Goal: Transaction & Acquisition: Book appointment/travel/reservation

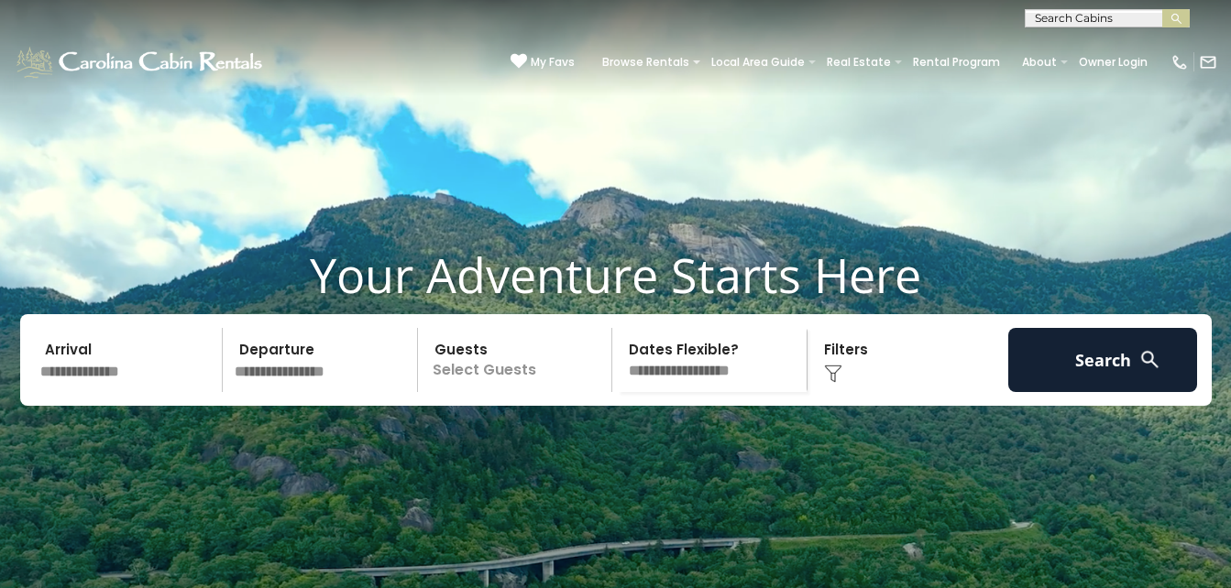
click at [1149, 371] on img at bounding box center [1149, 359] width 23 height 23
click at [855, 386] on div "Click to Choose" at bounding box center [908, 360] width 190 height 64
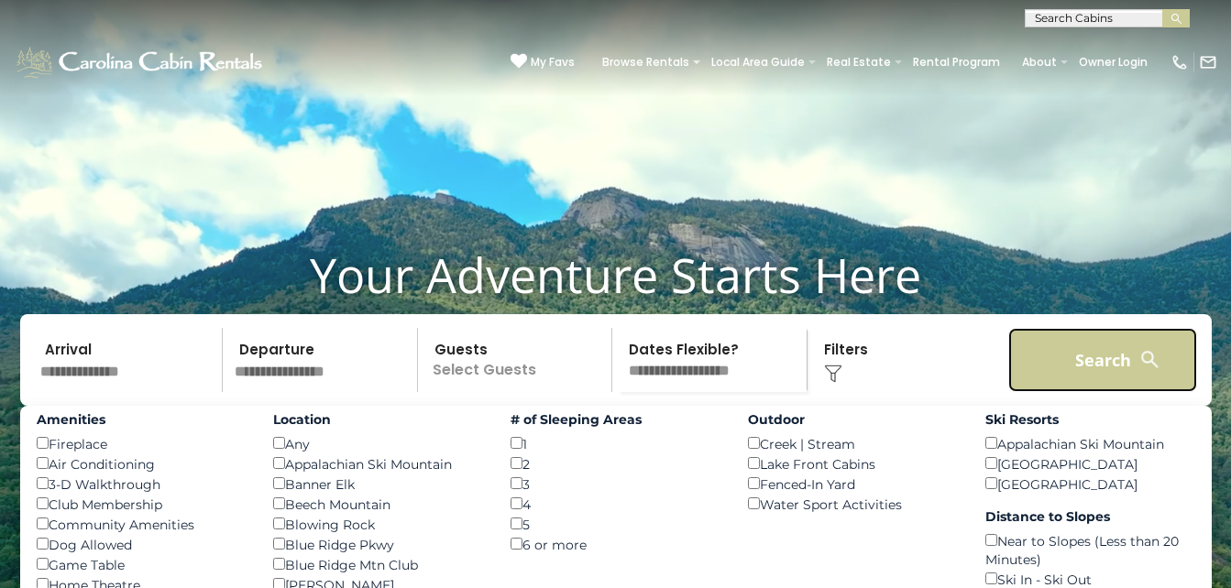
click at [1162, 374] on button "Search" at bounding box center [1103, 360] width 190 height 64
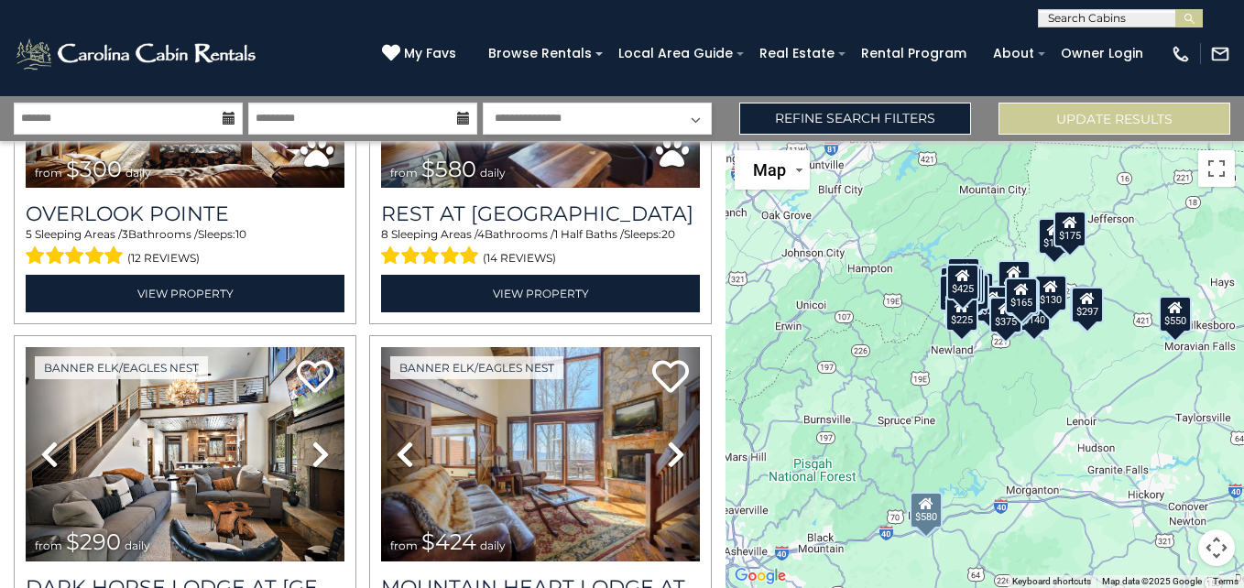
scroll to position [1191, 0]
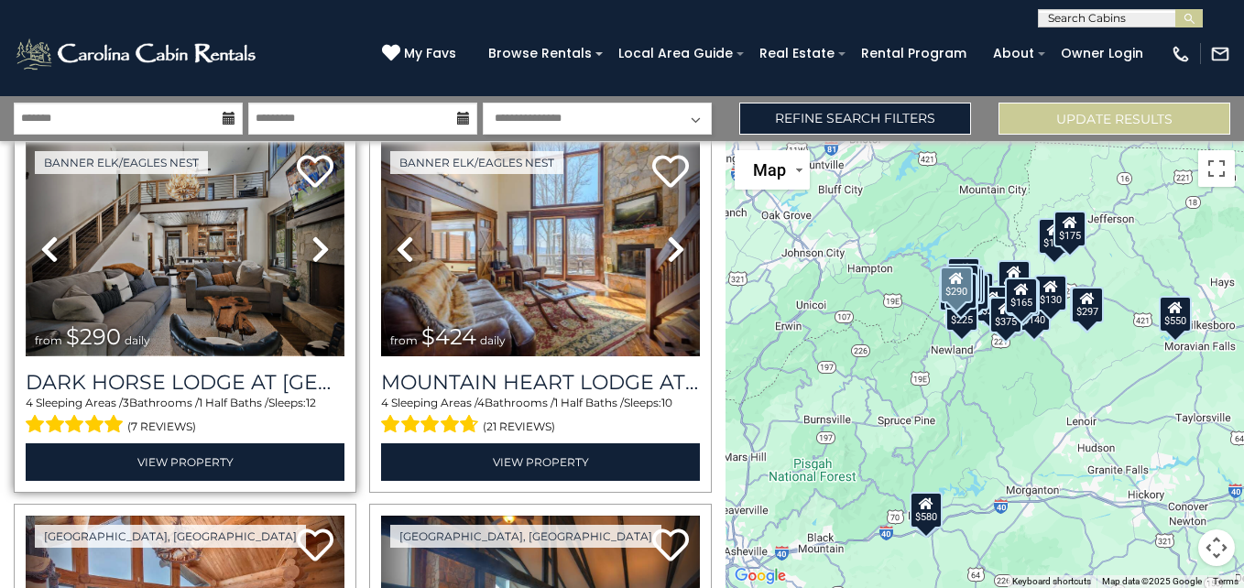
click at [151, 254] on img at bounding box center [185, 249] width 319 height 214
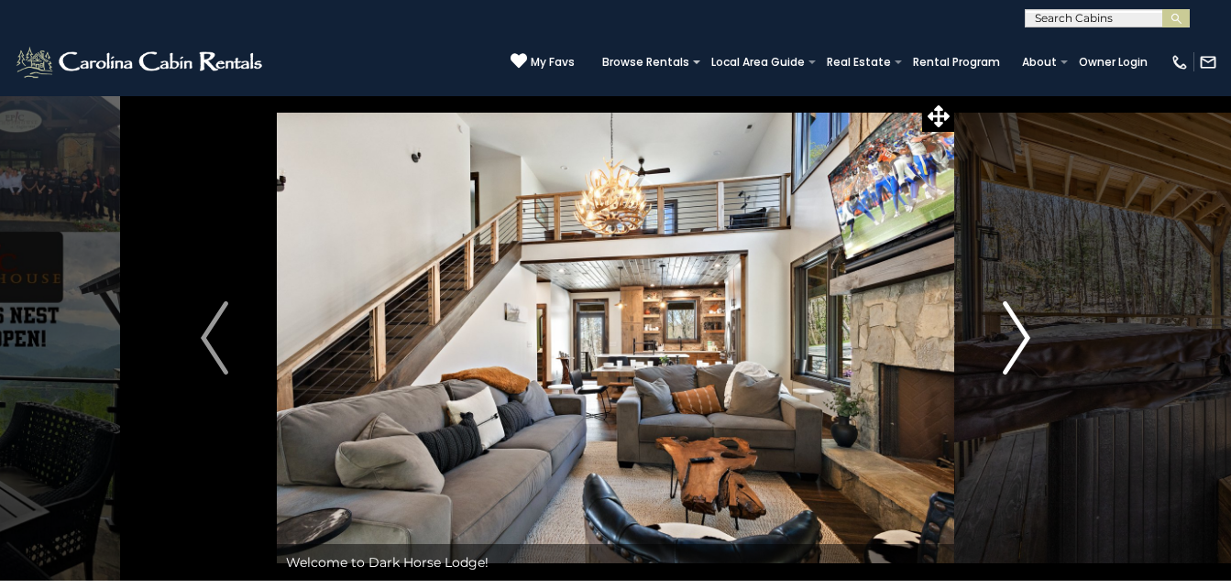
click at [1018, 341] on img "Next" at bounding box center [1015, 337] width 27 height 73
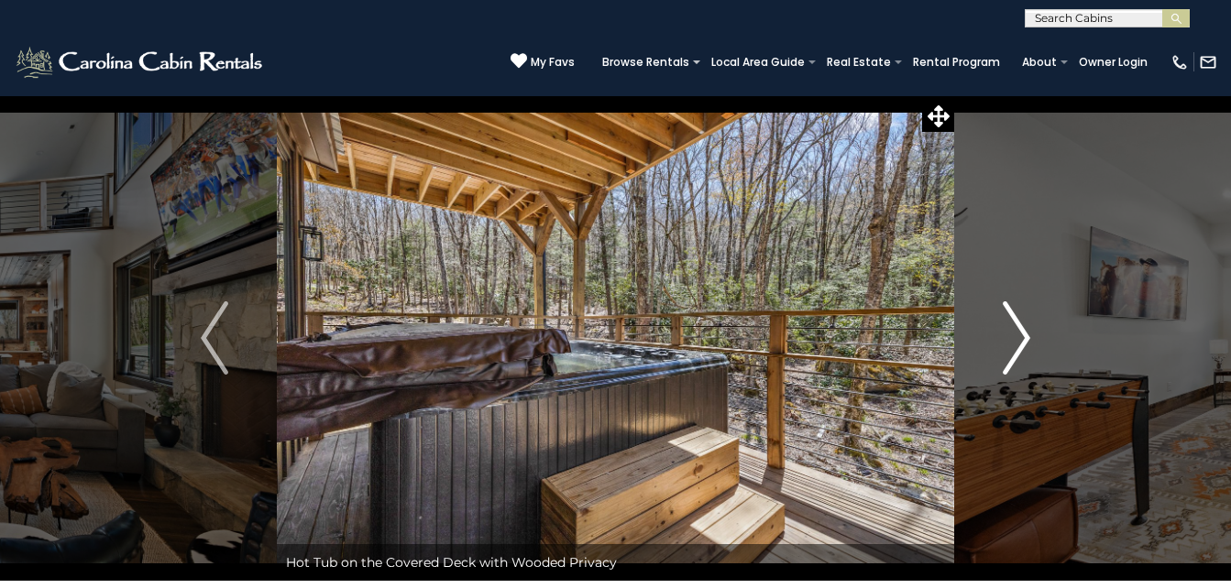
click at [1018, 341] on img "Next" at bounding box center [1015, 337] width 27 height 73
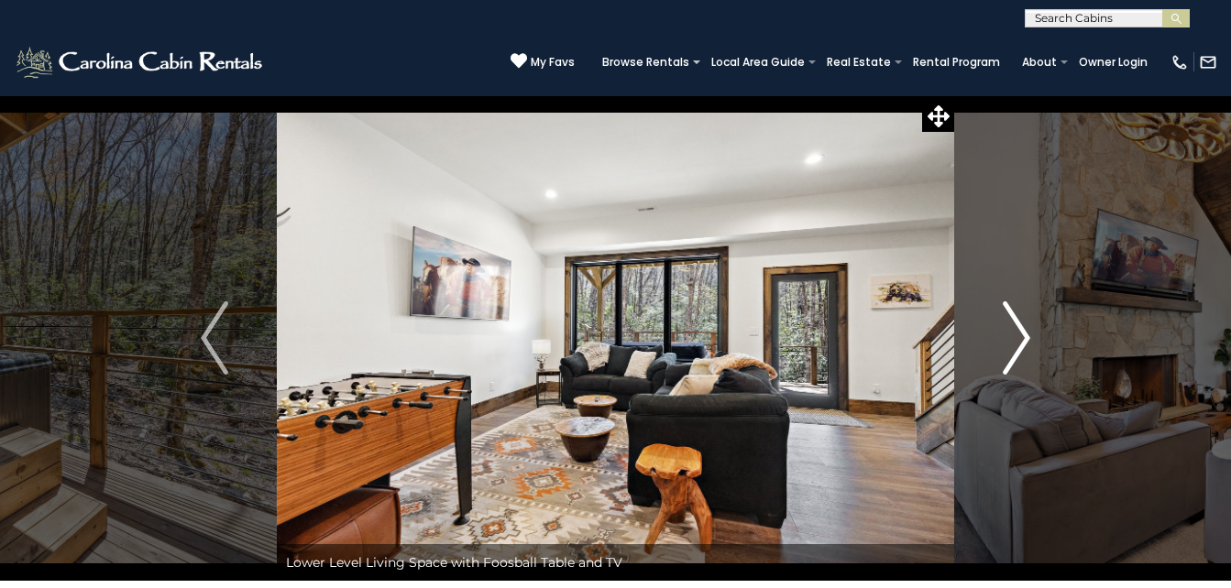
click at [1018, 341] on img "Next" at bounding box center [1015, 337] width 27 height 73
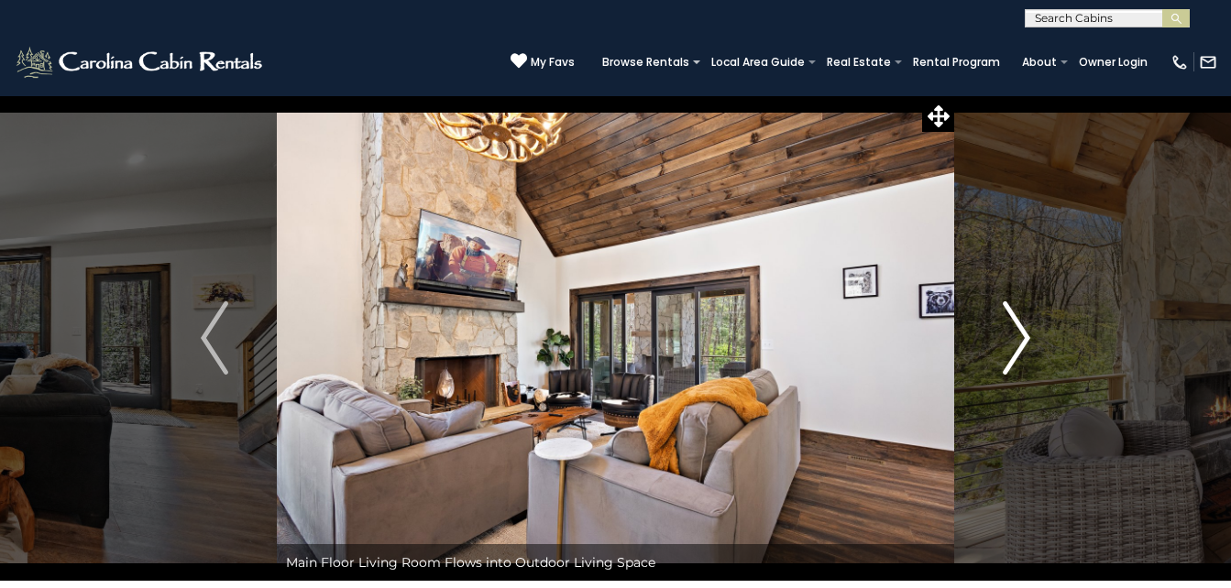
click at [1018, 341] on img "Next" at bounding box center [1015, 337] width 27 height 73
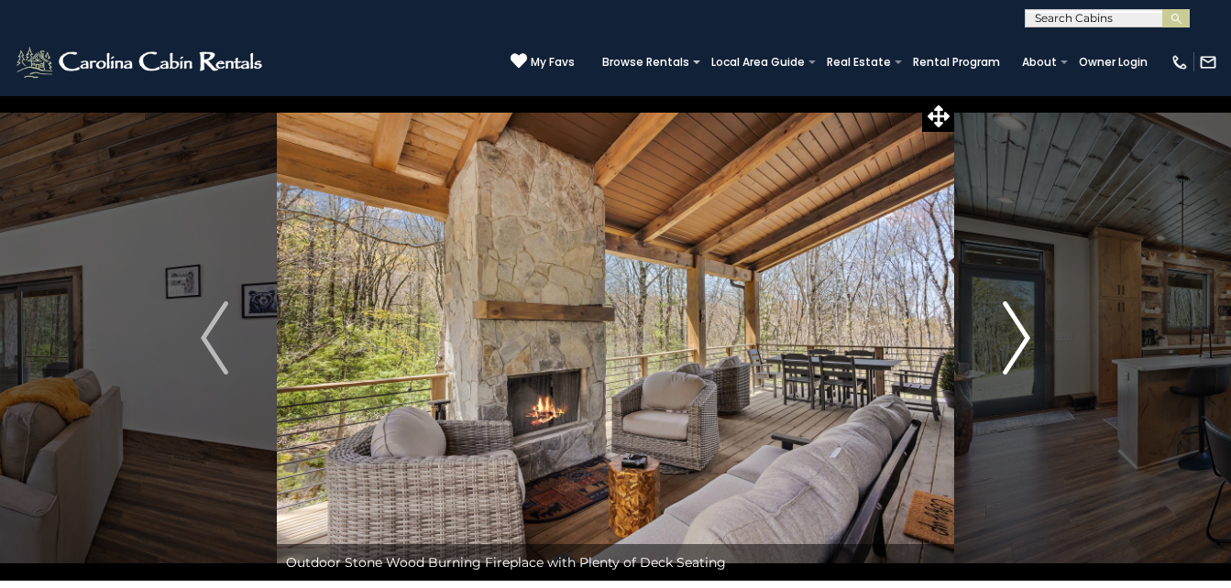
click at [1018, 341] on img "Next" at bounding box center [1015, 337] width 27 height 73
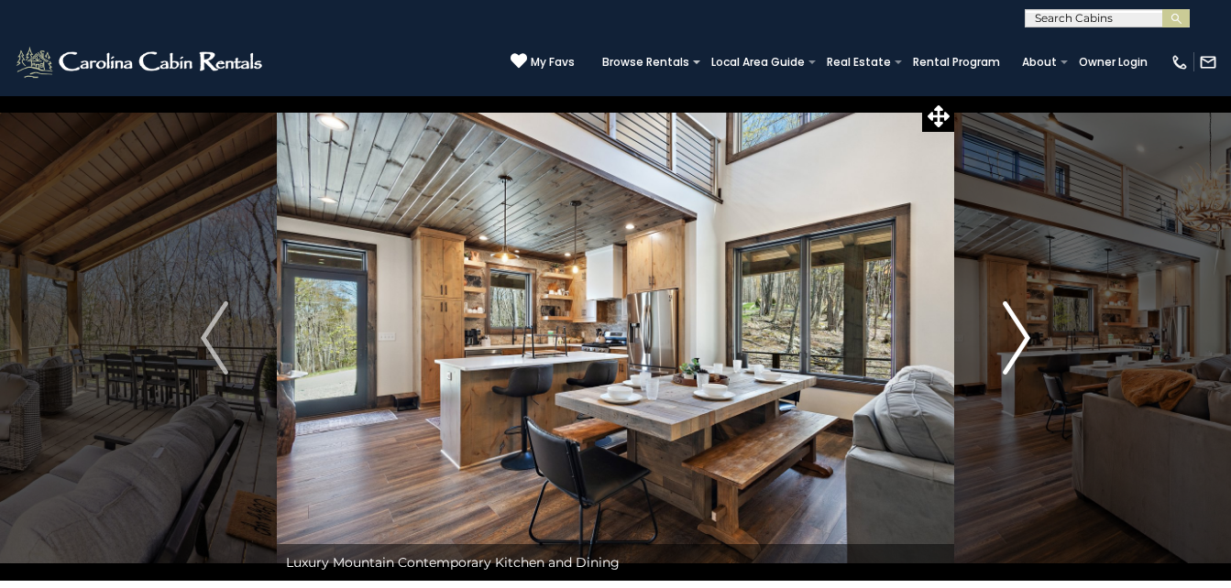
click at [1018, 341] on img "Next" at bounding box center [1015, 337] width 27 height 73
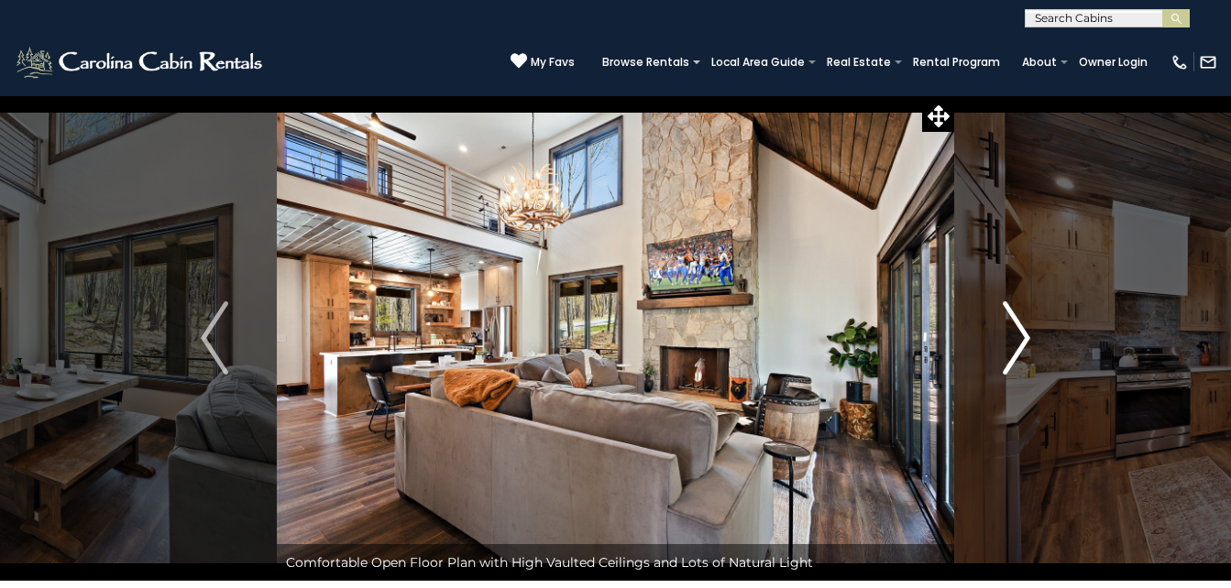
click at [1018, 341] on img "Next" at bounding box center [1015, 337] width 27 height 73
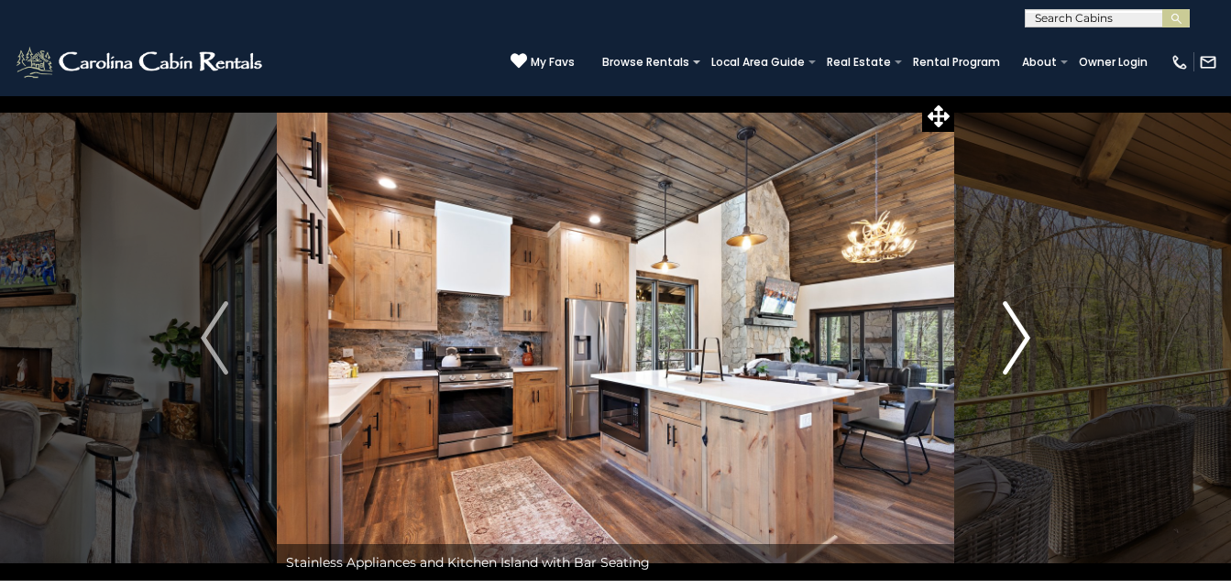
click at [1018, 341] on img "Next" at bounding box center [1015, 337] width 27 height 73
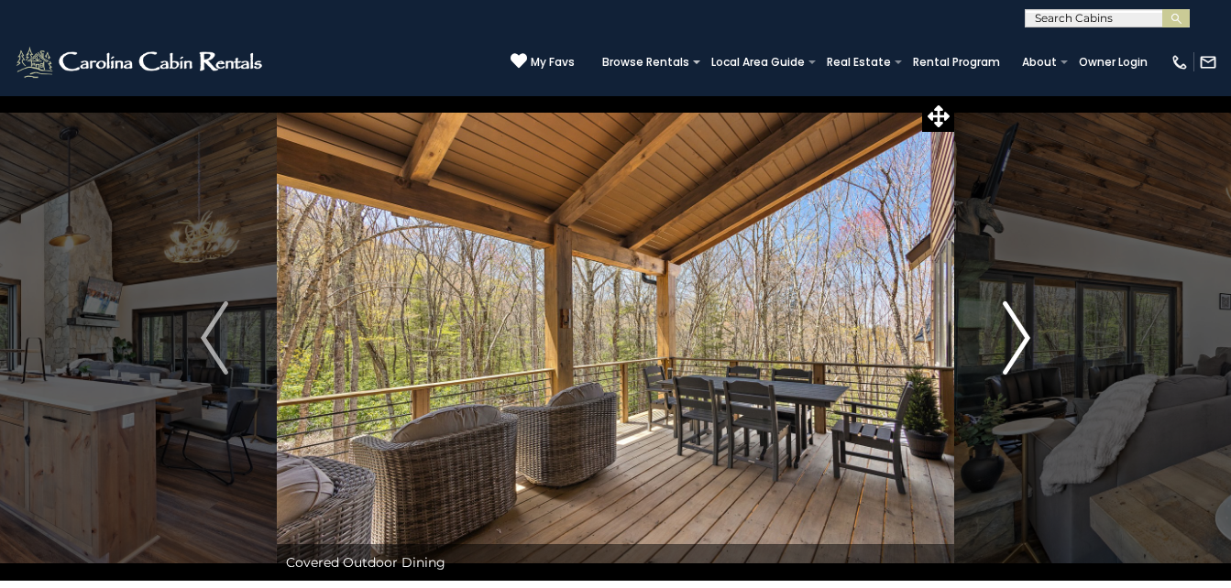
click at [1018, 341] on img "Next" at bounding box center [1015, 337] width 27 height 73
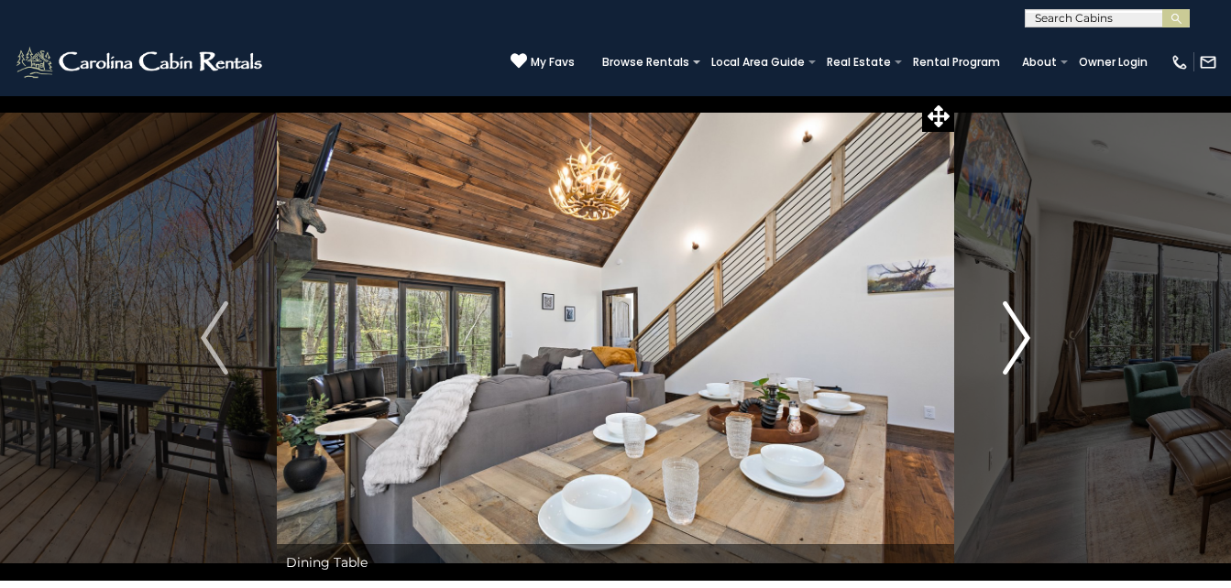
click at [1018, 341] on img "Next" at bounding box center [1015, 337] width 27 height 73
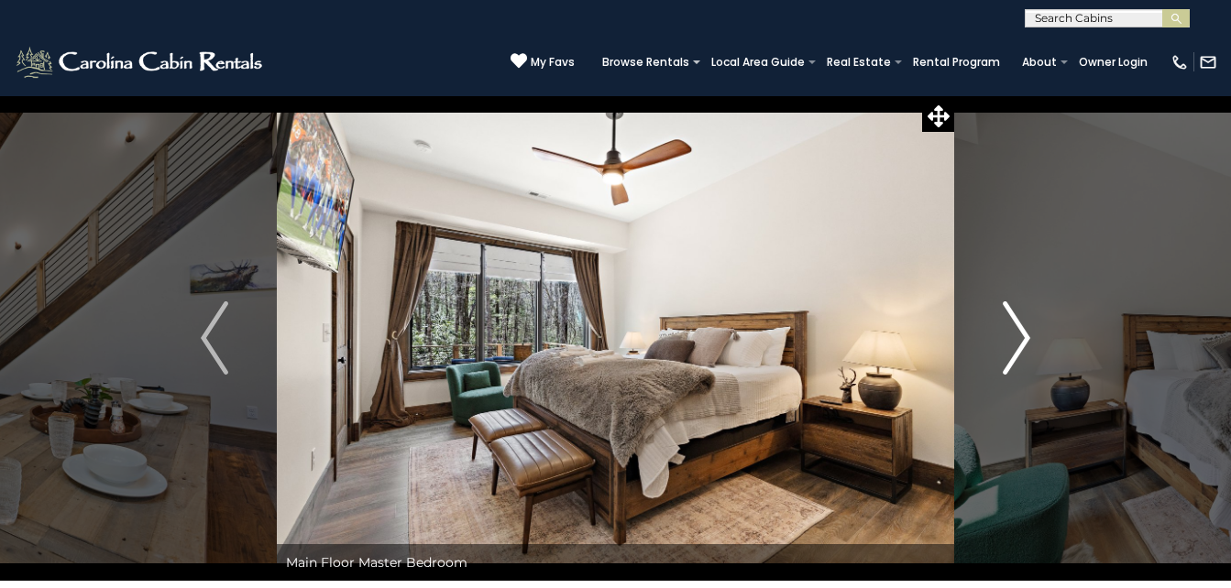
click at [1018, 341] on img "Next" at bounding box center [1015, 337] width 27 height 73
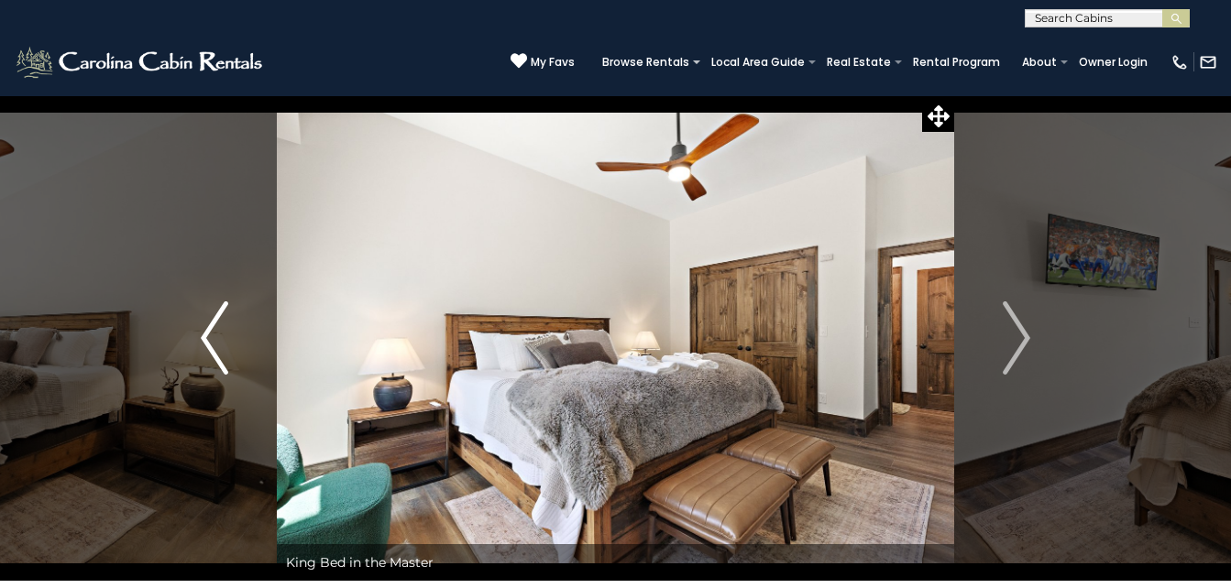
click at [216, 351] on img "Previous" at bounding box center [214, 337] width 27 height 73
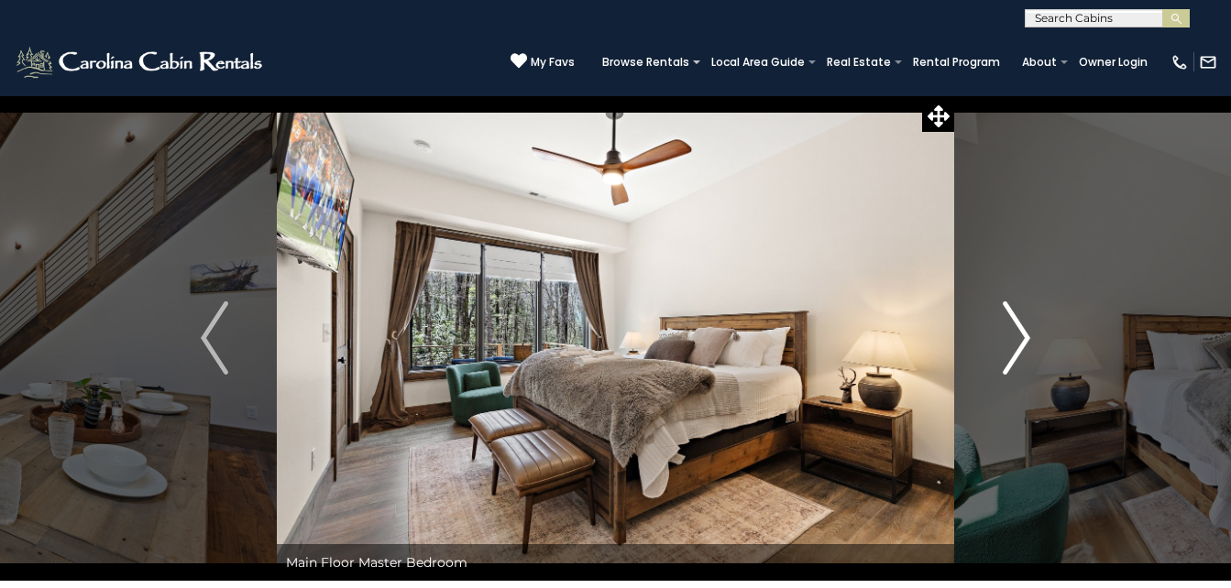
click at [1014, 343] on img "Next" at bounding box center [1015, 337] width 27 height 73
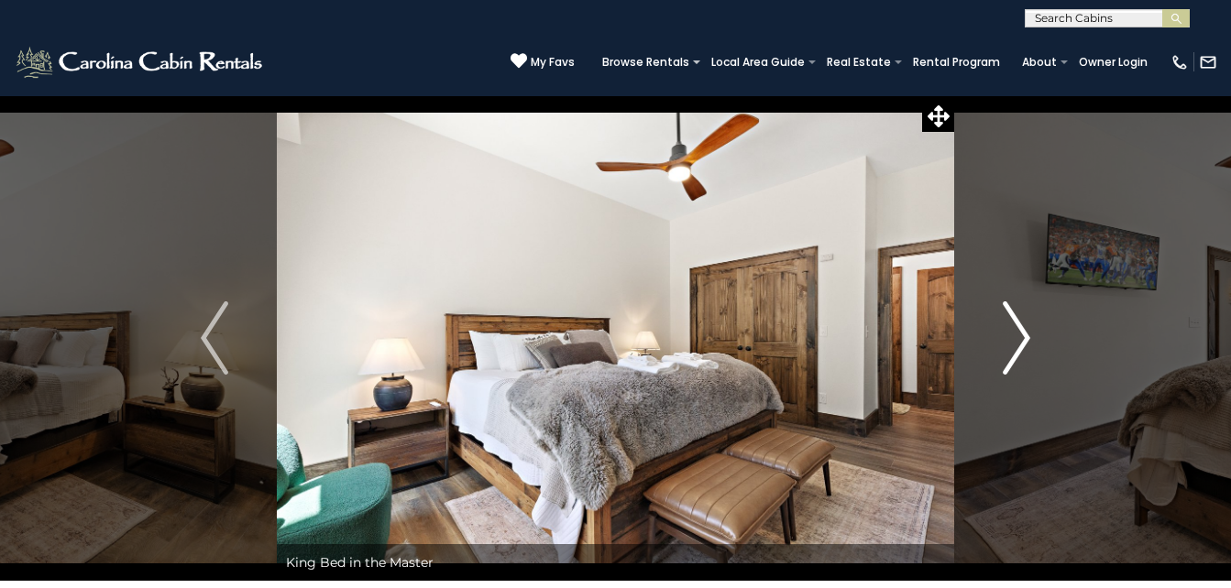
click at [1014, 343] on img "Next" at bounding box center [1015, 337] width 27 height 73
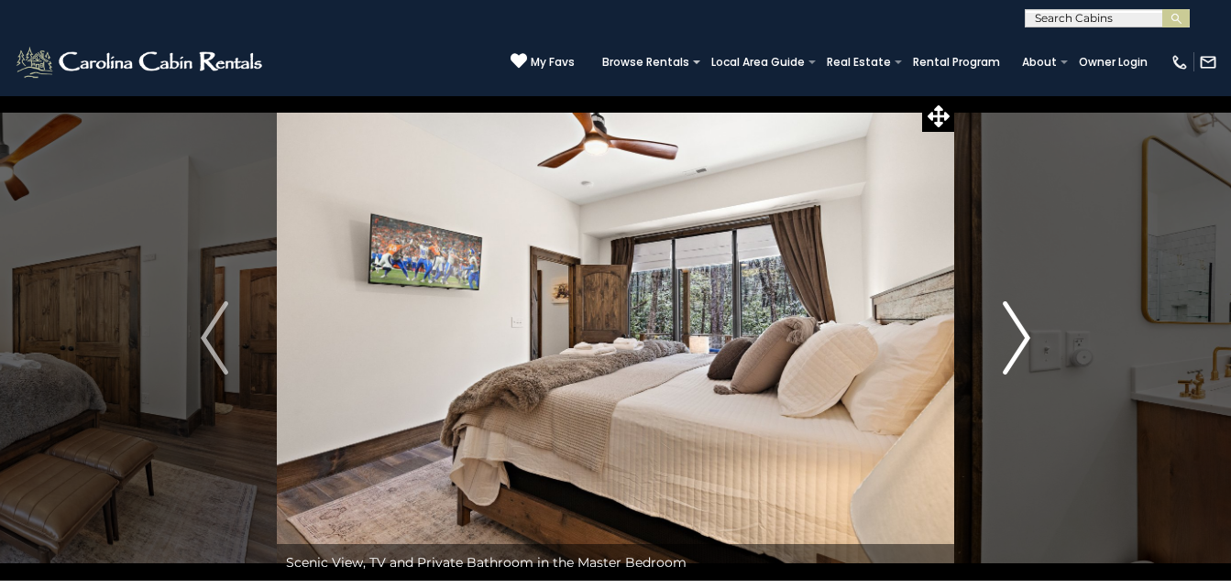
click at [1014, 343] on img "Next" at bounding box center [1015, 337] width 27 height 73
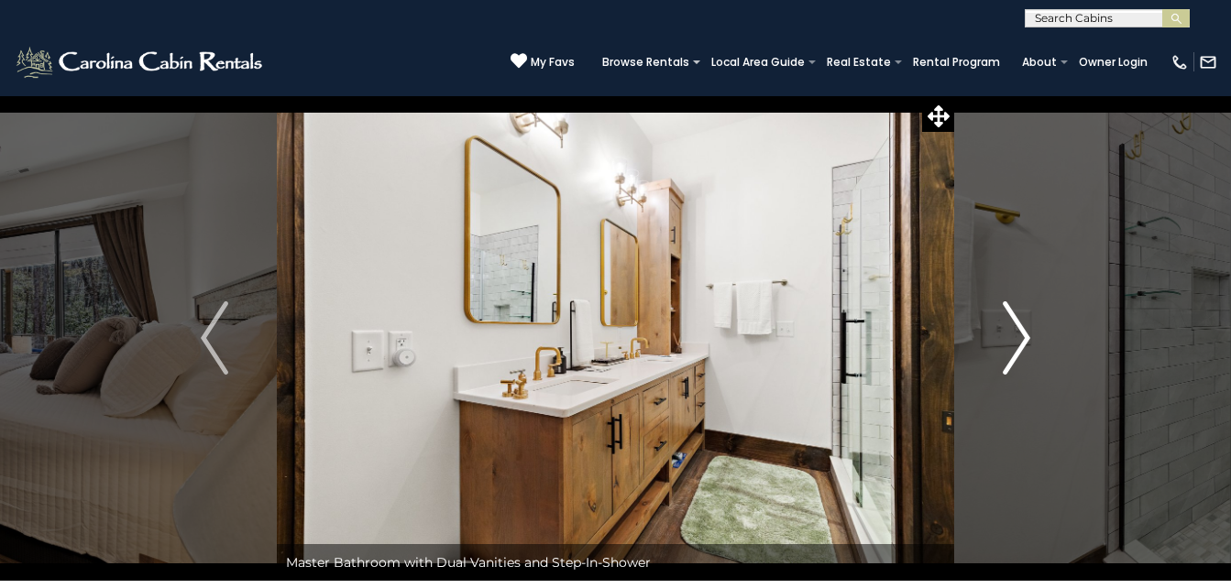
click at [1014, 343] on img "Next" at bounding box center [1015, 337] width 27 height 73
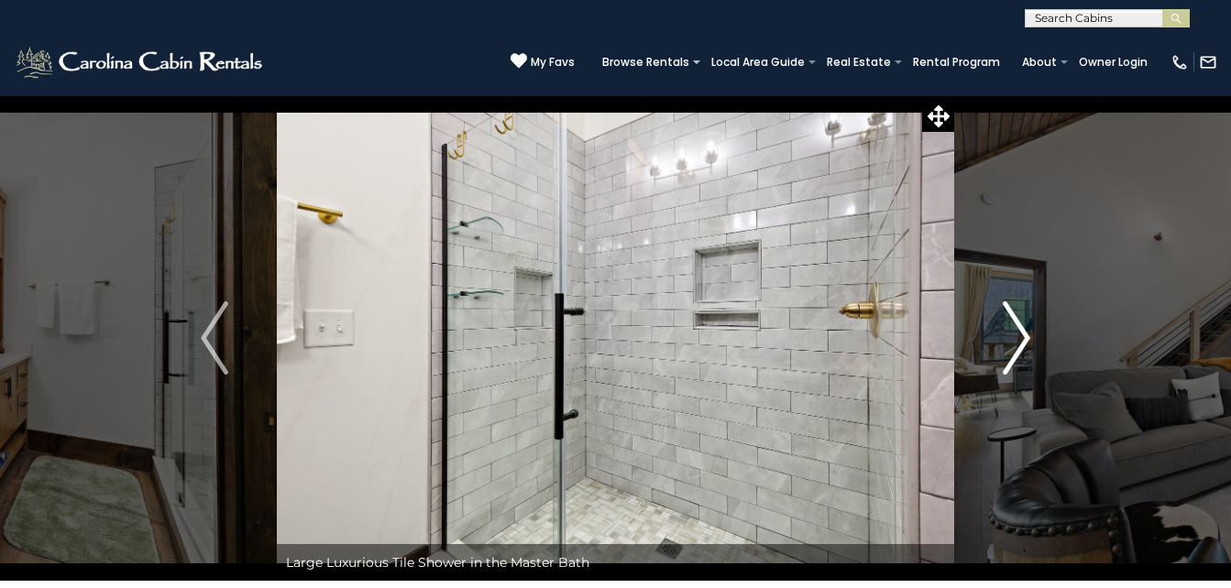
click at [1014, 343] on img "Next" at bounding box center [1015, 337] width 27 height 73
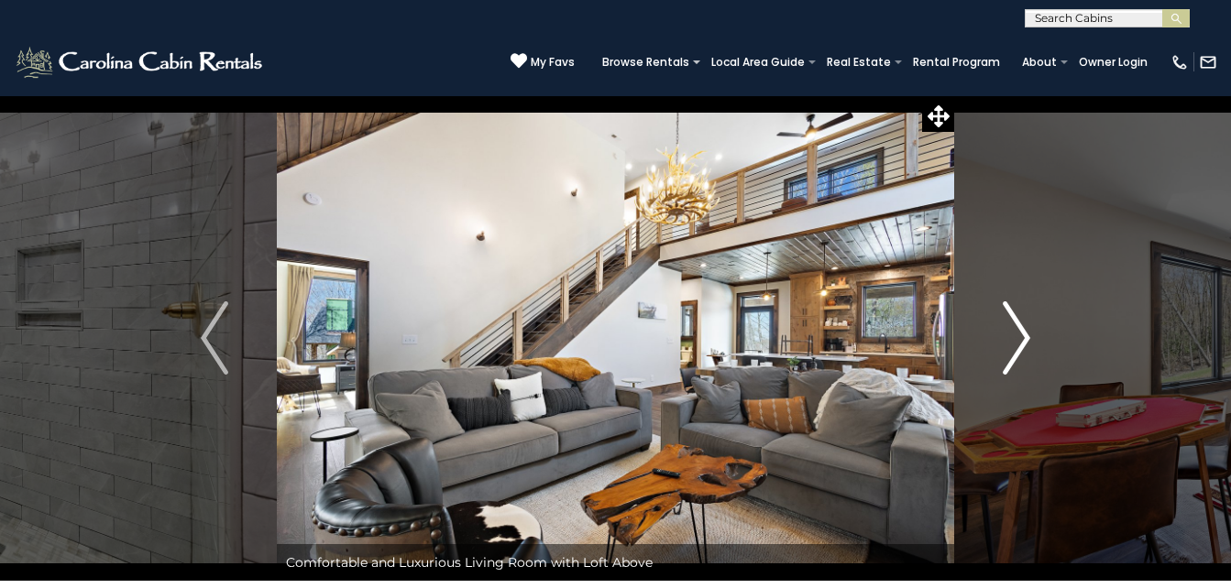
click at [1014, 343] on img "Next" at bounding box center [1015, 337] width 27 height 73
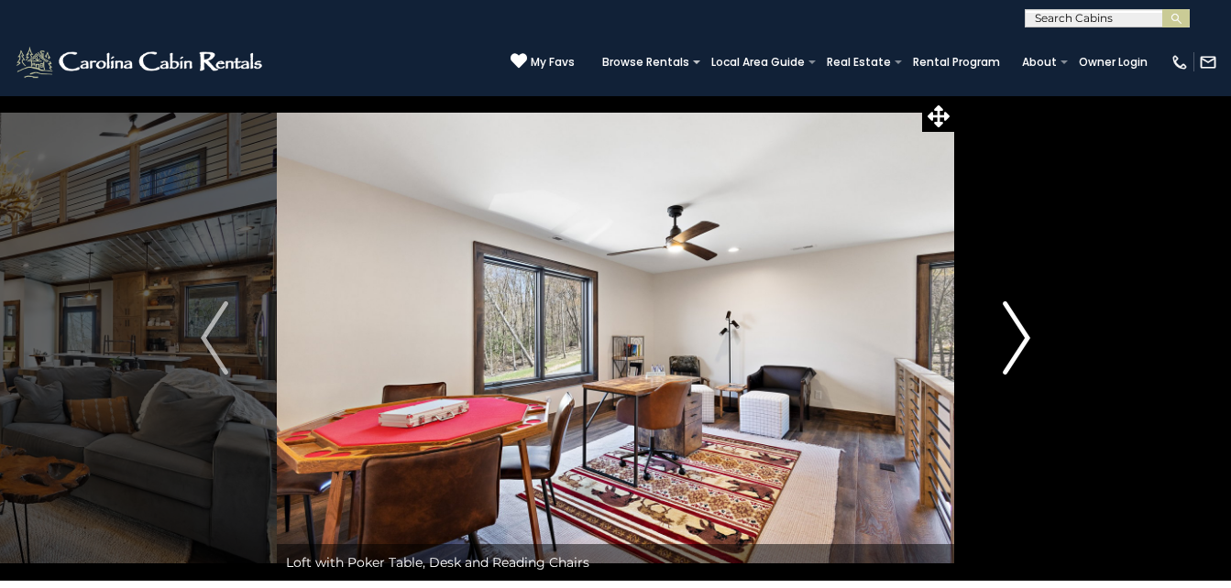
click at [1014, 343] on img "Next" at bounding box center [1015, 337] width 27 height 73
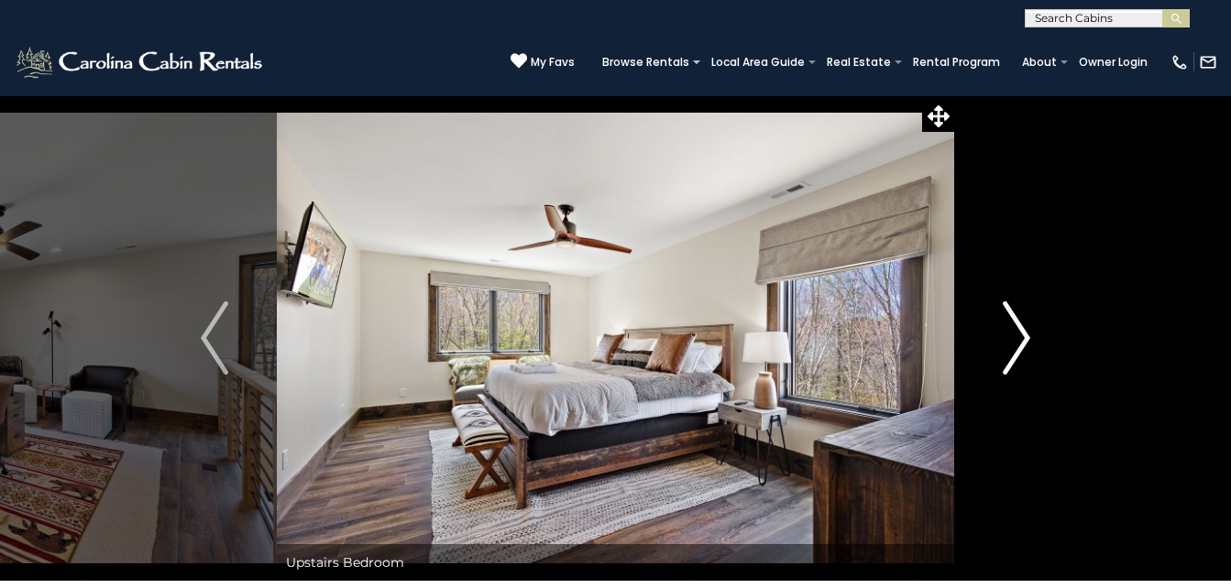
click at [1014, 343] on img "Next" at bounding box center [1015, 337] width 27 height 73
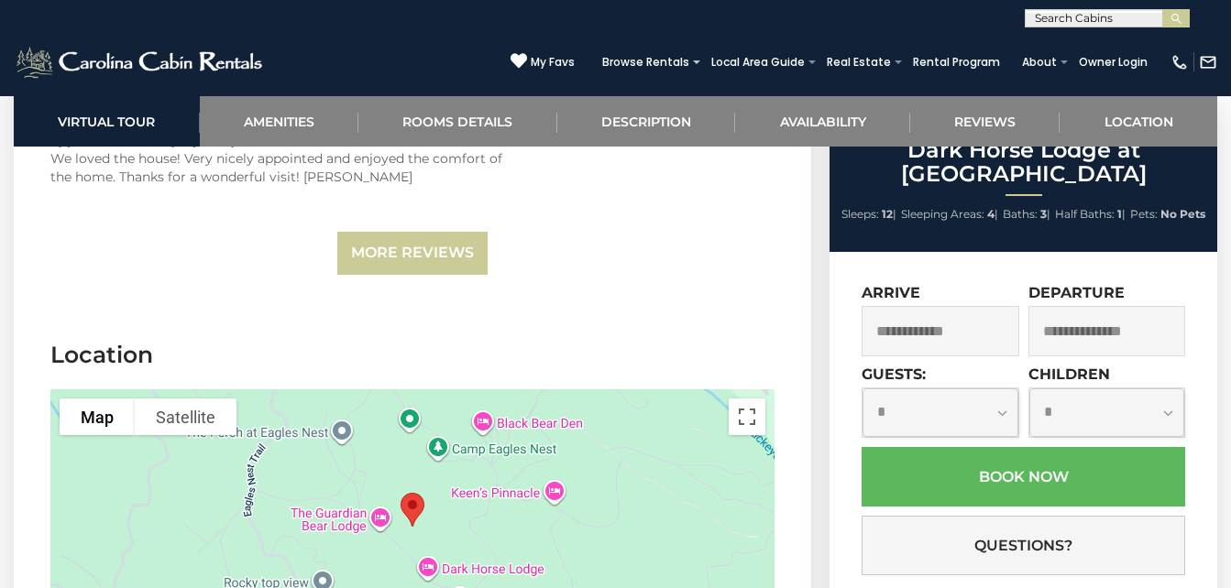
scroll to position [4582, 0]
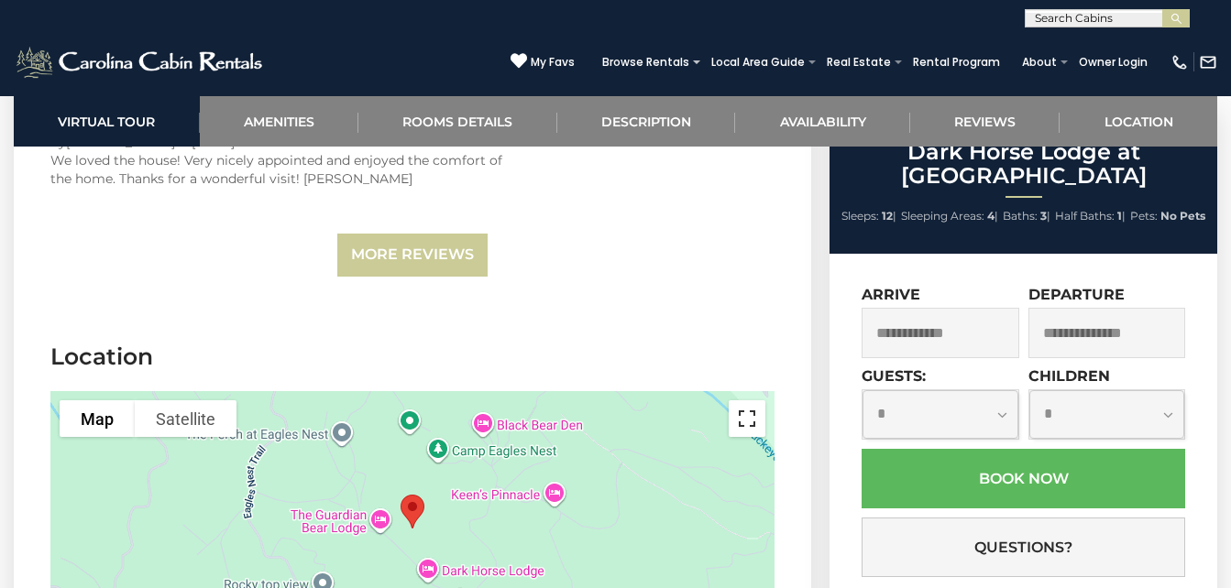
click at [737, 400] on button "Toggle fullscreen view" at bounding box center [746, 418] width 37 height 37
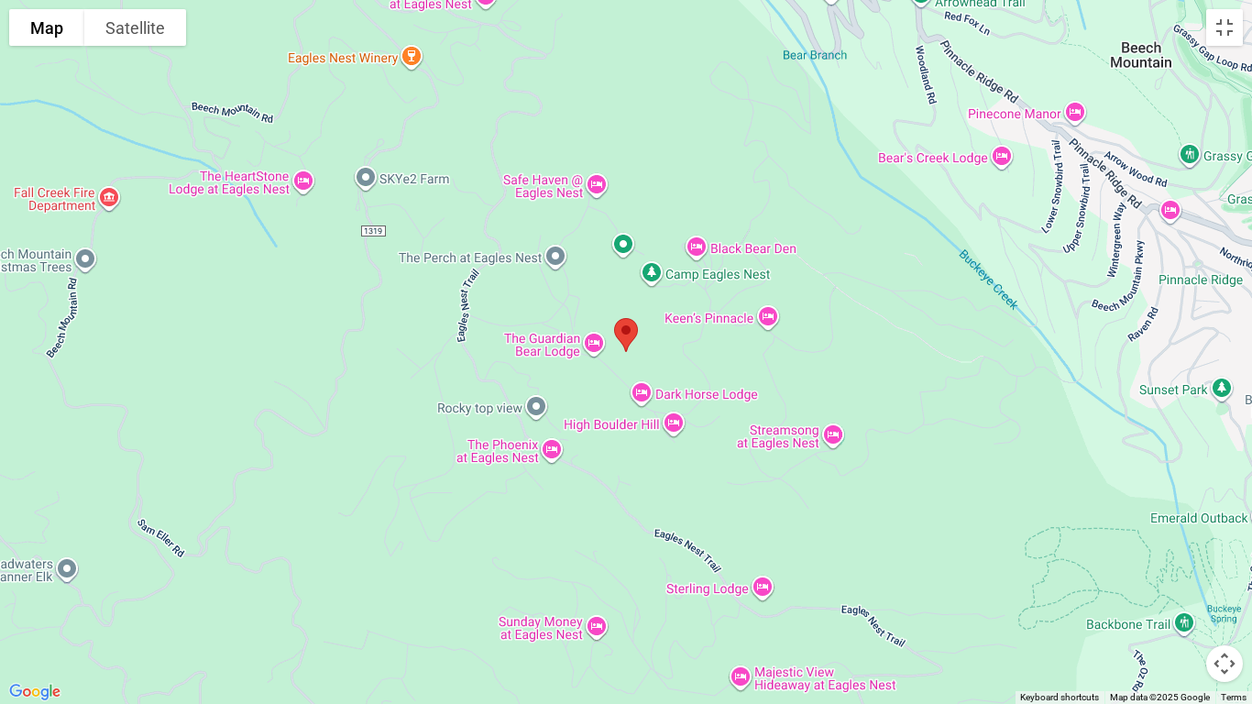
click at [1230, 587] on button "Map camera controls" at bounding box center [1224, 663] width 37 height 37
click at [1180, 587] on button "Zoom out" at bounding box center [1178, 663] width 37 height 37
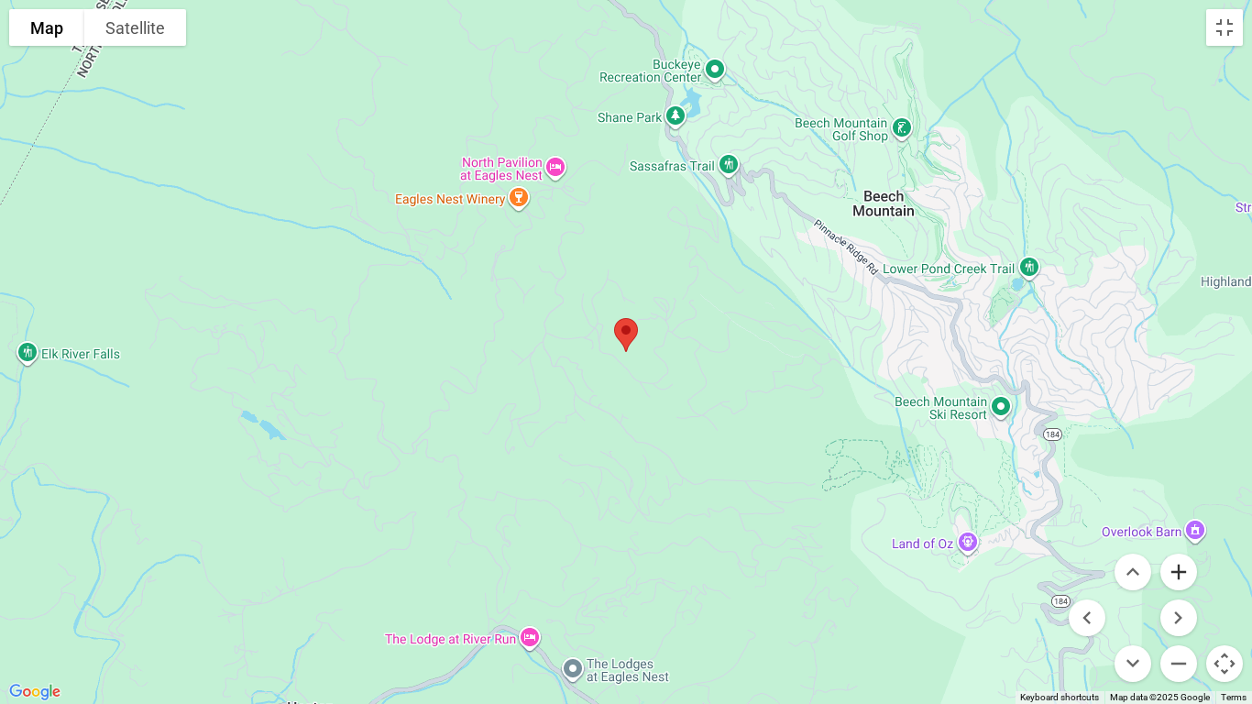
click at [1174, 576] on button "Zoom in" at bounding box center [1178, 571] width 37 height 37
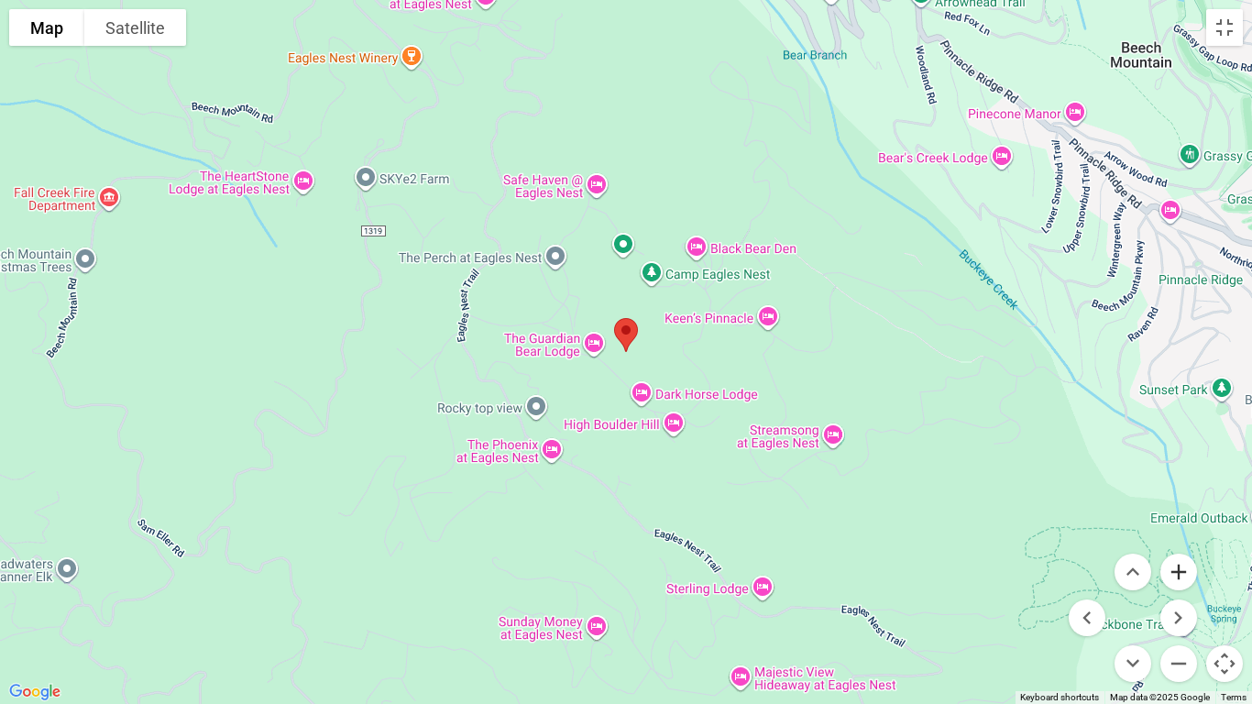
click at [1174, 576] on button "Zoom in" at bounding box center [1178, 571] width 37 height 37
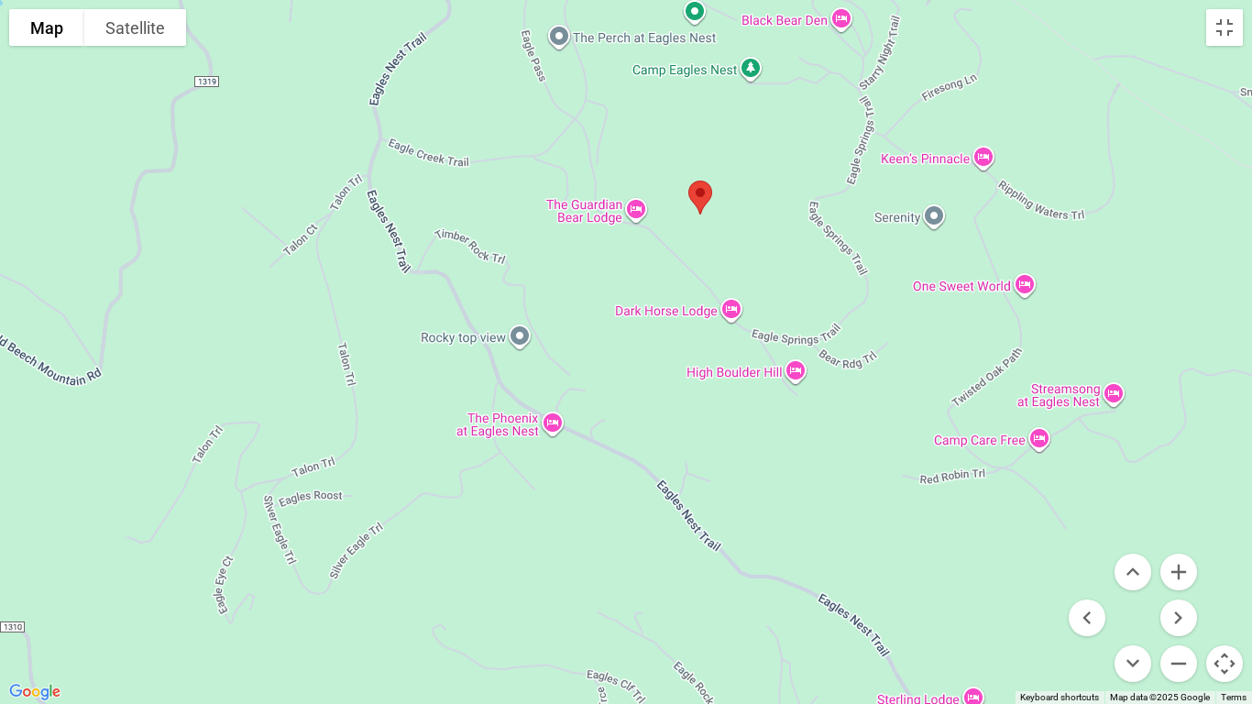
drag, startPoint x: 935, startPoint y: 565, endPoint x: 1048, endPoint y: 440, distance: 169.3
click at [1048, 440] on div at bounding box center [626, 352] width 1252 height 704
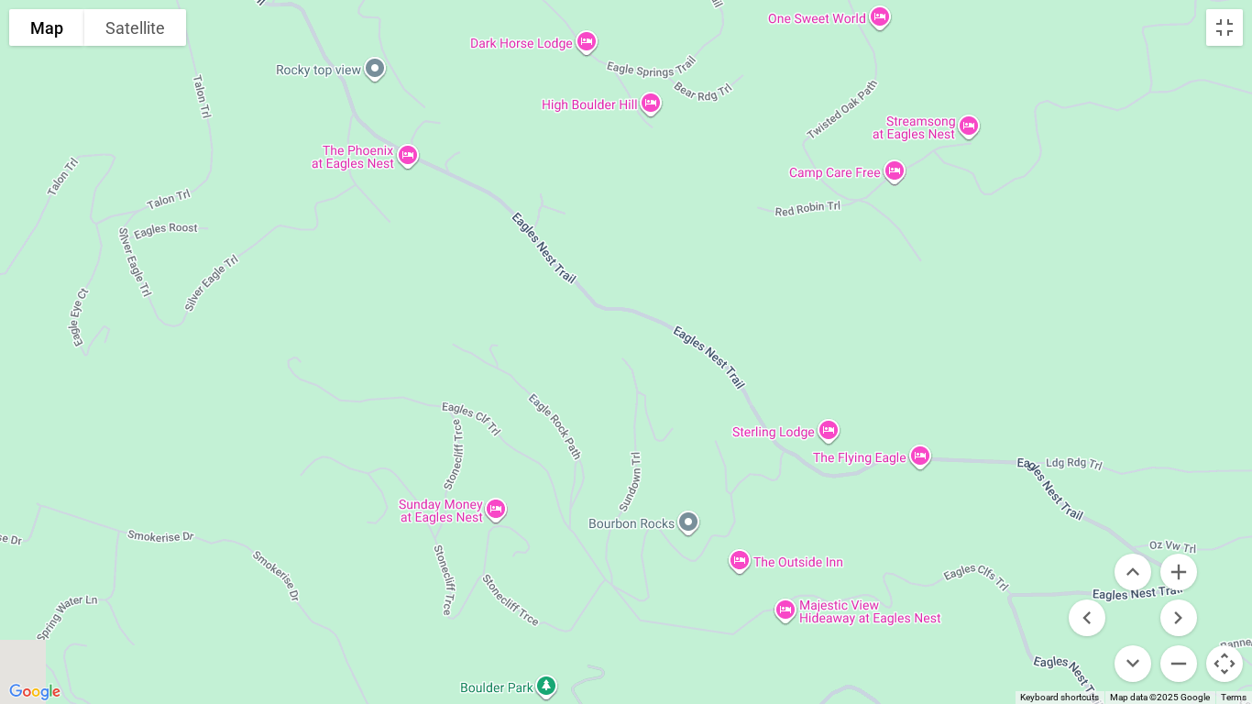
drag, startPoint x: 1031, startPoint y: 491, endPoint x: 854, endPoint y: 137, distance: 395.5
click at [854, 137] on div at bounding box center [626, 352] width 1252 height 704
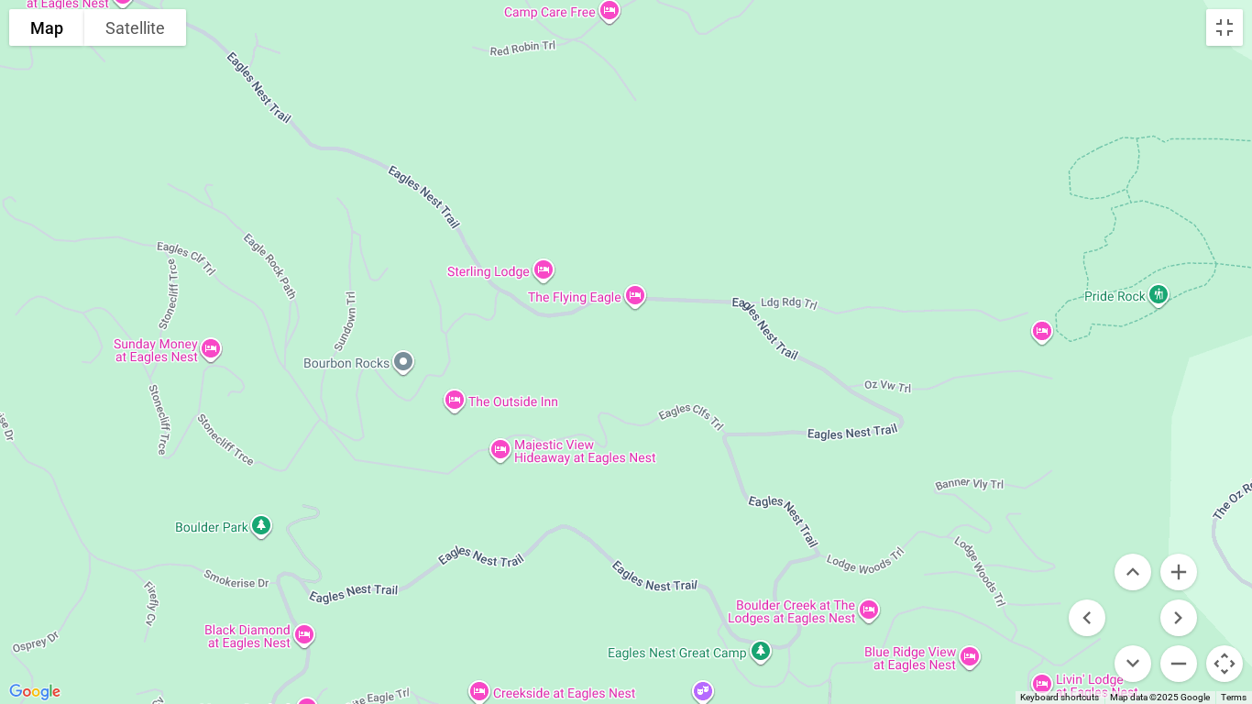
drag, startPoint x: 1047, startPoint y: 467, endPoint x: 629, endPoint y: 289, distance: 455.3
click at [629, 289] on div at bounding box center [626, 352] width 1252 height 704
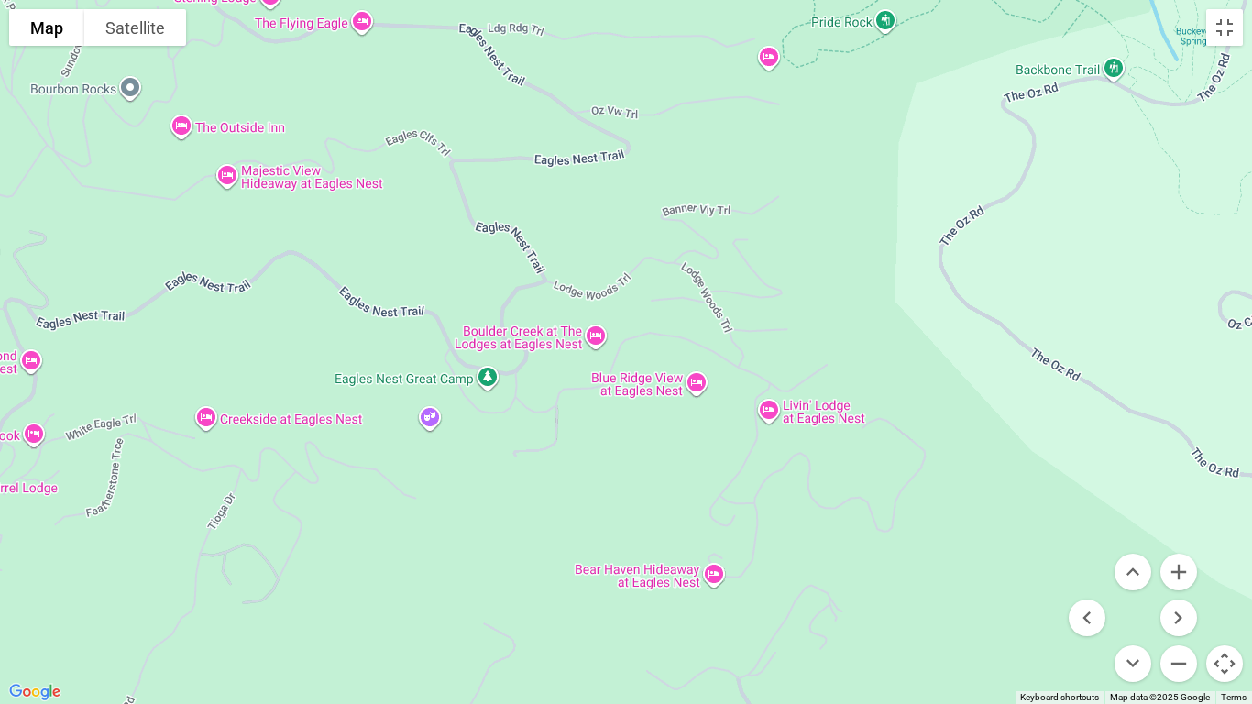
drag, startPoint x: 860, startPoint y: 572, endPoint x: 750, endPoint y: 425, distance: 183.3
click at [750, 425] on div at bounding box center [626, 352] width 1252 height 704
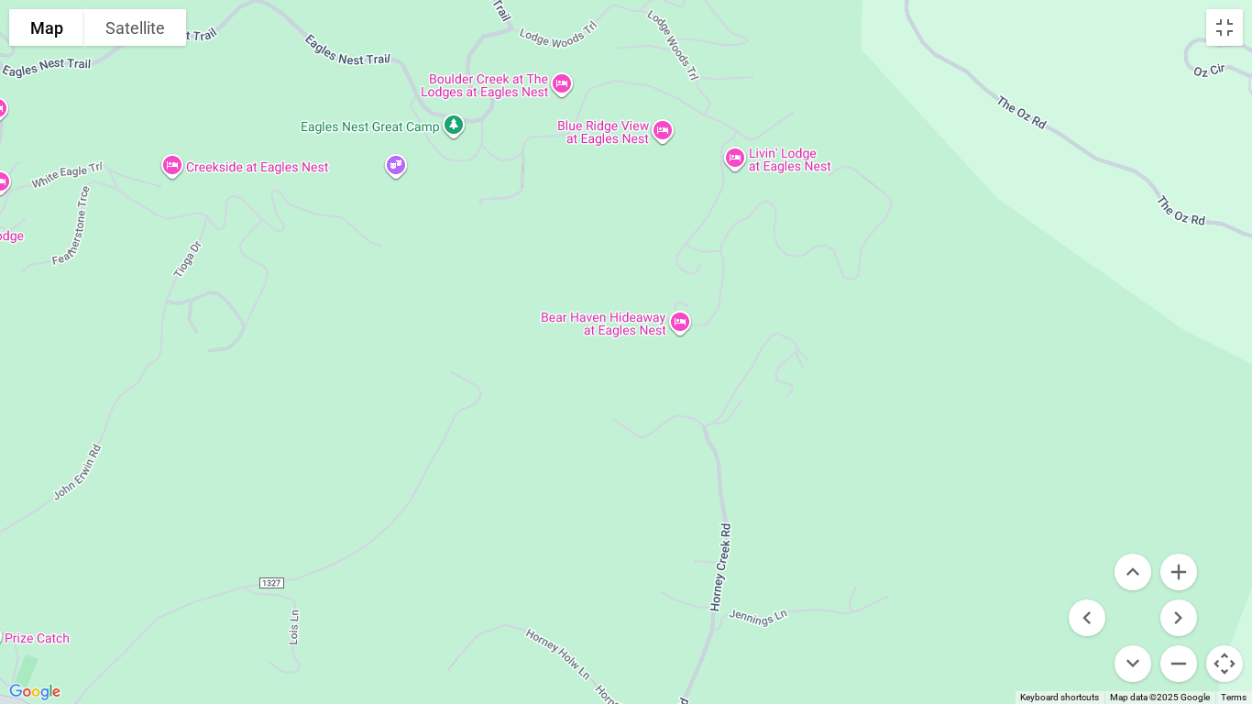
drag, startPoint x: 761, startPoint y: 488, endPoint x: 729, endPoint y: 233, distance: 257.7
click at [729, 233] on div at bounding box center [626, 352] width 1252 height 704
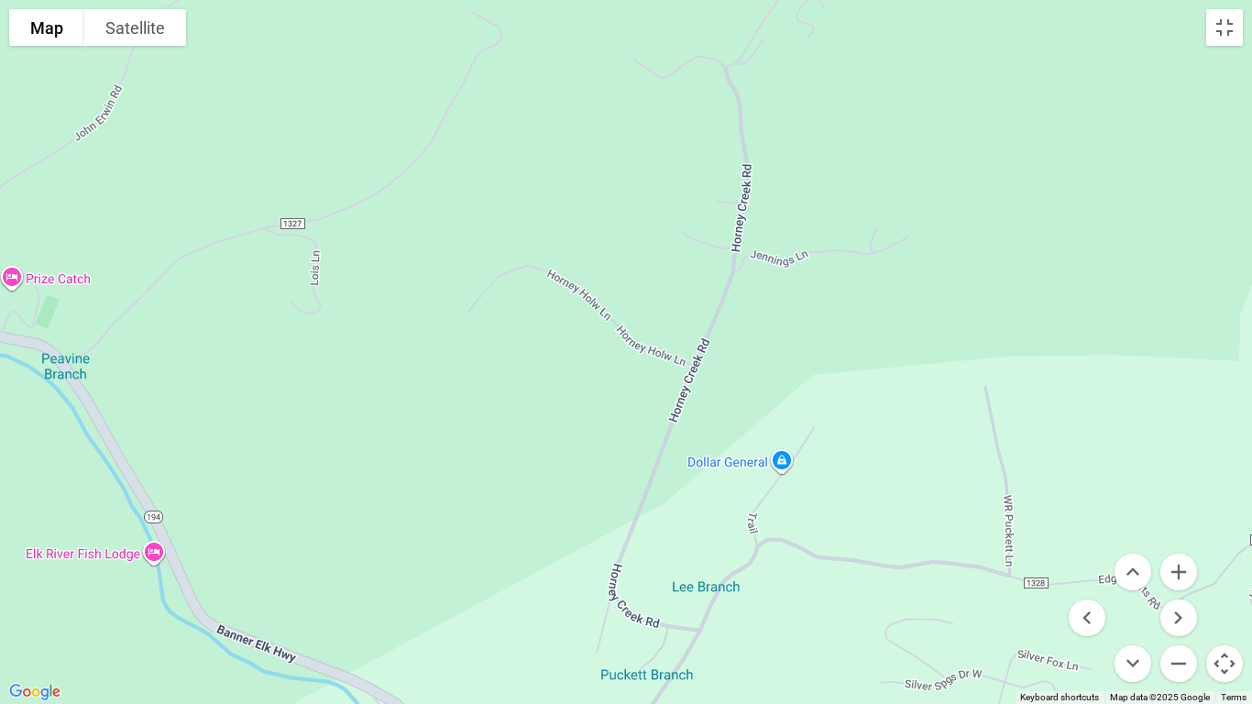
drag, startPoint x: 724, startPoint y: 550, endPoint x: 756, endPoint y: 172, distance: 378.9
click at [756, 172] on div at bounding box center [626, 352] width 1252 height 704
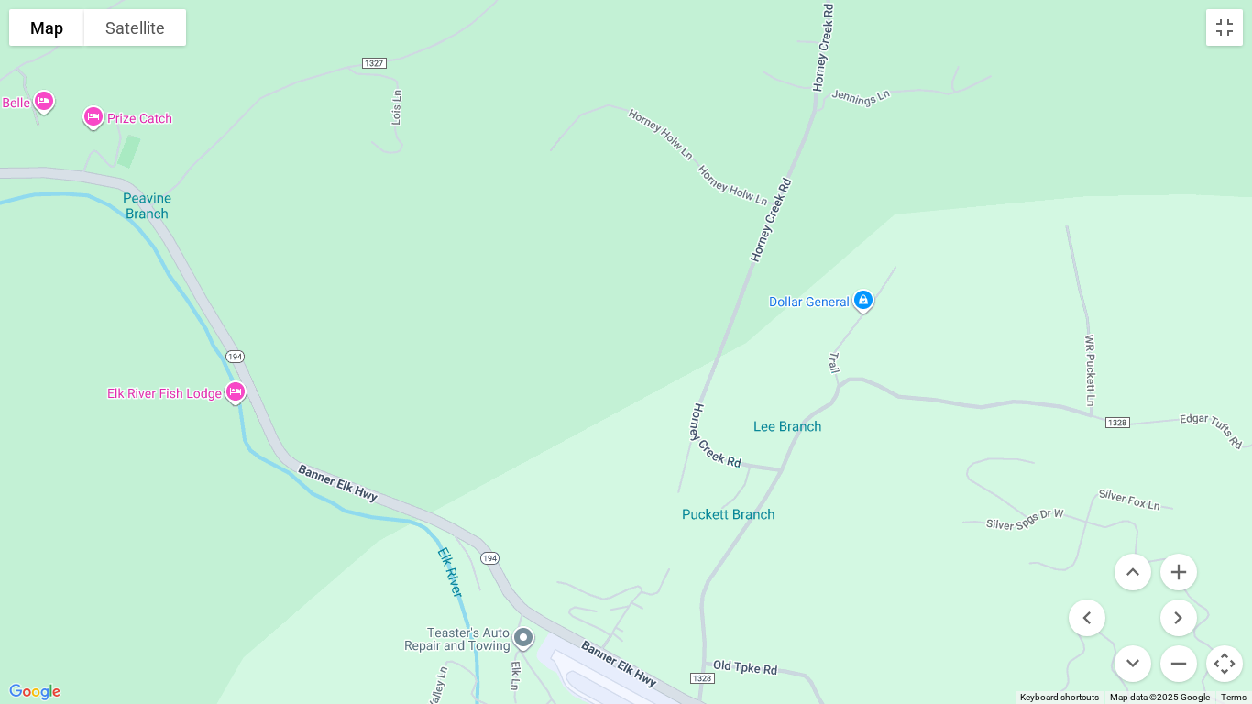
drag, startPoint x: 653, startPoint y: 542, endPoint x: 736, endPoint y: 378, distance: 182.8
click at [736, 378] on div at bounding box center [626, 352] width 1252 height 704
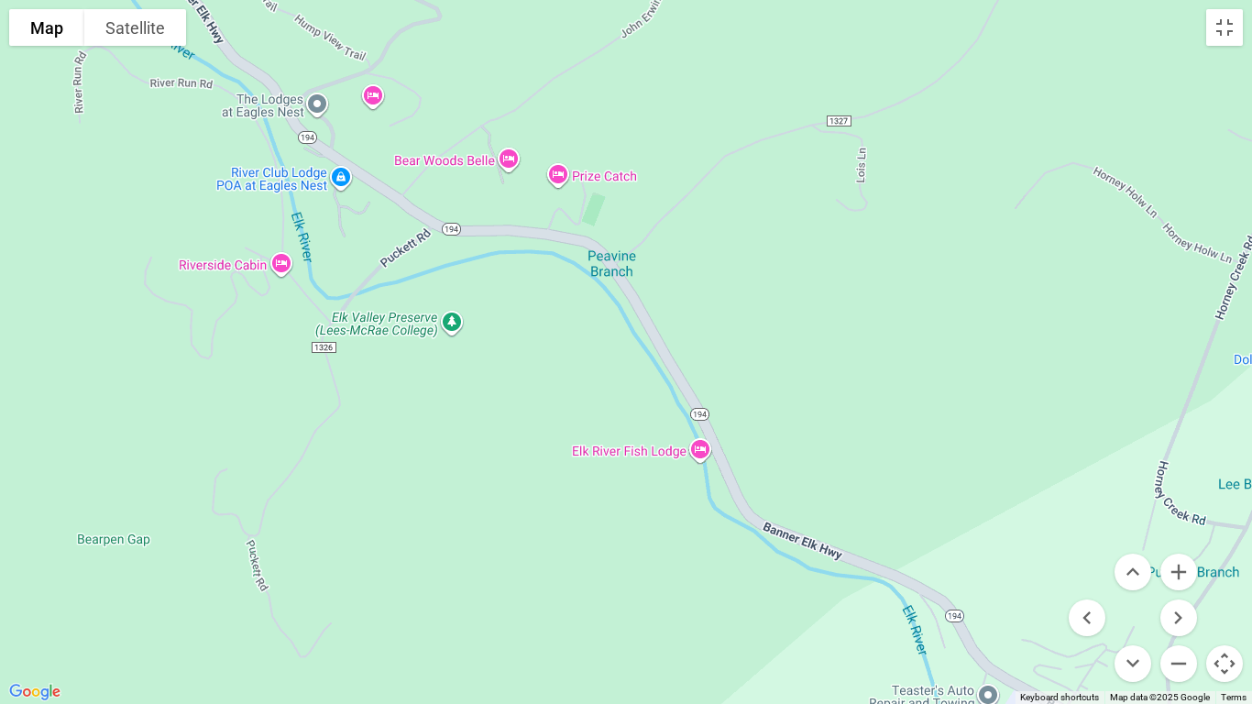
drag, startPoint x: 433, startPoint y: 537, endPoint x: 910, endPoint y: 605, distance: 482.2
click at [910, 587] on div at bounding box center [626, 352] width 1252 height 704
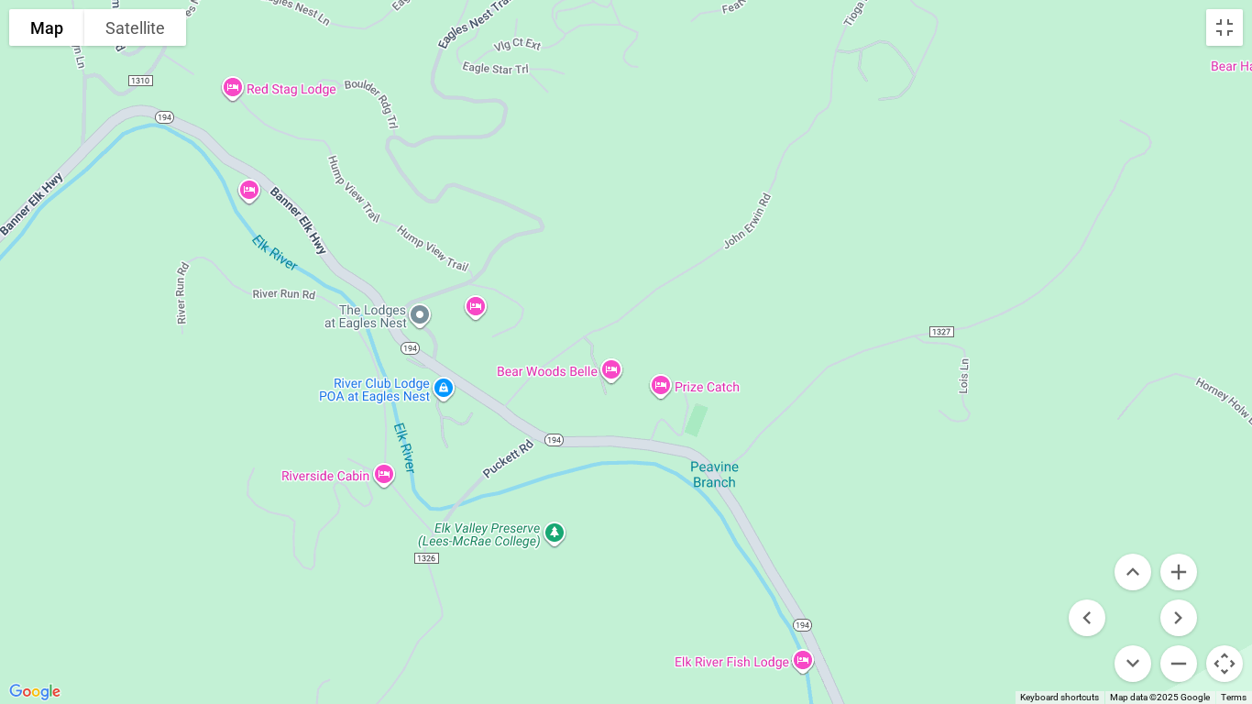
drag, startPoint x: 673, startPoint y: 340, endPoint x: 779, endPoint y: 549, distance: 234.4
click at [779, 549] on div at bounding box center [626, 352] width 1252 height 704
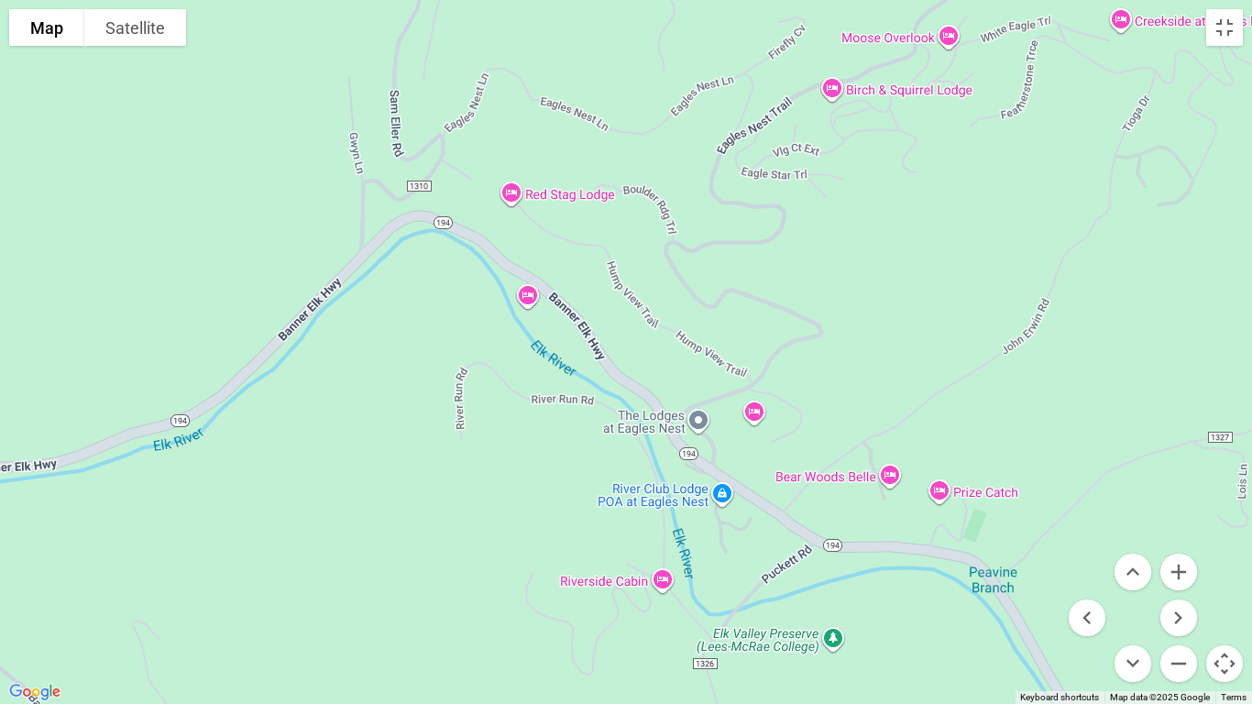
drag, startPoint x: 414, startPoint y: 321, endPoint x: 705, endPoint y: 436, distance: 312.6
click at [705, 436] on div at bounding box center [626, 352] width 1252 height 704
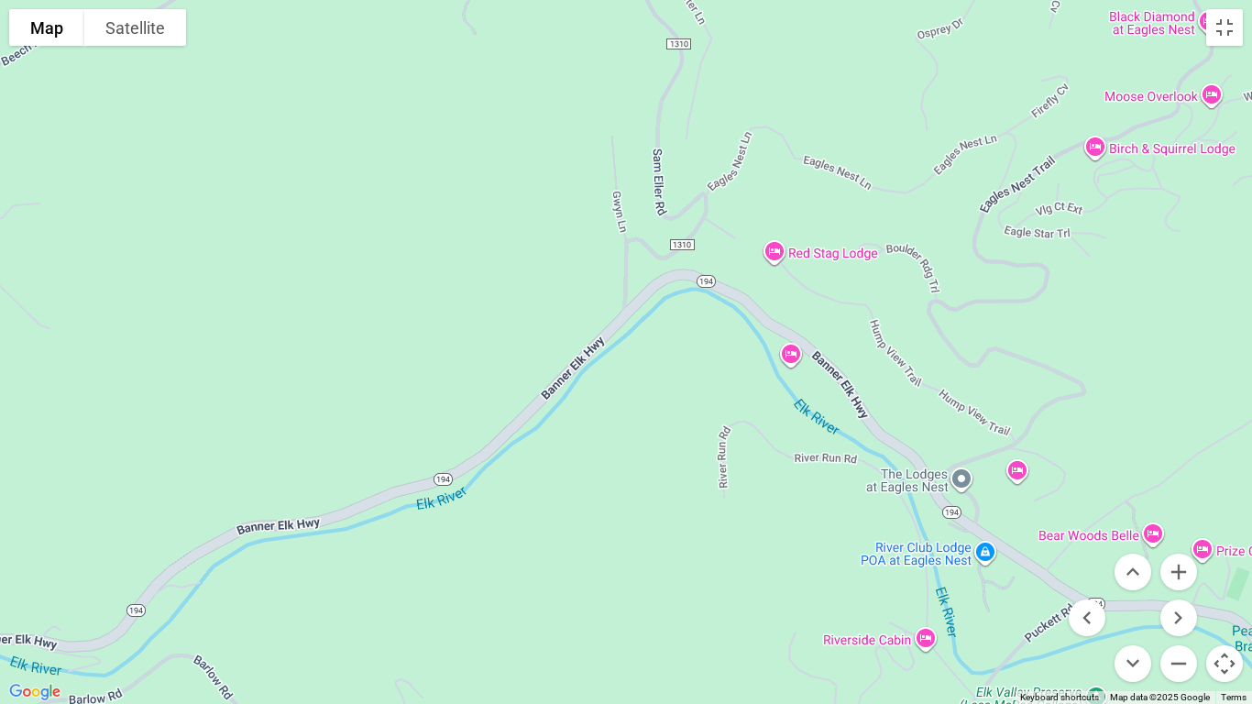
drag, startPoint x: 608, startPoint y: 367, endPoint x: 934, endPoint y: 421, distance: 330.5
click at [934, 421] on div at bounding box center [626, 352] width 1252 height 704
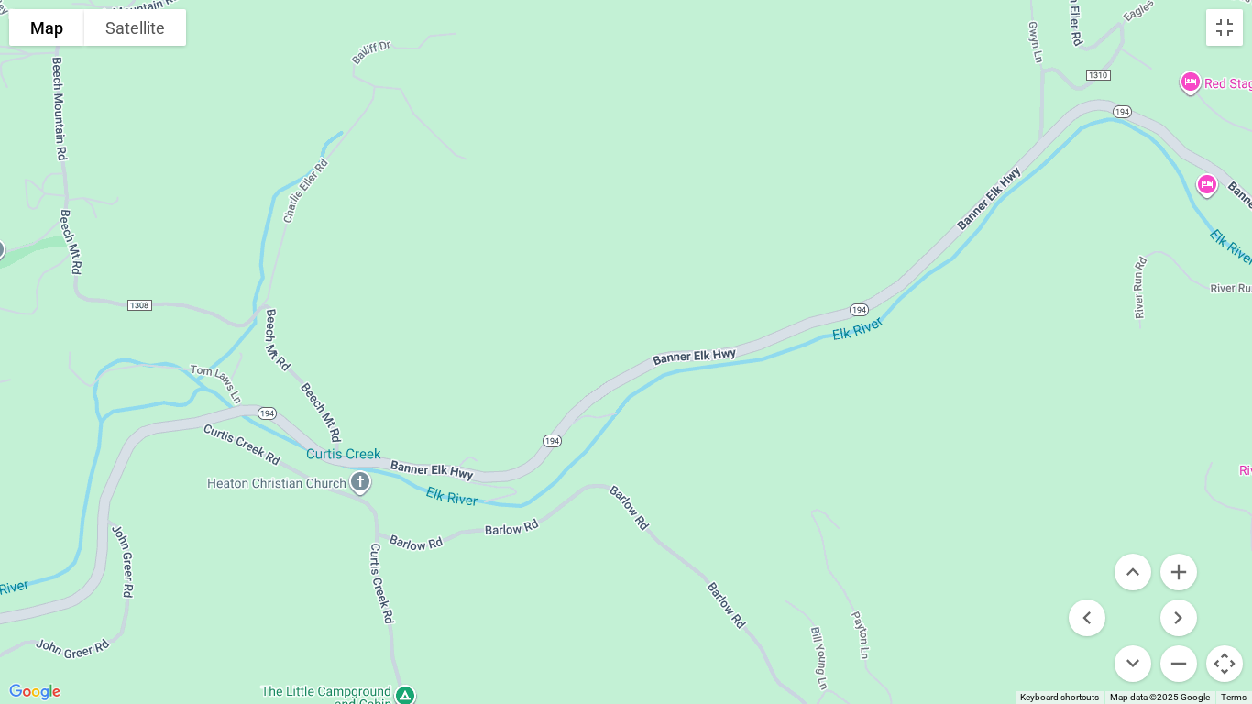
drag, startPoint x: 497, startPoint y: 559, endPoint x: 731, endPoint y: 379, distance: 295.4
click at [720, 384] on div at bounding box center [626, 352] width 1252 height 704
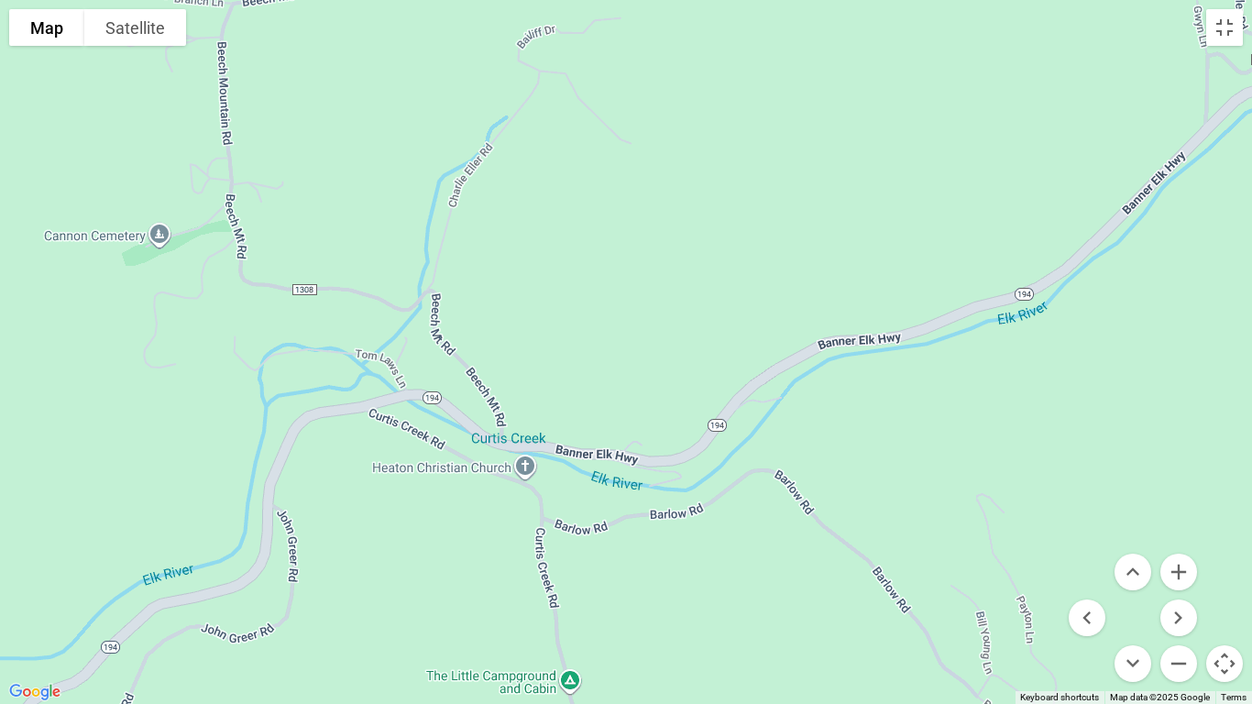
drag, startPoint x: 357, startPoint y: 433, endPoint x: 469, endPoint y: 446, distance: 112.5
click at [469, 446] on div at bounding box center [626, 352] width 1252 height 704
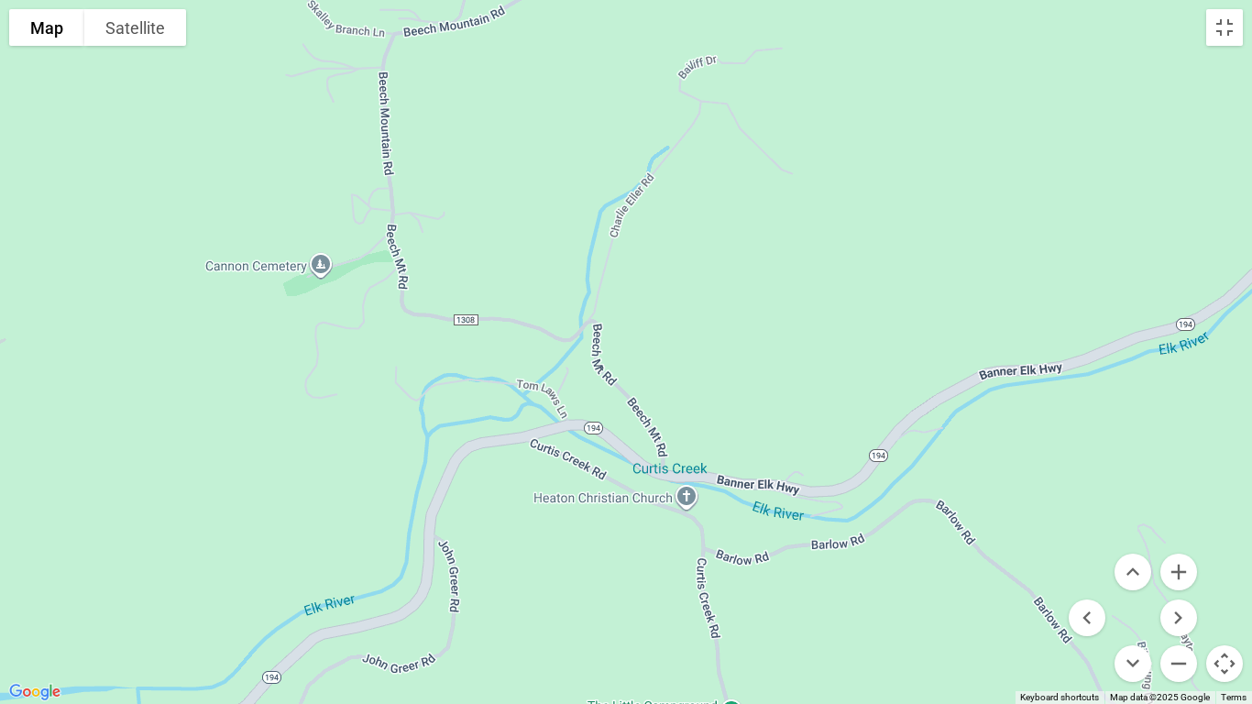
drag, startPoint x: 381, startPoint y: 433, endPoint x: 679, endPoint y: 200, distance: 378.0
click at [581, 425] on div at bounding box center [626, 352] width 1252 height 704
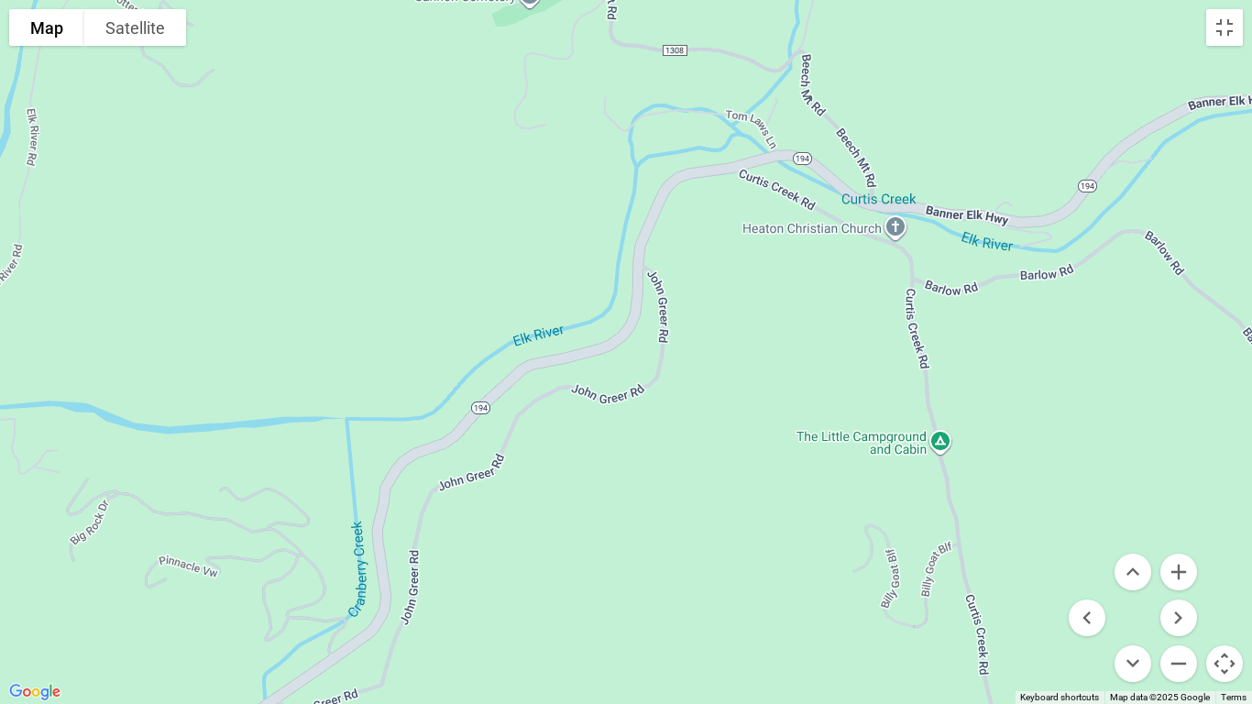
click at [758, 69] on div at bounding box center [626, 352] width 1252 height 704
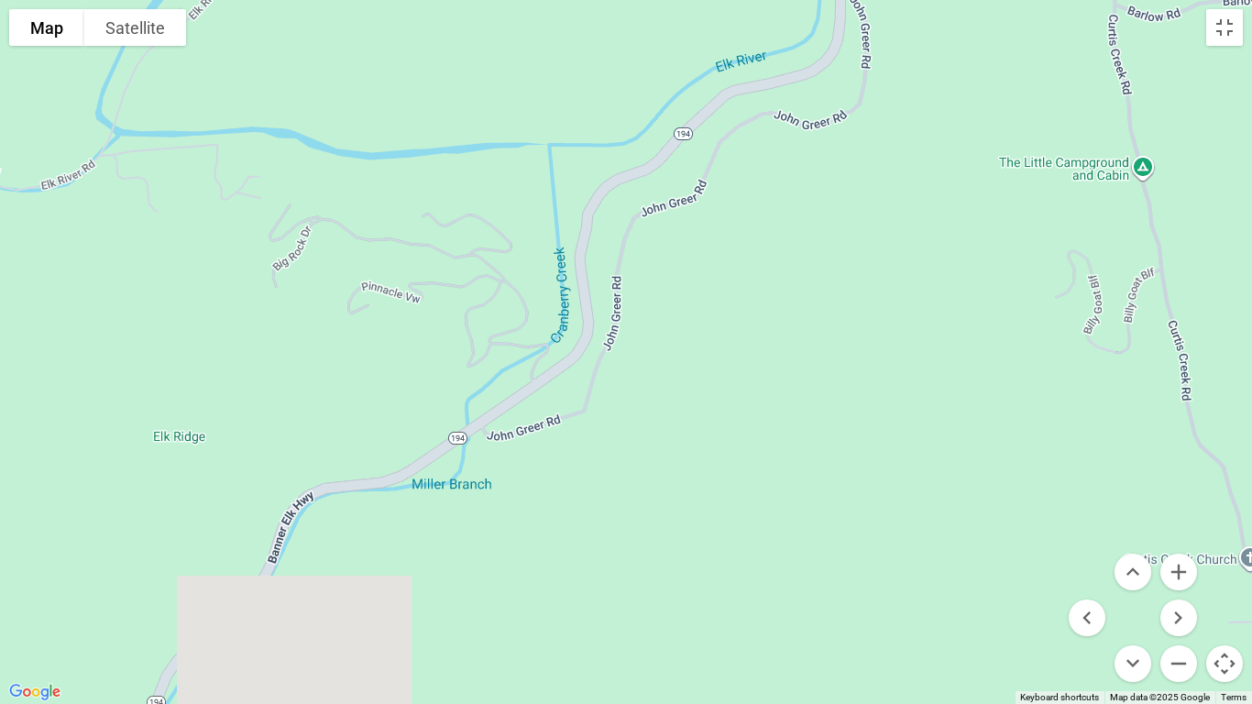
drag, startPoint x: 521, startPoint y: 312, endPoint x: 732, endPoint y: 20, distance: 360.4
click at [732, 20] on div at bounding box center [626, 352] width 1252 height 704
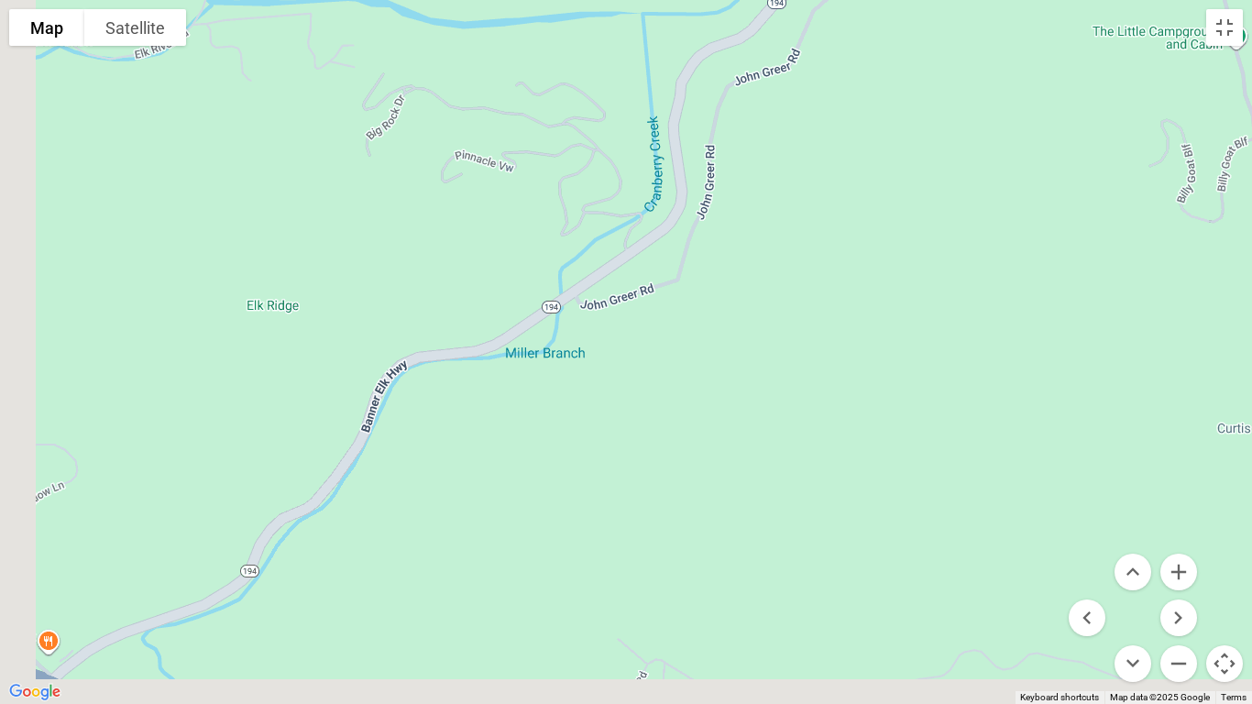
drag, startPoint x: 568, startPoint y: 280, endPoint x: 667, endPoint y: 168, distance: 150.0
click at [667, 168] on div at bounding box center [626, 352] width 1252 height 704
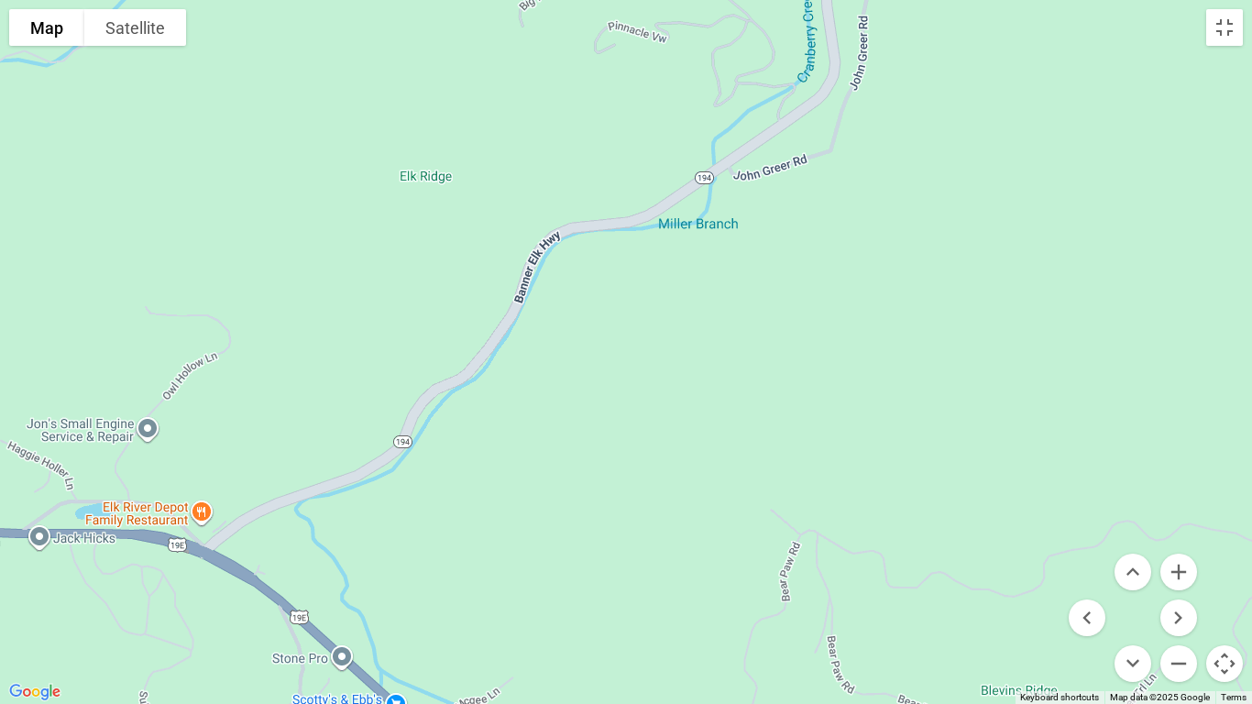
drag, startPoint x: 553, startPoint y: 301, endPoint x: 673, endPoint y: 217, distance: 145.9
click at [673, 217] on div at bounding box center [626, 352] width 1252 height 704
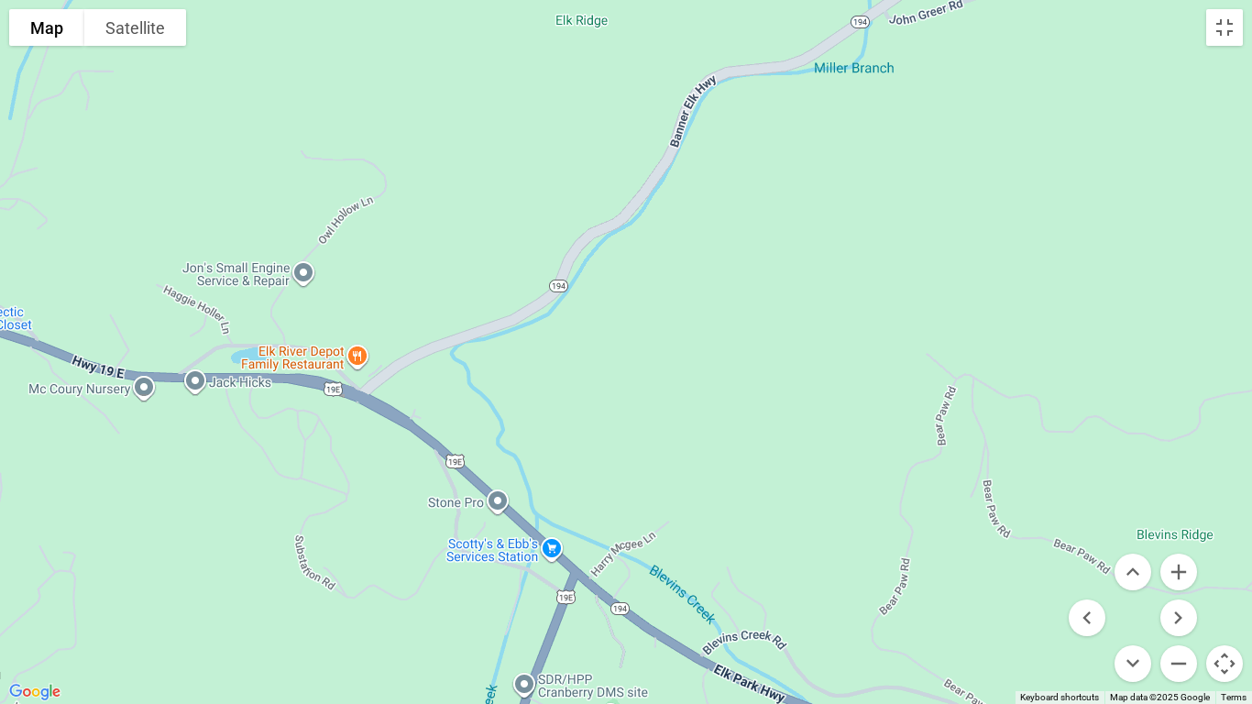
drag, startPoint x: 658, startPoint y: 324, endPoint x: 827, endPoint y: 158, distance: 237.1
click at [827, 158] on div at bounding box center [626, 352] width 1252 height 704
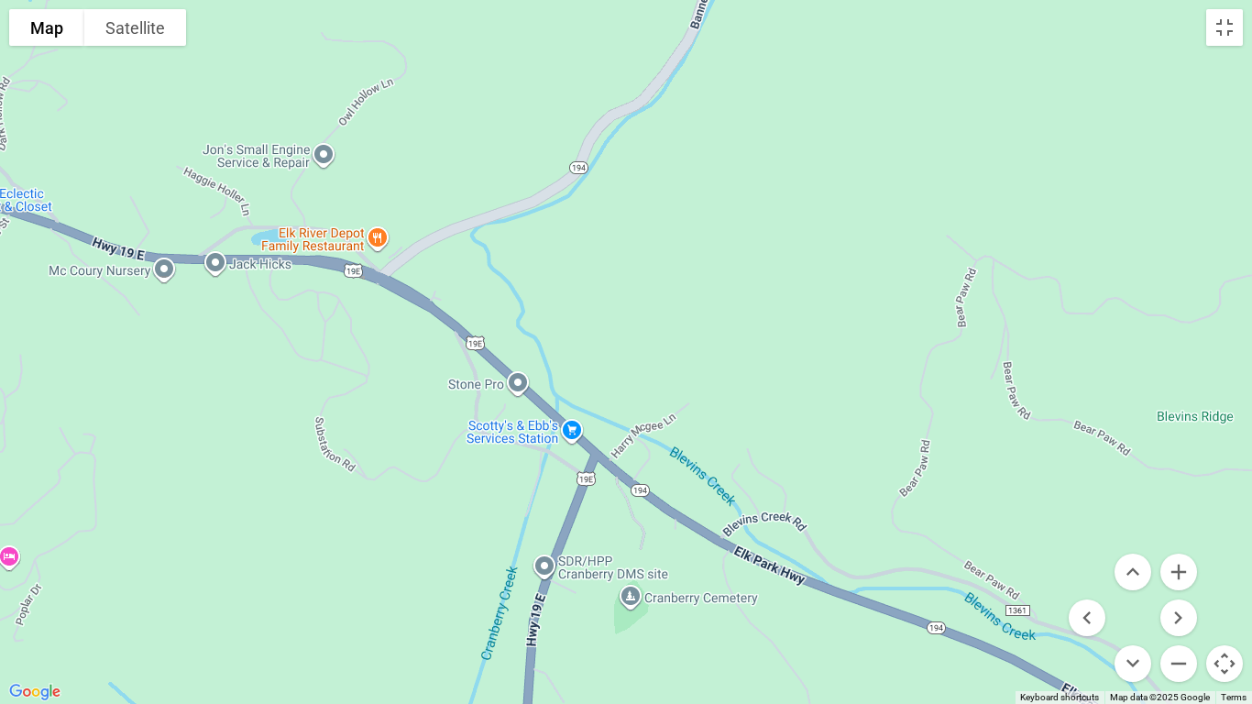
drag, startPoint x: 608, startPoint y: 308, endPoint x: 631, endPoint y: 186, distance: 124.0
click at [631, 186] on div at bounding box center [626, 352] width 1252 height 704
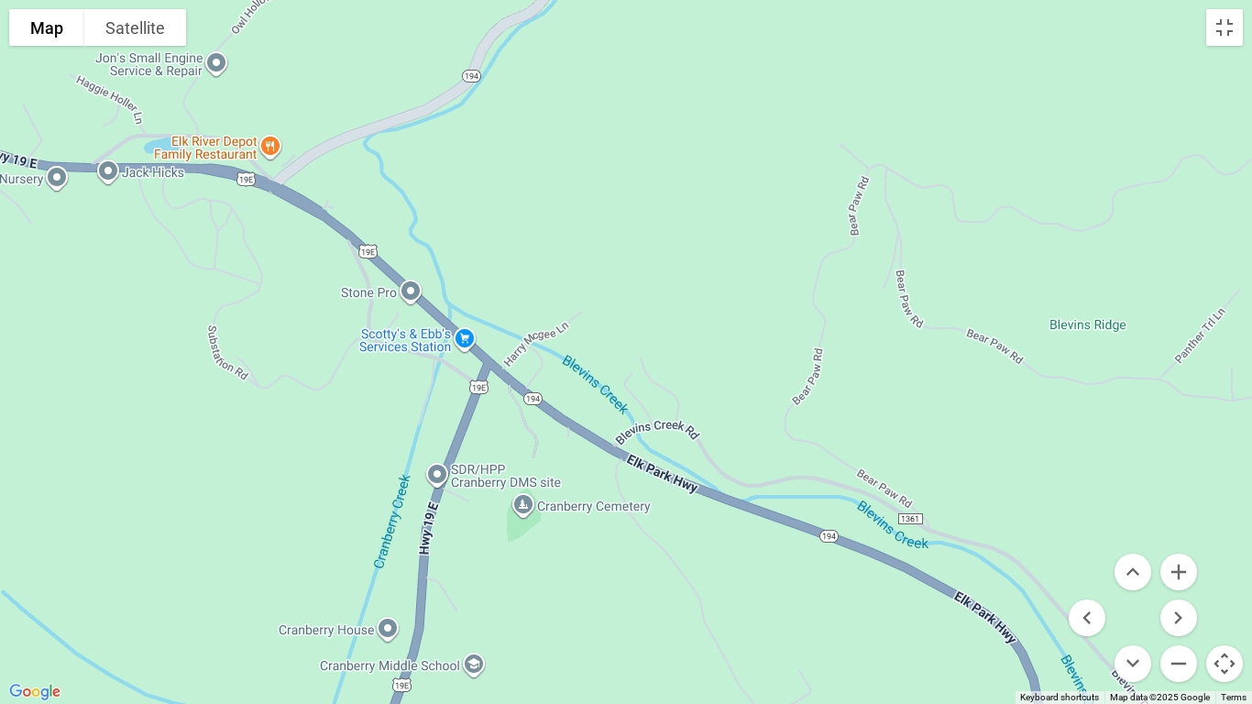
drag, startPoint x: 769, startPoint y: 290, endPoint x: 711, endPoint y: 254, distance: 67.9
click at [711, 254] on div at bounding box center [626, 352] width 1252 height 704
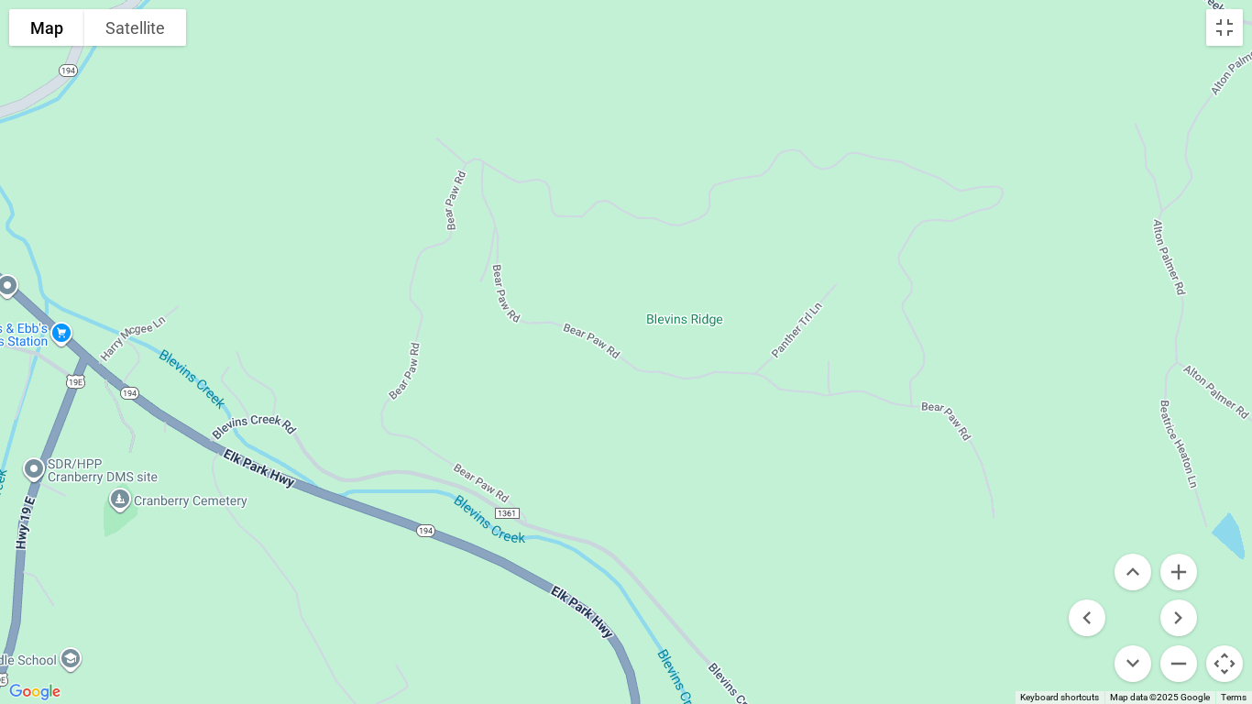
drag, startPoint x: 954, startPoint y: 336, endPoint x: 397, endPoint y: 375, distance: 558.5
click at [397, 375] on div at bounding box center [626, 352] width 1252 height 704
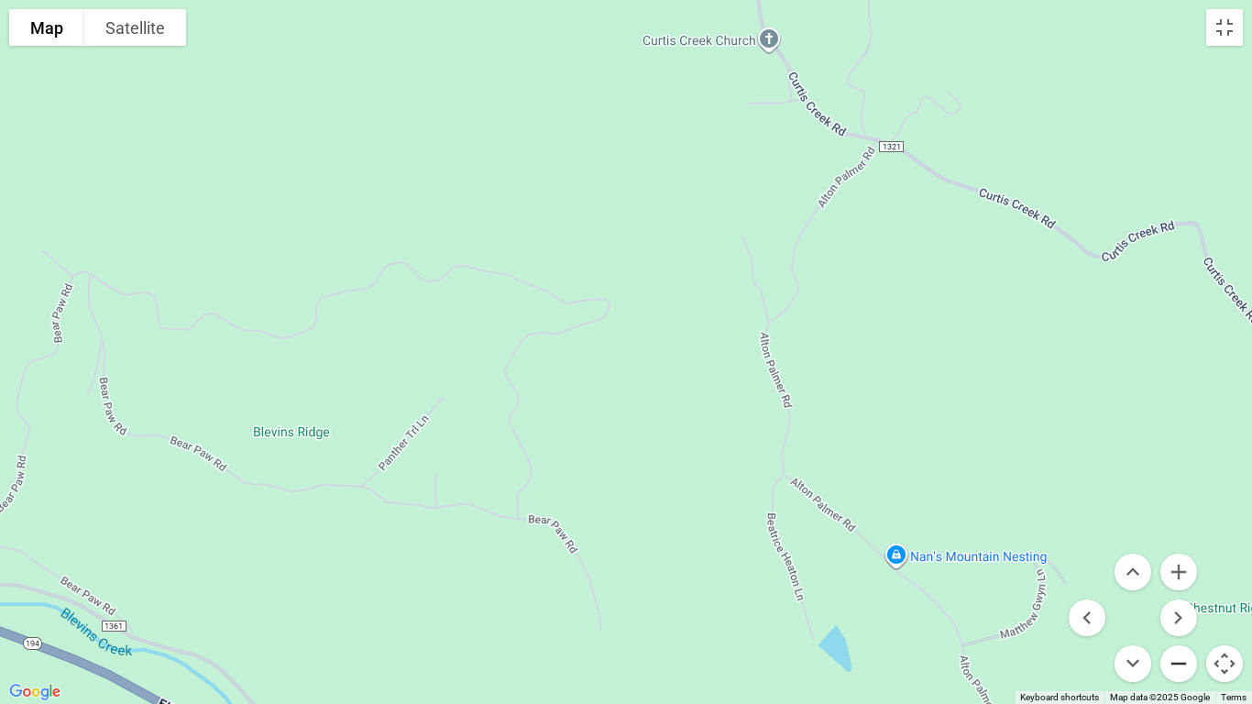
click at [1174, 587] on button "Zoom out" at bounding box center [1178, 663] width 37 height 37
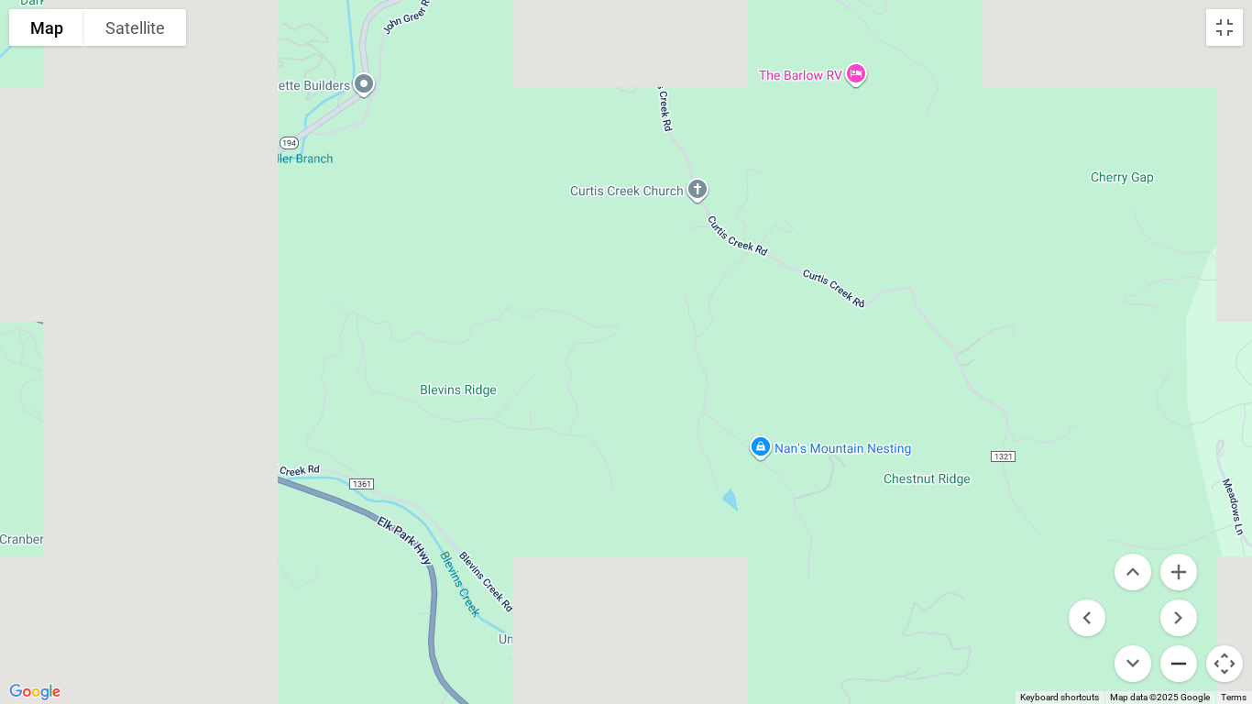
click at [1175, 587] on button "Zoom out" at bounding box center [1178, 663] width 37 height 37
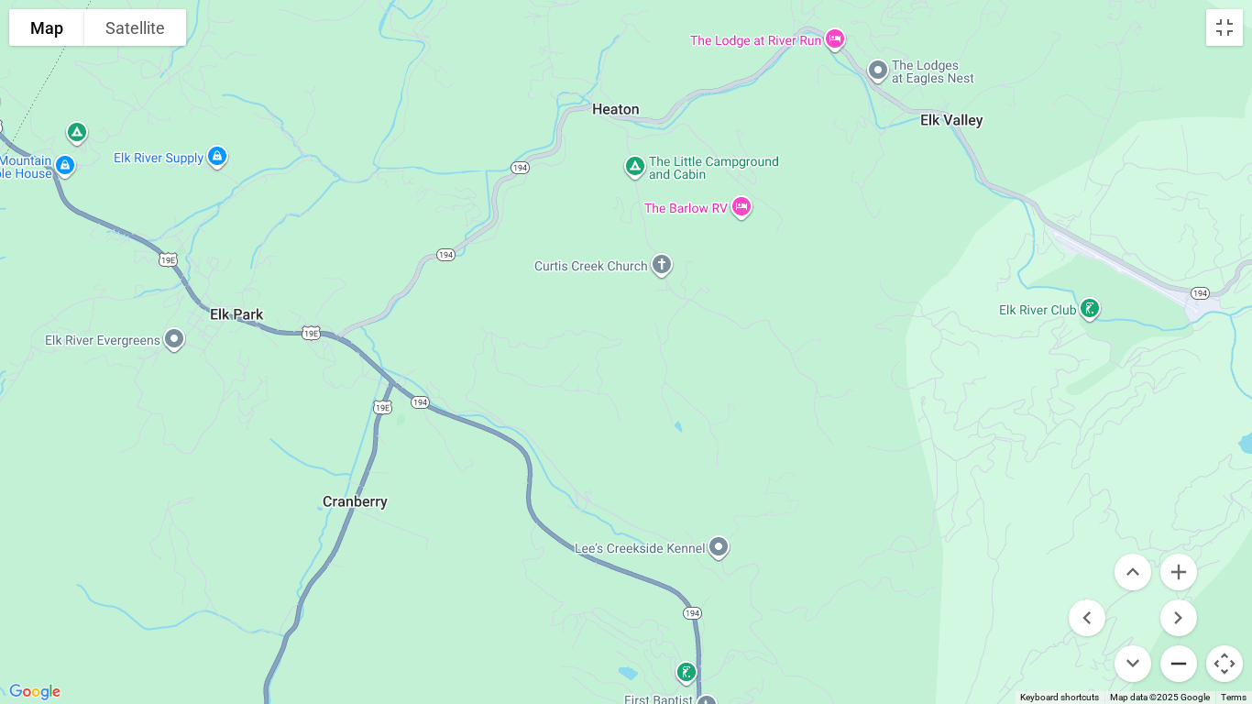
click at [1175, 587] on button "Zoom out" at bounding box center [1178, 663] width 37 height 37
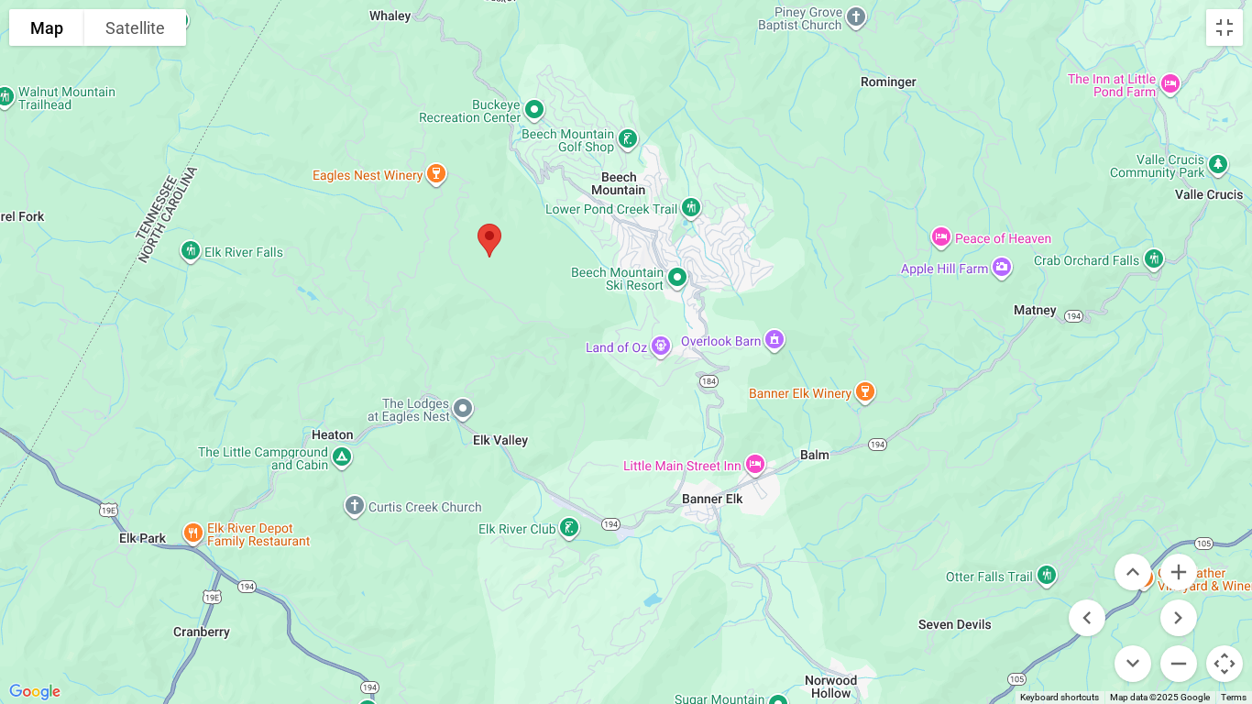
drag, startPoint x: 1057, startPoint y: 389, endPoint x: 757, endPoint y: 612, distance: 373.9
click at [757, 587] on div at bounding box center [626, 352] width 1252 height 704
click at [1156, 561] on menu at bounding box center [1132, 617] width 128 height 128
click at [1188, 577] on button "Zoom in" at bounding box center [1178, 571] width 37 height 37
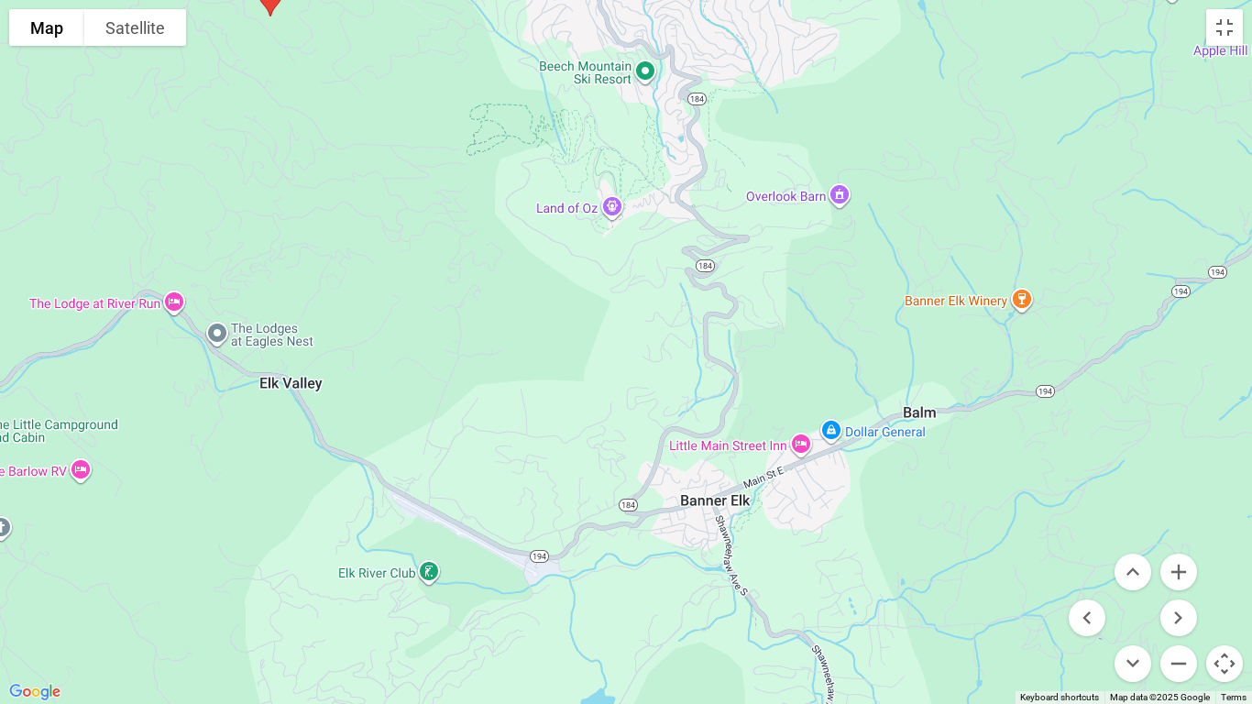
drag, startPoint x: 973, startPoint y: 493, endPoint x: 888, endPoint y: 342, distance: 173.6
click at [888, 342] on div at bounding box center [626, 352] width 1252 height 704
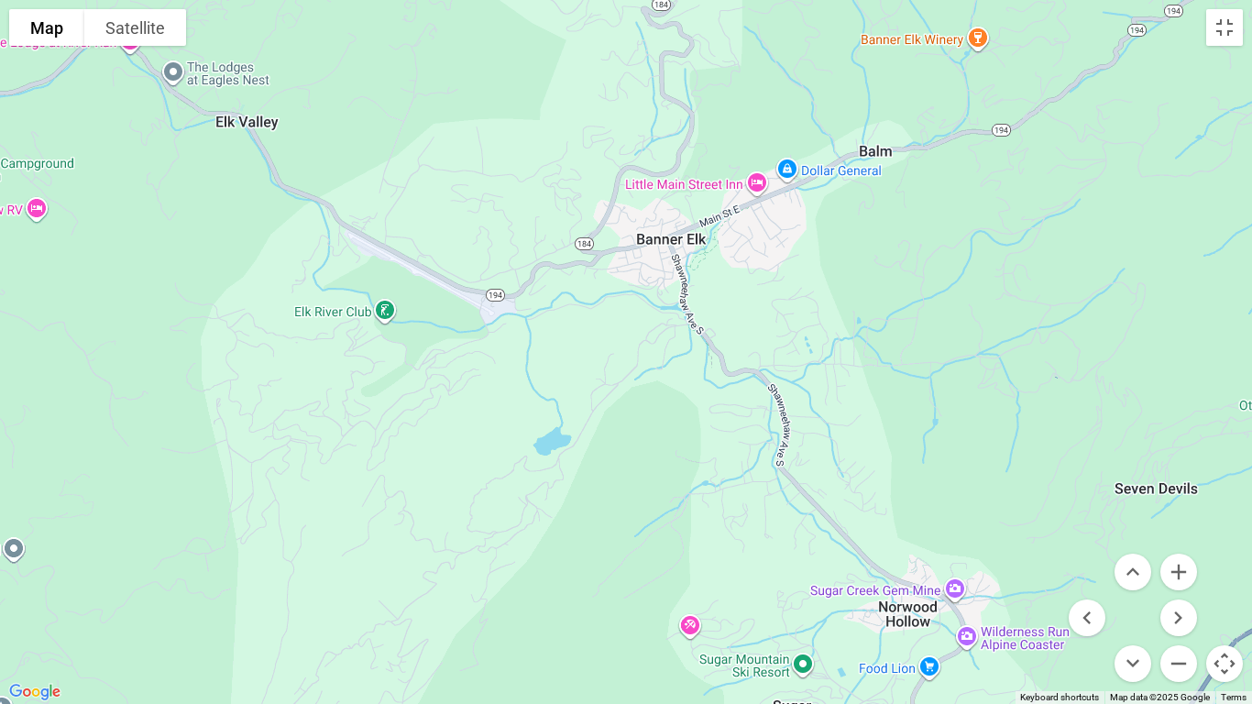
drag, startPoint x: 767, startPoint y: 585, endPoint x: 723, endPoint y: 323, distance: 264.8
click at [723, 323] on div at bounding box center [626, 352] width 1252 height 704
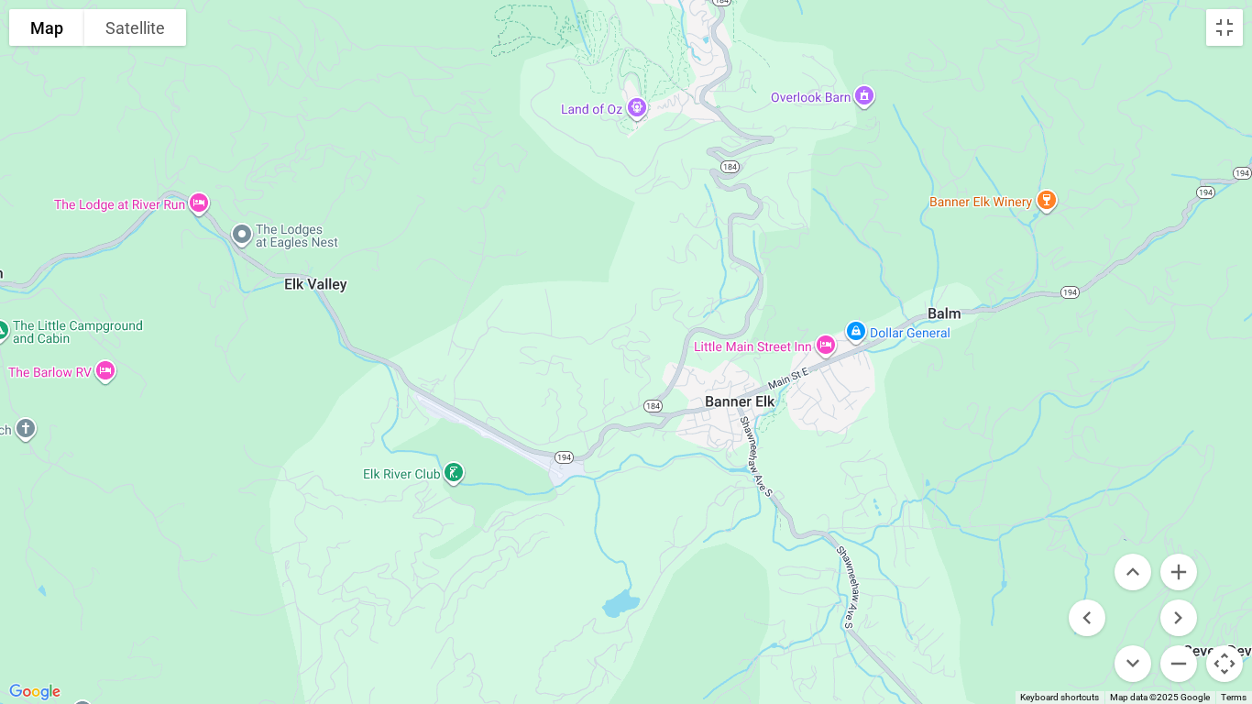
drag, startPoint x: 734, startPoint y: 333, endPoint x: 805, endPoint y: 558, distance: 236.5
click at [805, 547] on div at bounding box center [626, 352] width 1252 height 704
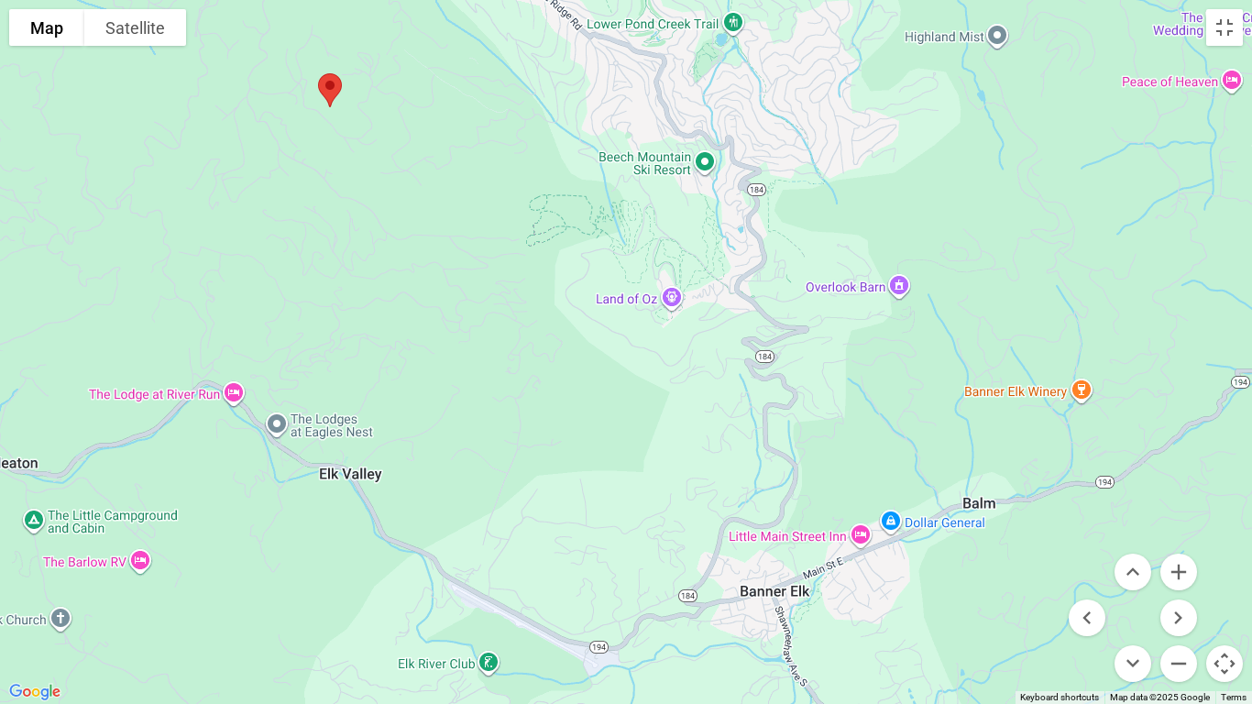
drag, startPoint x: 740, startPoint y: 412, endPoint x: 787, endPoint y: 568, distance: 162.6
click at [787, 568] on div at bounding box center [626, 352] width 1252 height 704
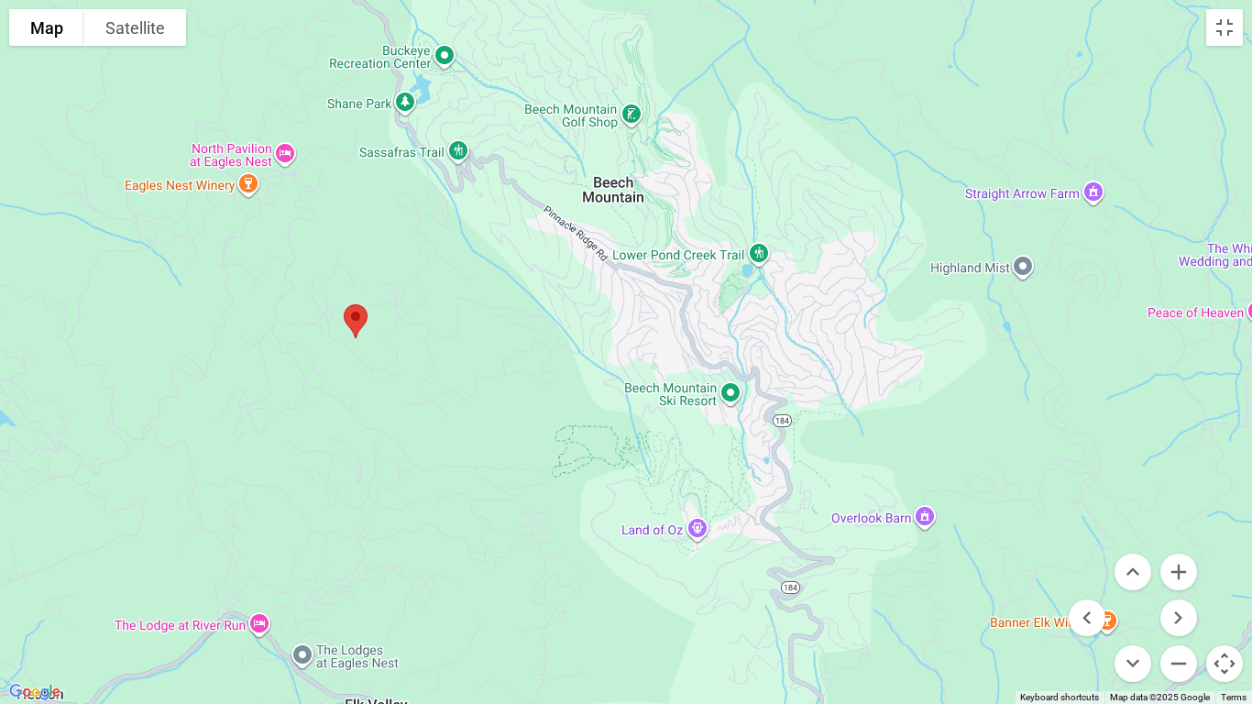
drag, startPoint x: 314, startPoint y: 80, endPoint x: 345, endPoint y: 352, distance: 273.9
click at [345, 352] on div at bounding box center [626, 352] width 1252 height 704
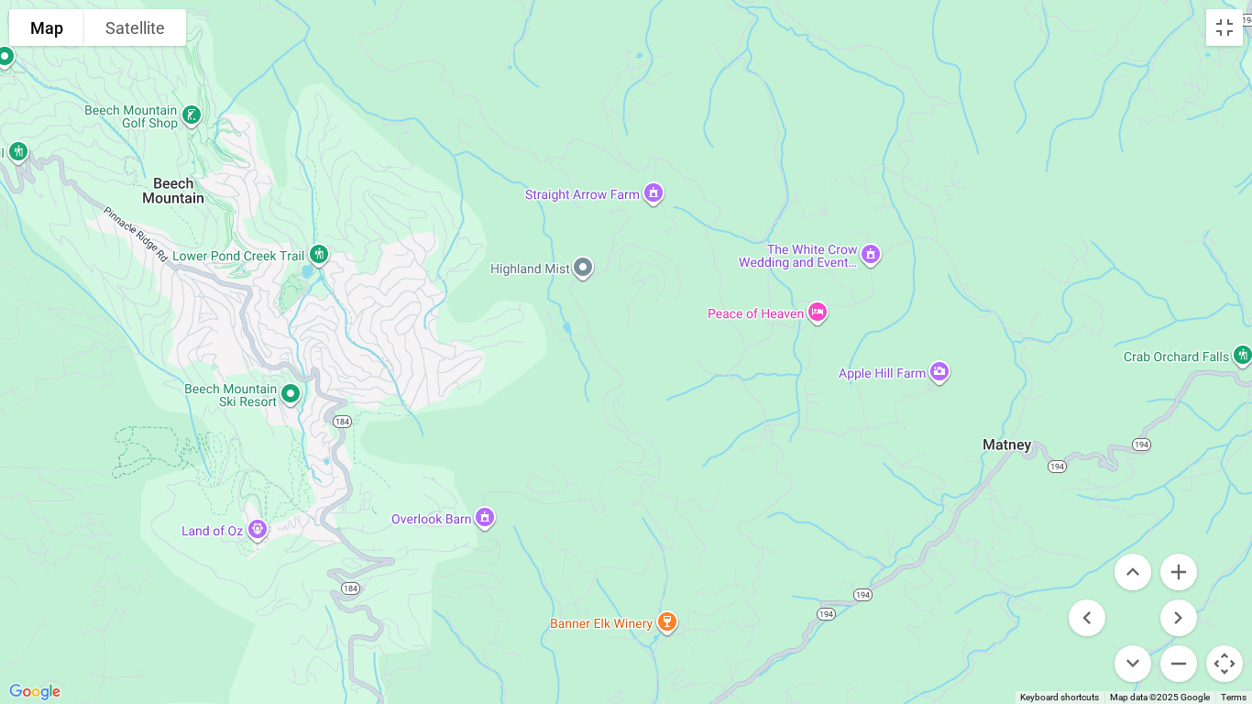
drag, startPoint x: 447, startPoint y: 230, endPoint x: 5, endPoint y: 231, distance: 442.6
click at [5, 231] on div at bounding box center [626, 352] width 1252 height 704
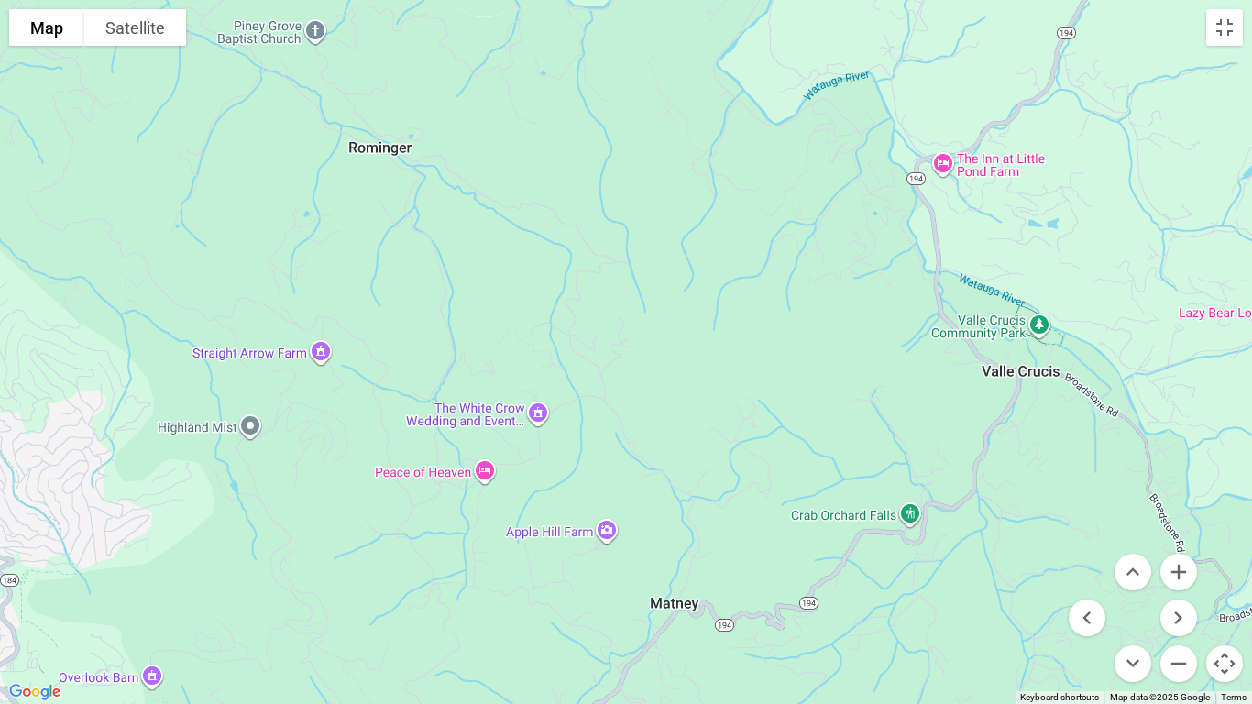
drag, startPoint x: 729, startPoint y: 307, endPoint x: 397, endPoint y: 465, distance: 368.5
click at [397, 465] on div at bounding box center [626, 352] width 1252 height 704
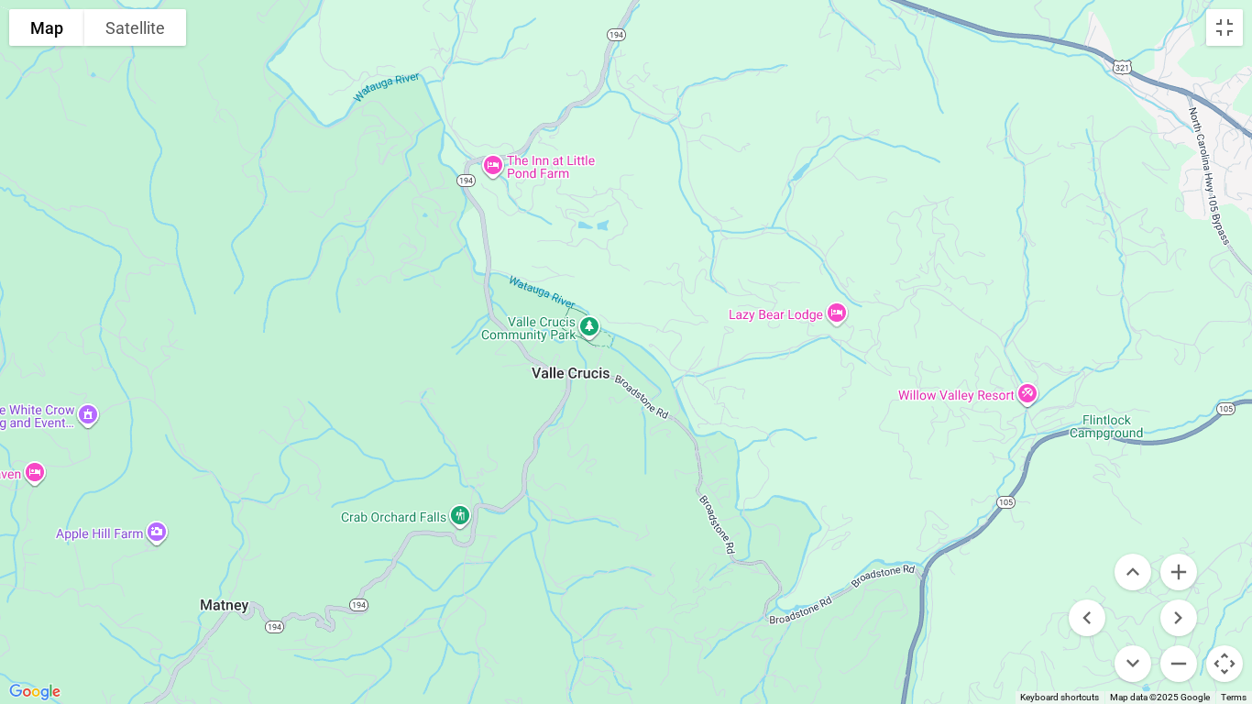
drag, startPoint x: 794, startPoint y: 457, endPoint x: 338, endPoint y: 461, distance: 455.4
click at [338, 461] on div at bounding box center [626, 352] width 1252 height 704
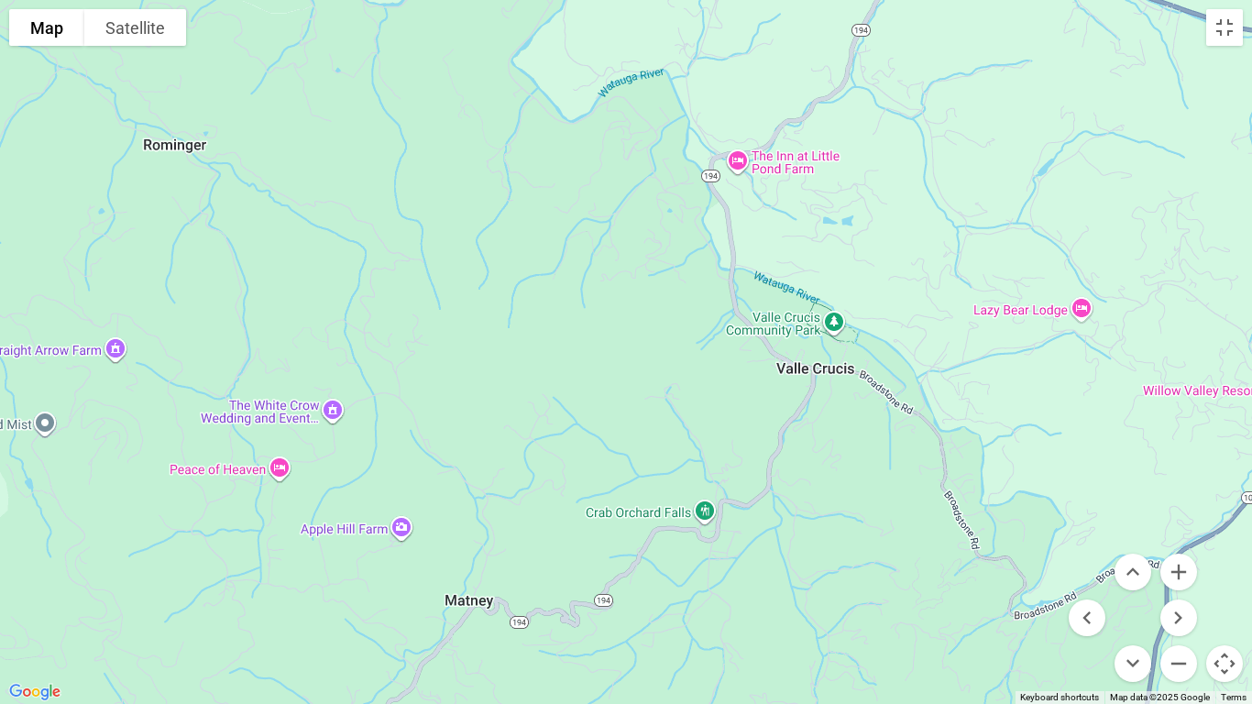
drag, startPoint x: 438, startPoint y: 389, endPoint x: 794, endPoint y: 359, distance: 357.7
click at [794, 359] on div at bounding box center [626, 352] width 1252 height 704
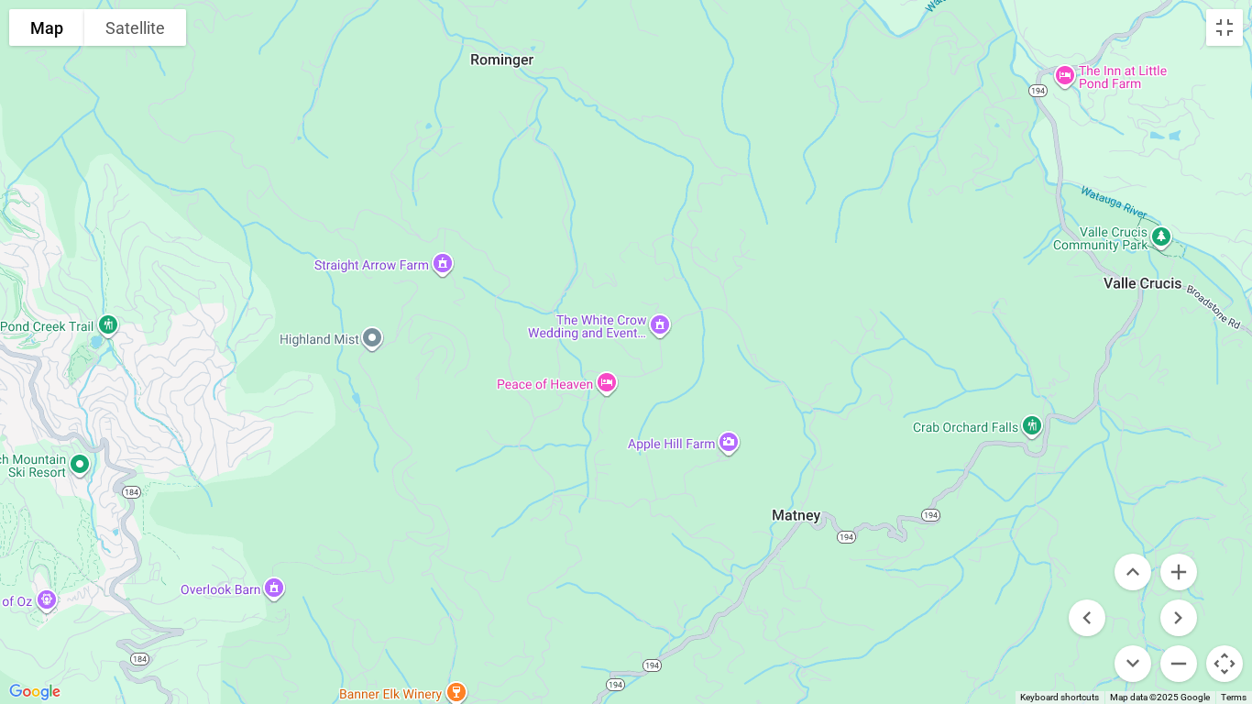
drag, startPoint x: 850, startPoint y: 333, endPoint x: 981, endPoint y: 268, distance: 145.9
click at [923, 299] on div at bounding box center [626, 352] width 1252 height 704
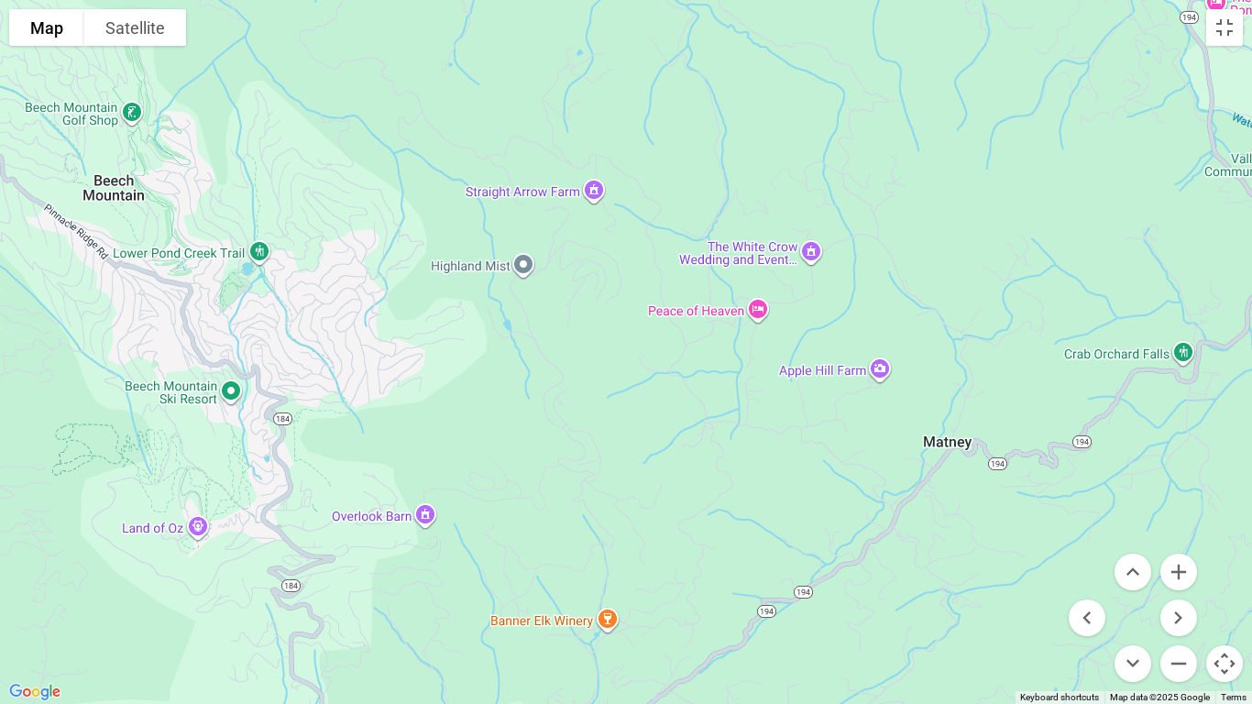
click at [855, 274] on div at bounding box center [626, 352] width 1252 height 704
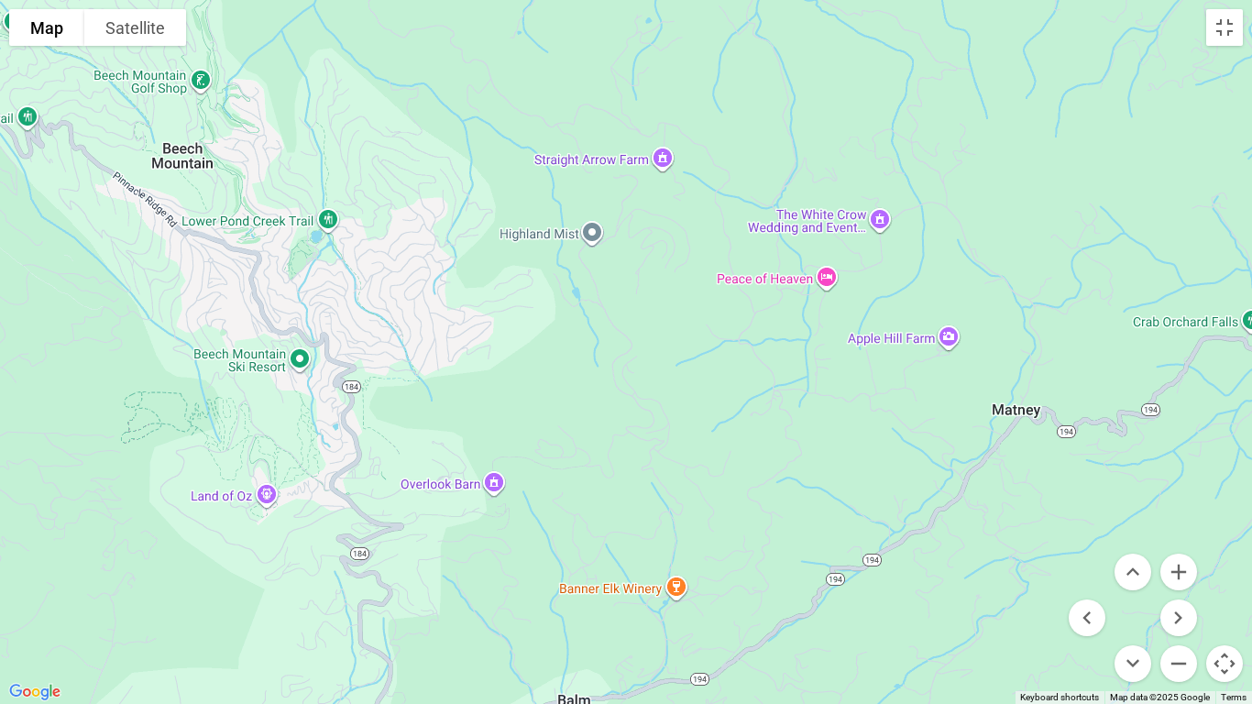
drag, startPoint x: 855, startPoint y: 274, endPoint x: 934, endPoint y: 235, distance: 87.7
click at [930, 239] on div at bounding box center [626, 352] width 1252 height 704
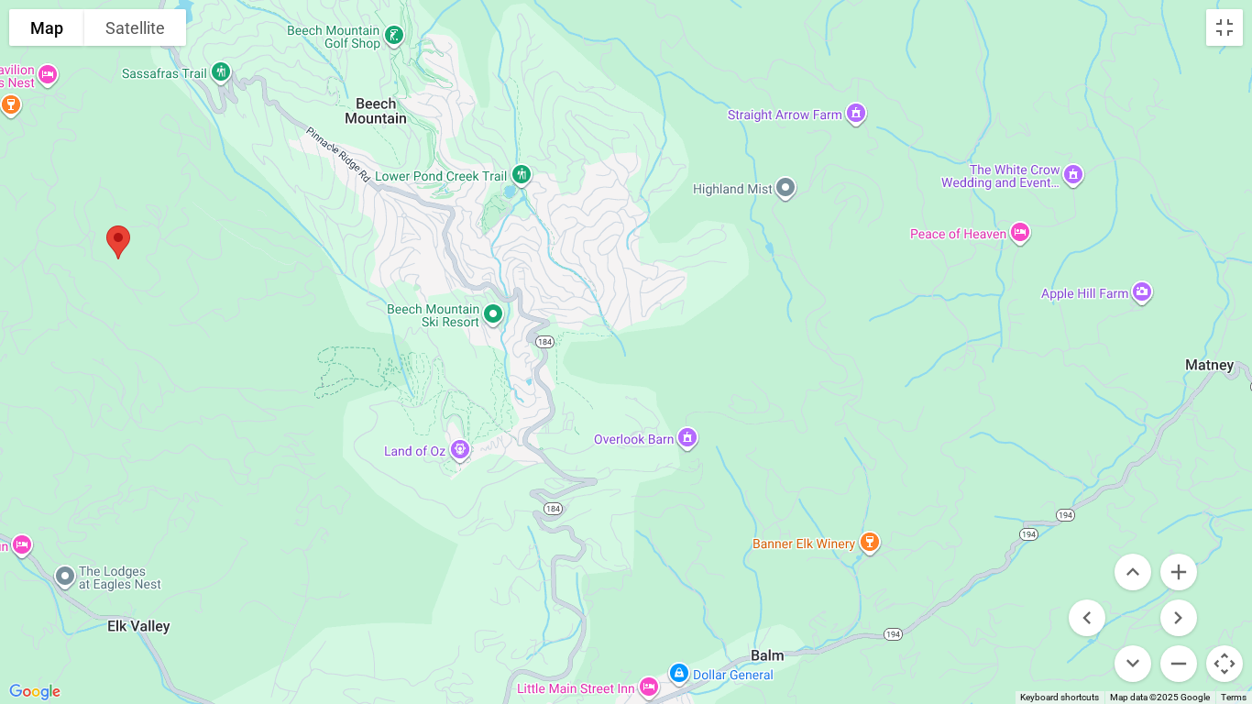
drag, startPoint x: 647, startPoint y: 517, endPoint x: 843, endPoint y: 470, distance: 201.6
click at [843, 470] on div at bounding box center [626, 352] width 1252 height 704
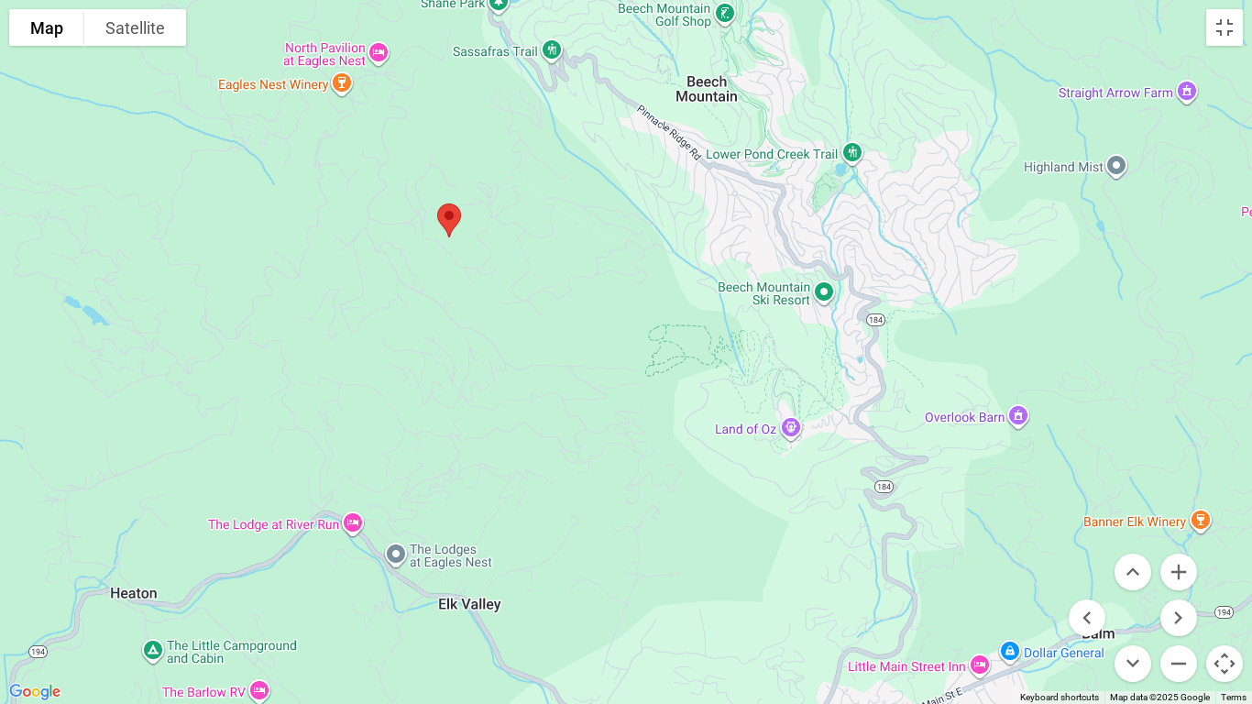
drag, startPoint x: 121, startPoint y: 223, endPoint x: 455, endPoint y: 201, distance: 335.2
click at [455, 201] on img "Dark Horse Lodge at Eagles Nest" at bounding box center [449, 220] width 38 height 49
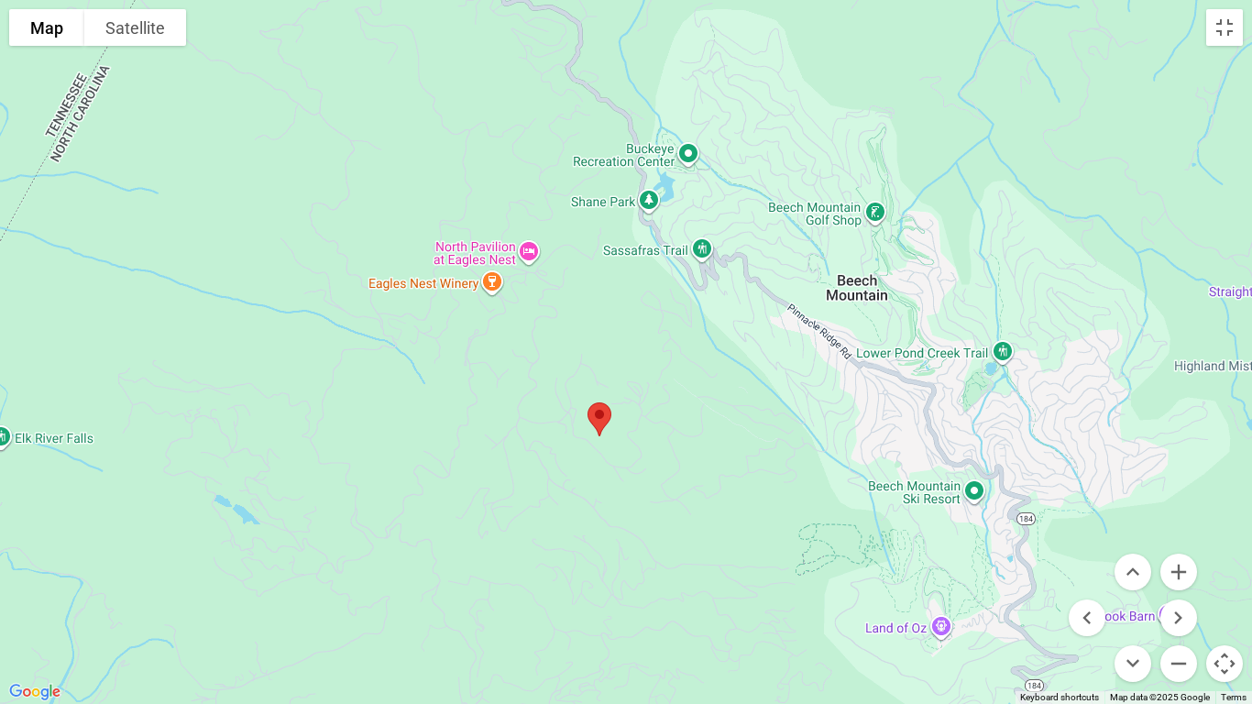
drag, startPoint x: 267, startPoint y: 149, endPoint x: 432, endPoint y: 335, distance: 248.6
click at [432, 335] on div at bounding box center [626, 352] width 1252 height 704
click at [1173, 580] on button "Zoom in" at bounding box center [1178, 571] width 37 height 37
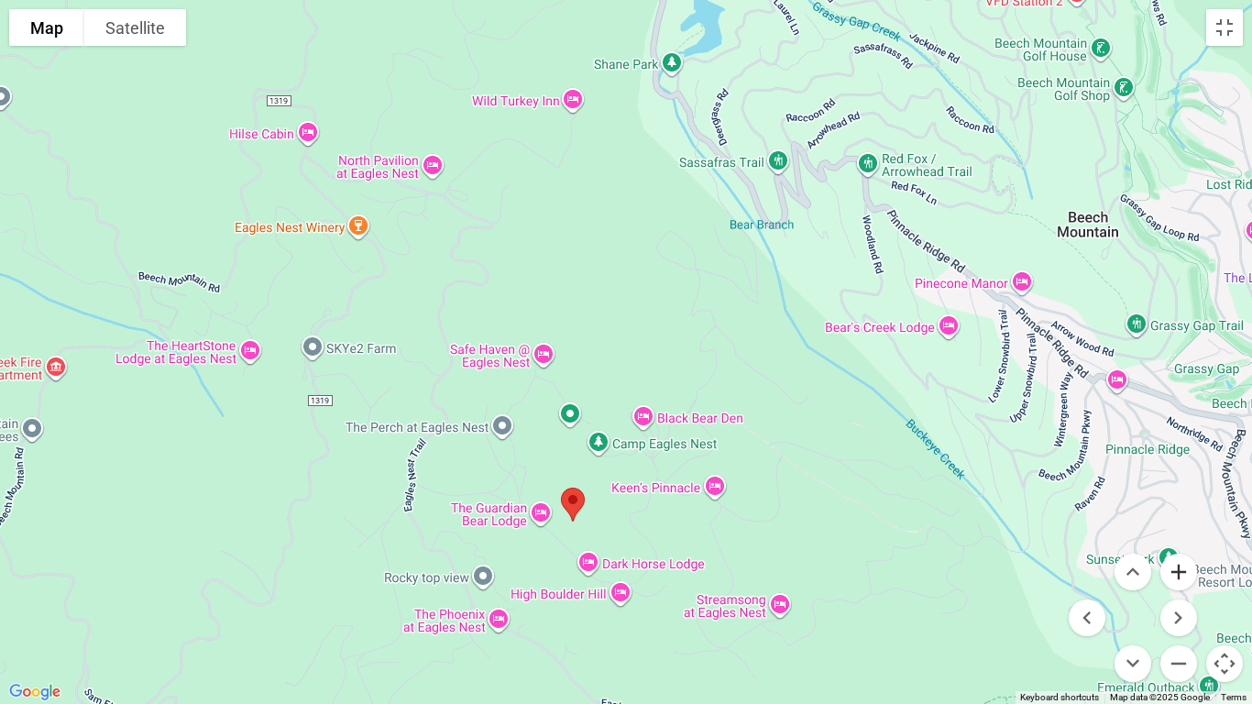
click at [1173, 580] on button "Zoom in" at bounding box center [1178, 571] width 37 height 37
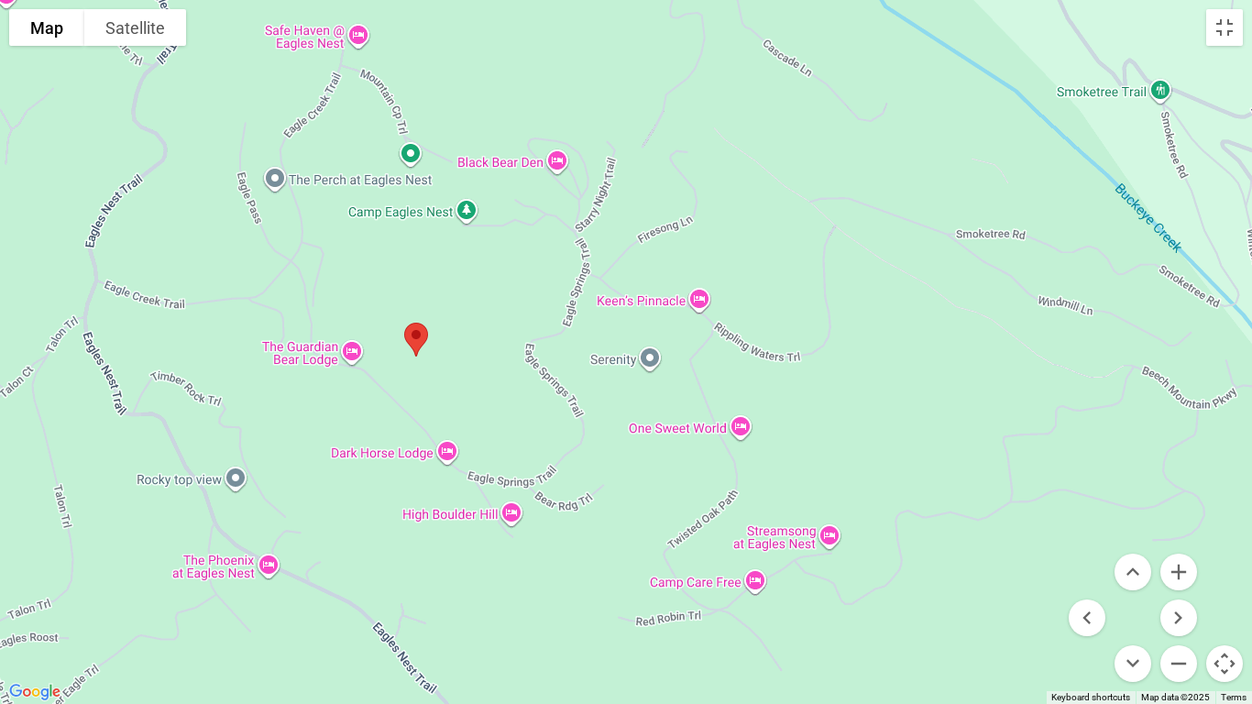
drag, startPoint x: 863, startPoint y: 540, endPoint x: 758, endPoint y: 192, distance: 363.8
click at [758, 192] on div at bounding box center [626, 352] width 1252 height 704
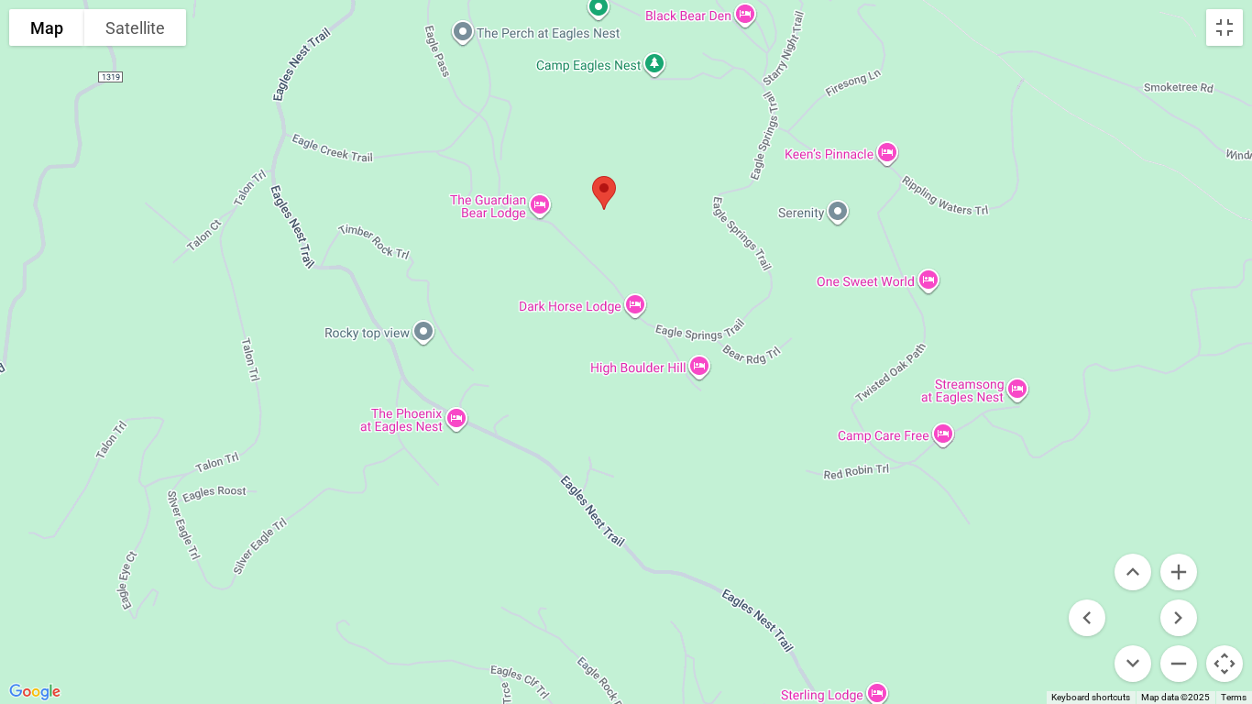
drag, startPoint x: 576, startPoint y: 330, endPoint x: 783, endPoint y: 243, distance: 223.8
click at [783, 243] on div at bounding box center [626, 352] width 1252 height 704
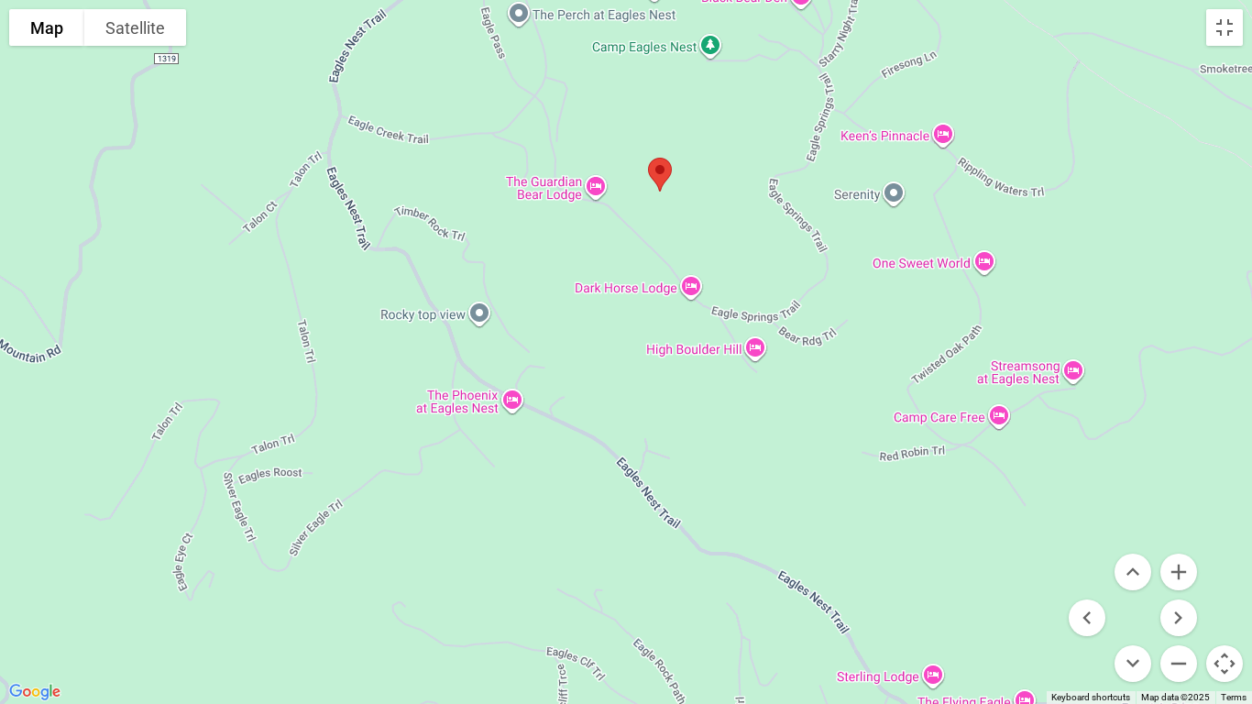
drag, startPoint x: 150, startPoint y: 504, endPoint x: 461, endPoint y: 312, distance: 365.4
click at [434, 337] on div at bounding box center [626, 352] width 1252 height 704
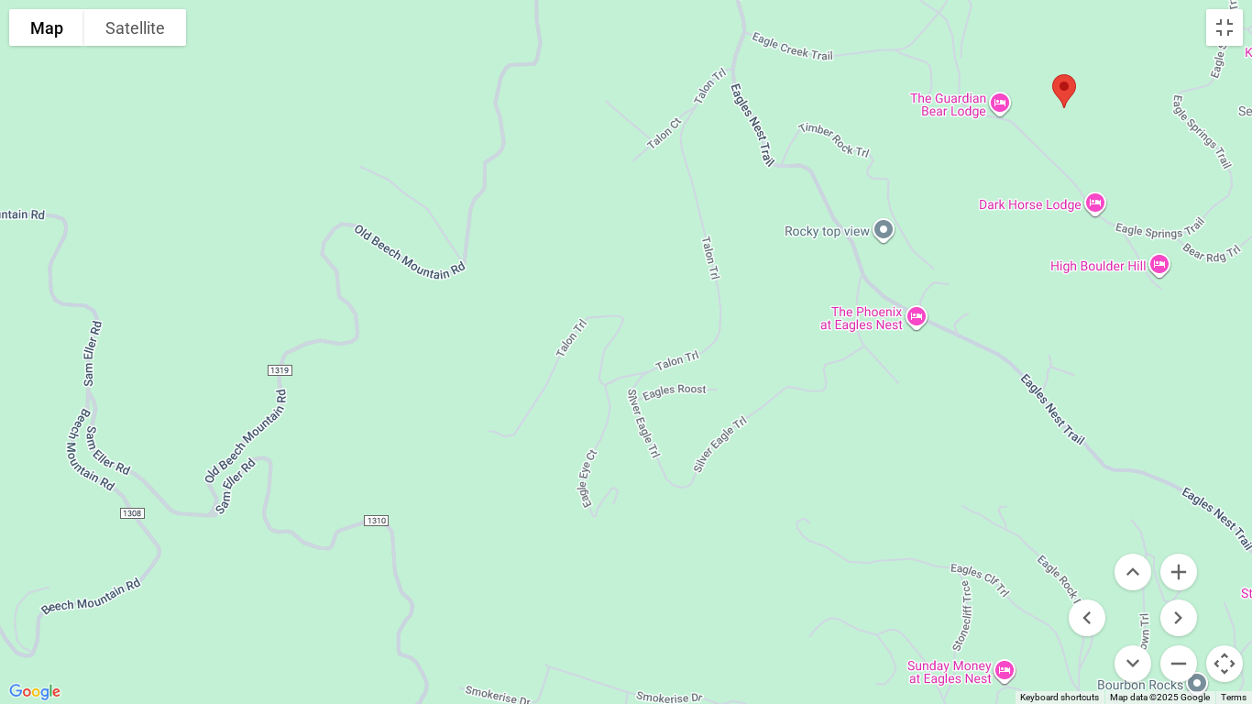
drag, startPoint x: 464, startPoint y: 331, endPoint x: 394, endPoint y: 690, distance: 365.9
click at [394, 587] on div at bounding box center [626, 352] width 1252 height 704
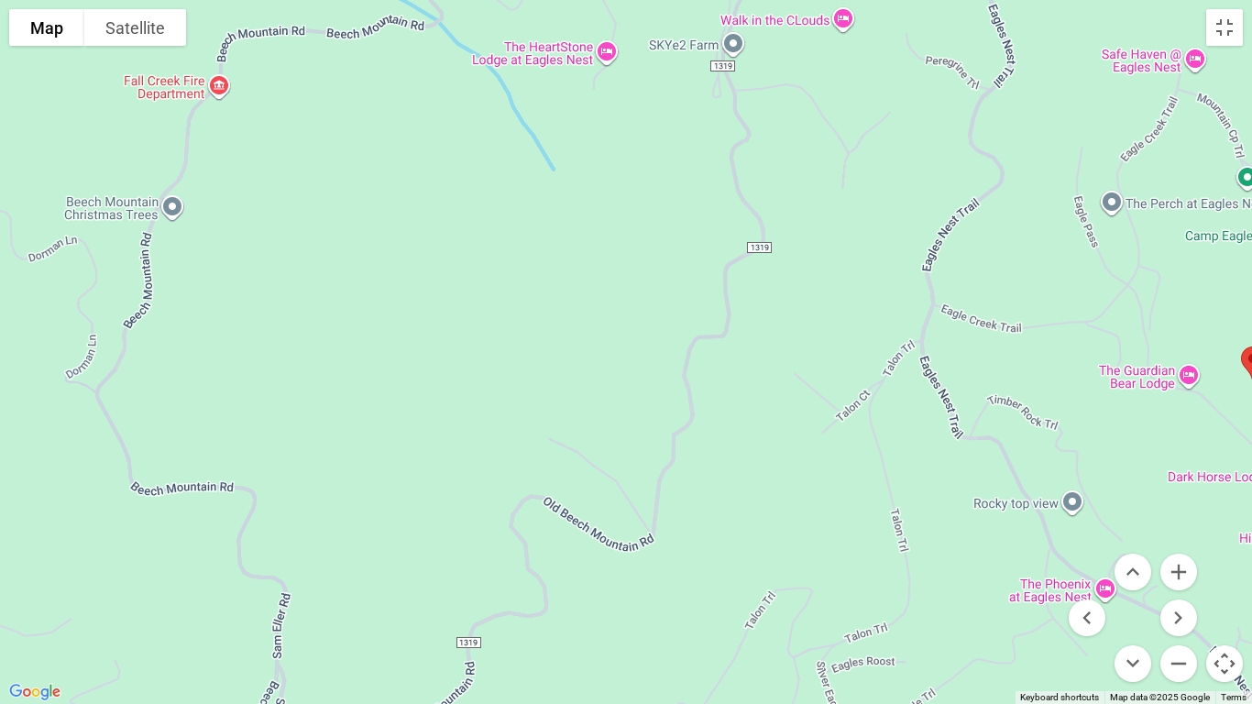
drag, startPoint x: 367, startPoint y: 421, endPoint x: 422, endPoint y: 572, distance: 160.6
click at [422, 571] on div at bounding box center [626, 352] width 1252 height 704
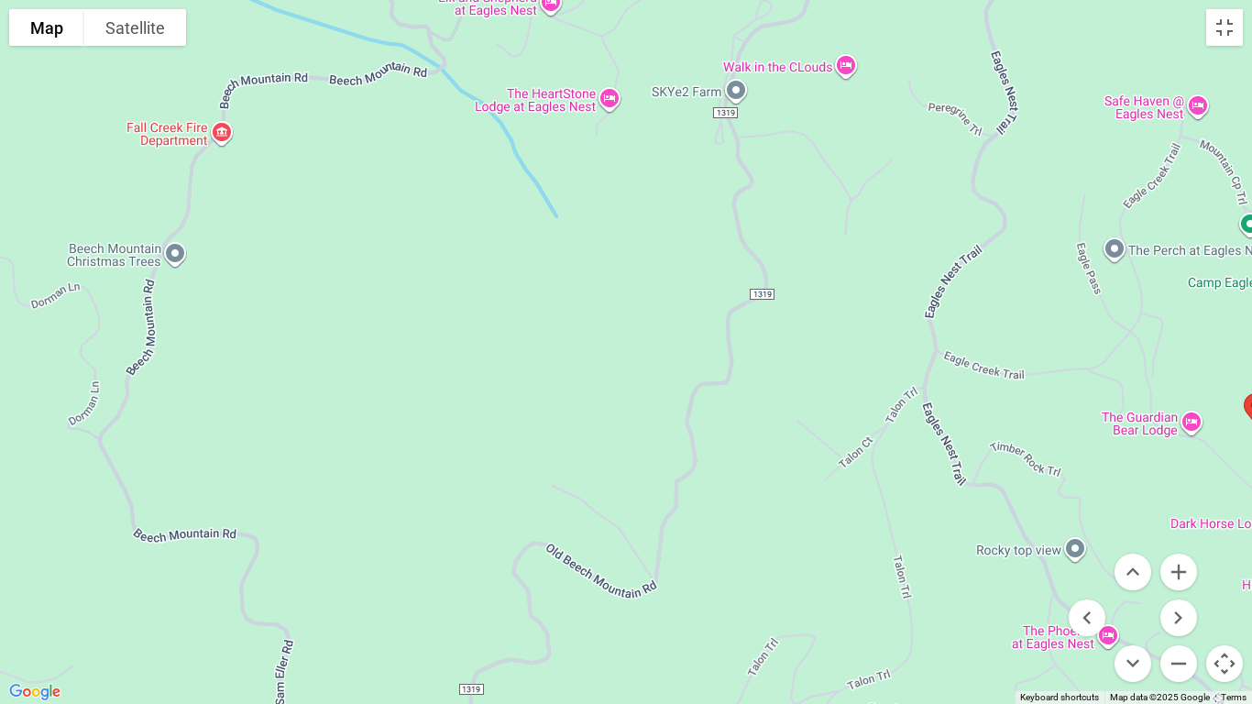
drag, startPoint x: 422, startPoint y: 572, endPoint x: 428, endPoint y: 614, distance: 42.6
click at [428, 587] on div at bounding box center [626, 352] width 1252 height 704
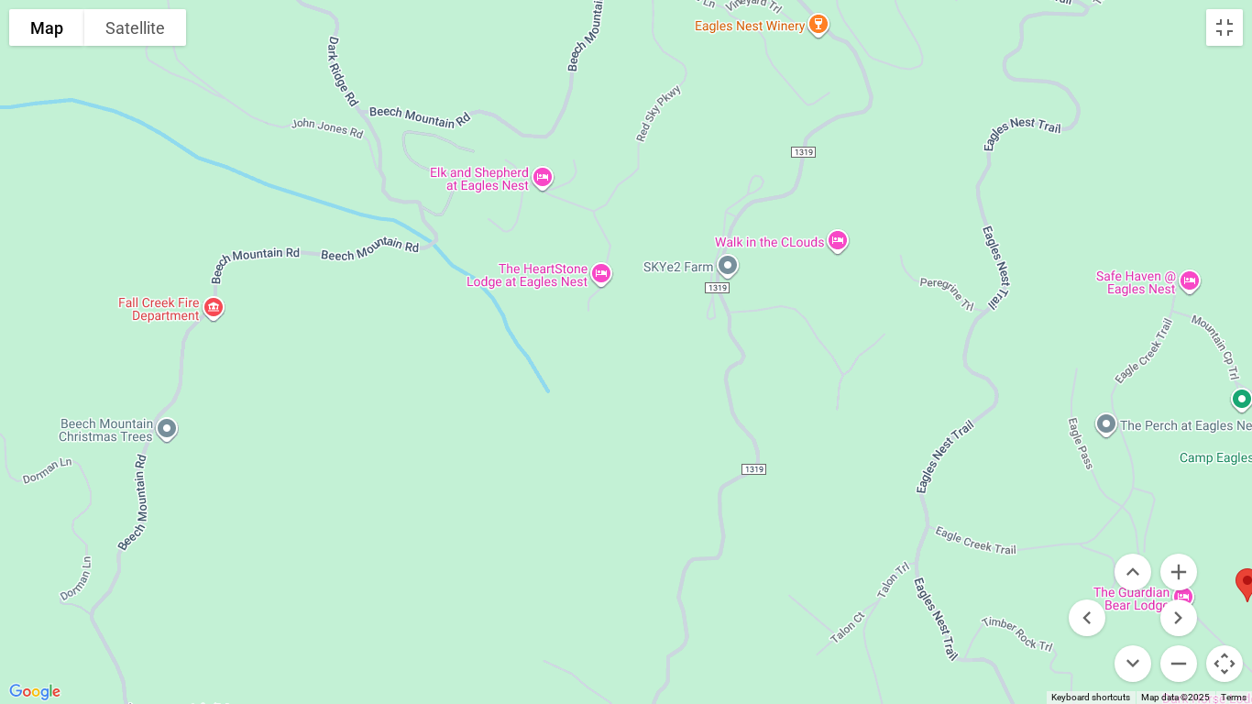
drag, startPoint x: 393, startPoint y: 437, endPoint x: 385, endPoint y: 610, distance: 173.4
click at [385, 587] on div at bounding box center [626, 352] width 1252 height 704
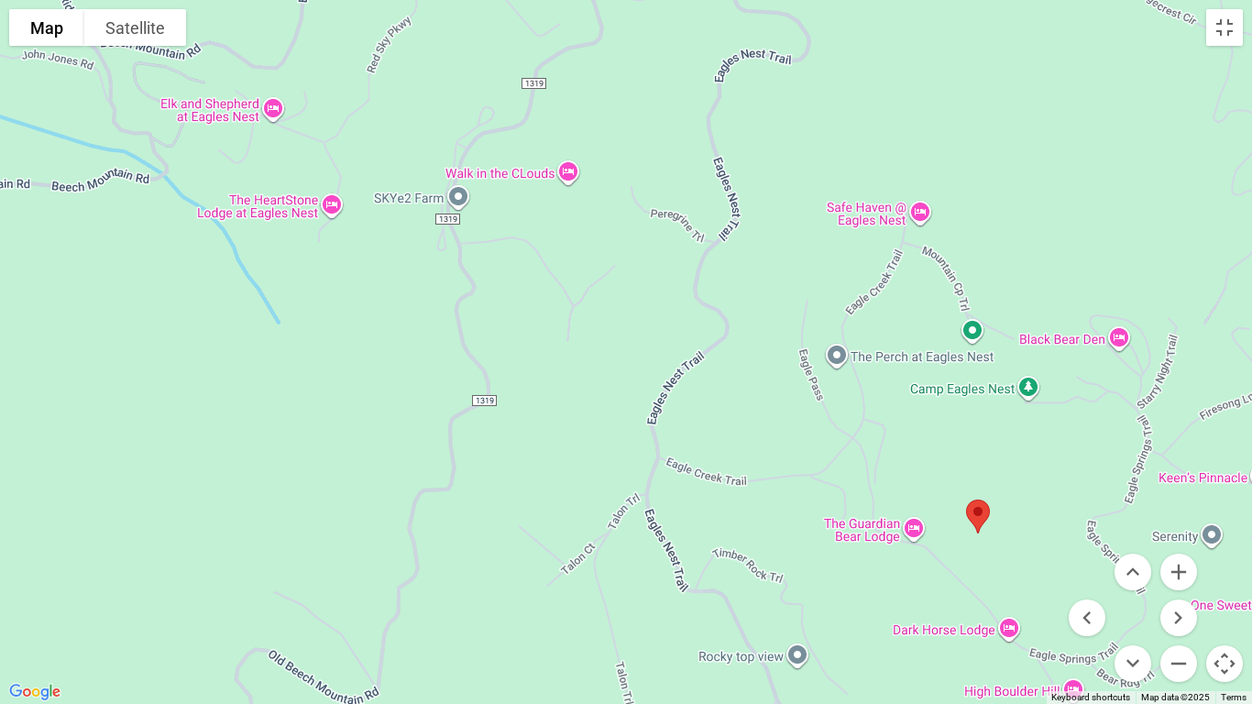
drag, startPoint x: 559, startPoint y: 432, endPoint x: 287, endPoint y: 363, distance: 280.7
click at [287, 363] on div at bounding box center [626, 352] width 1252 height 704
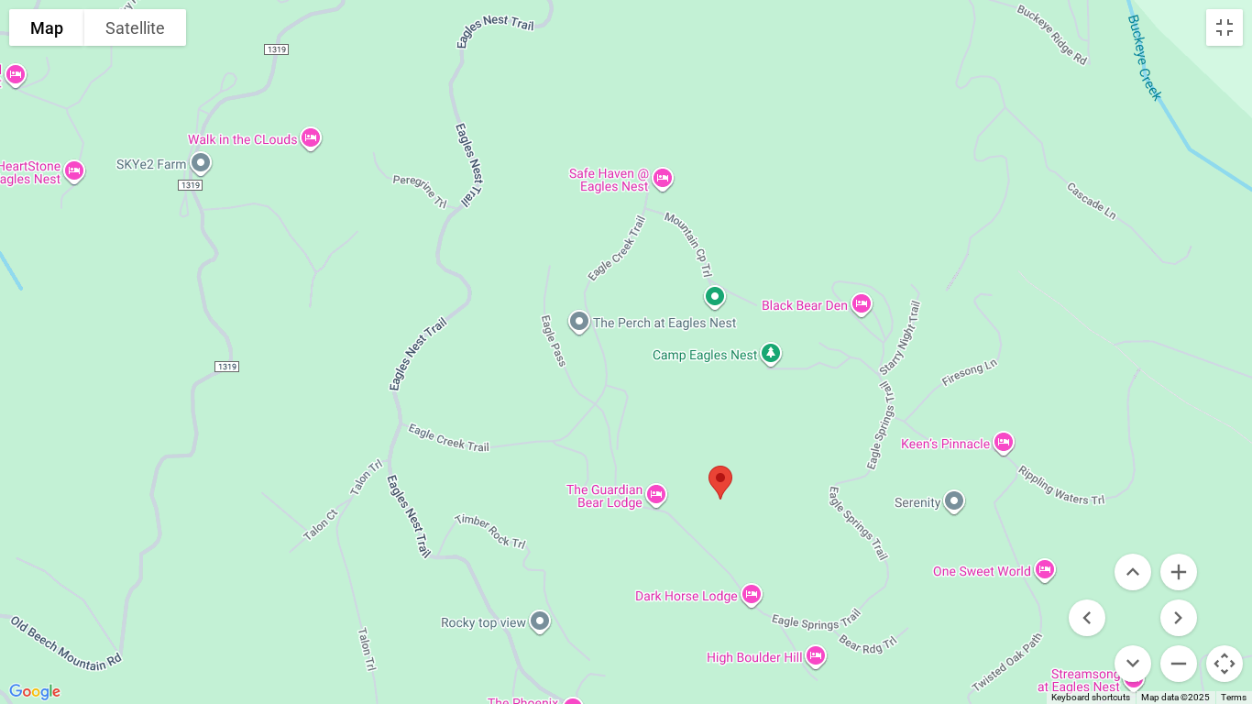
drag, startPoint x: 484, startPoint y: 422, endPoint x: 200, endPoint y: 388, distance: 286.2
click at [200, 388] on div at bounding box center [626, 352] width 1252 height 704
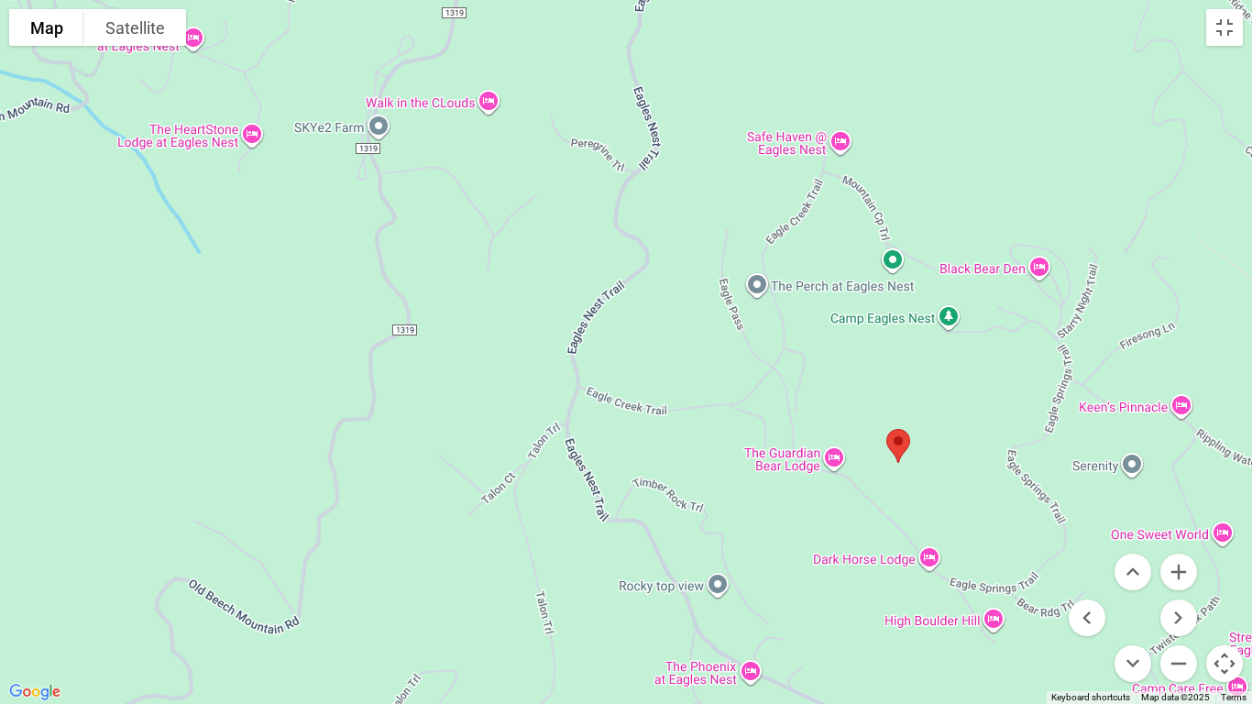
drag, startPoint x: 235, startPoint y: 420, endPoint x: 418, endPoint y: 383, distance: 186.0
click at [418, 383] on div at bounding box center [626, 352] width 1252 height 704
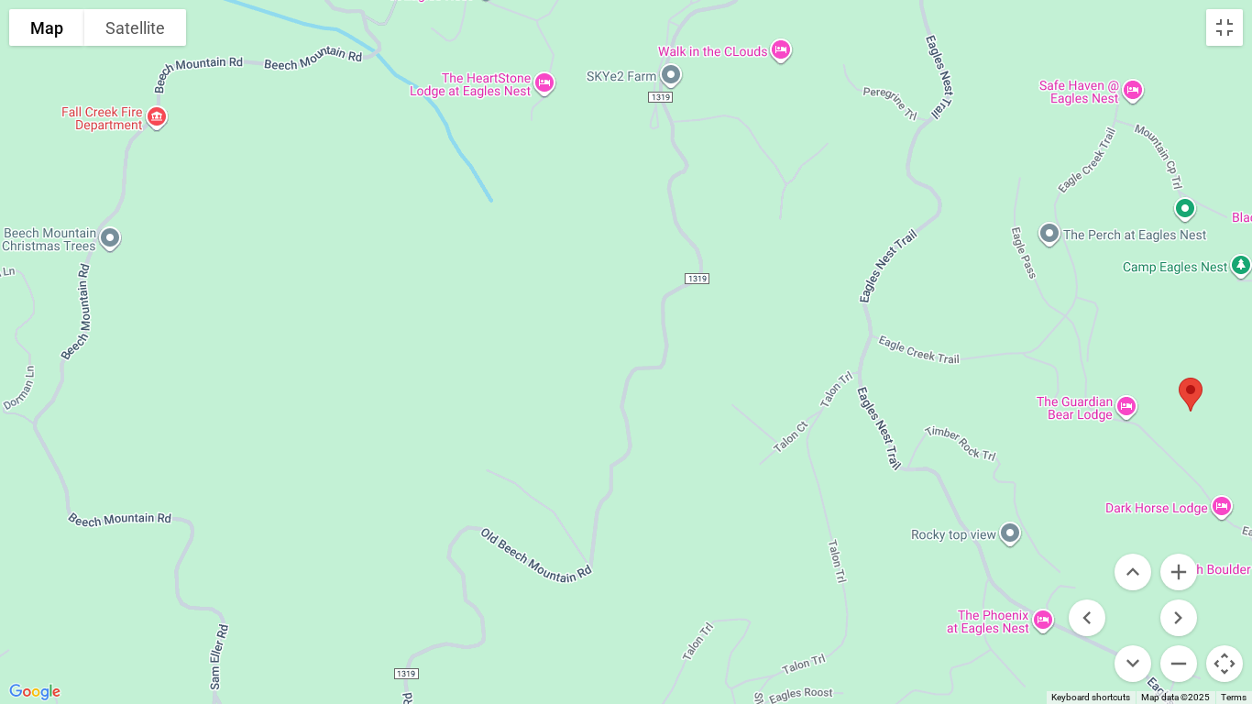
drag, startPoint x: 320, startPoint y: 328, endPoint x: 618, endPoint y: 278, distance: 302.0
click at [618, 278] on div at bounding box center [626, 352] width 1252 height 704
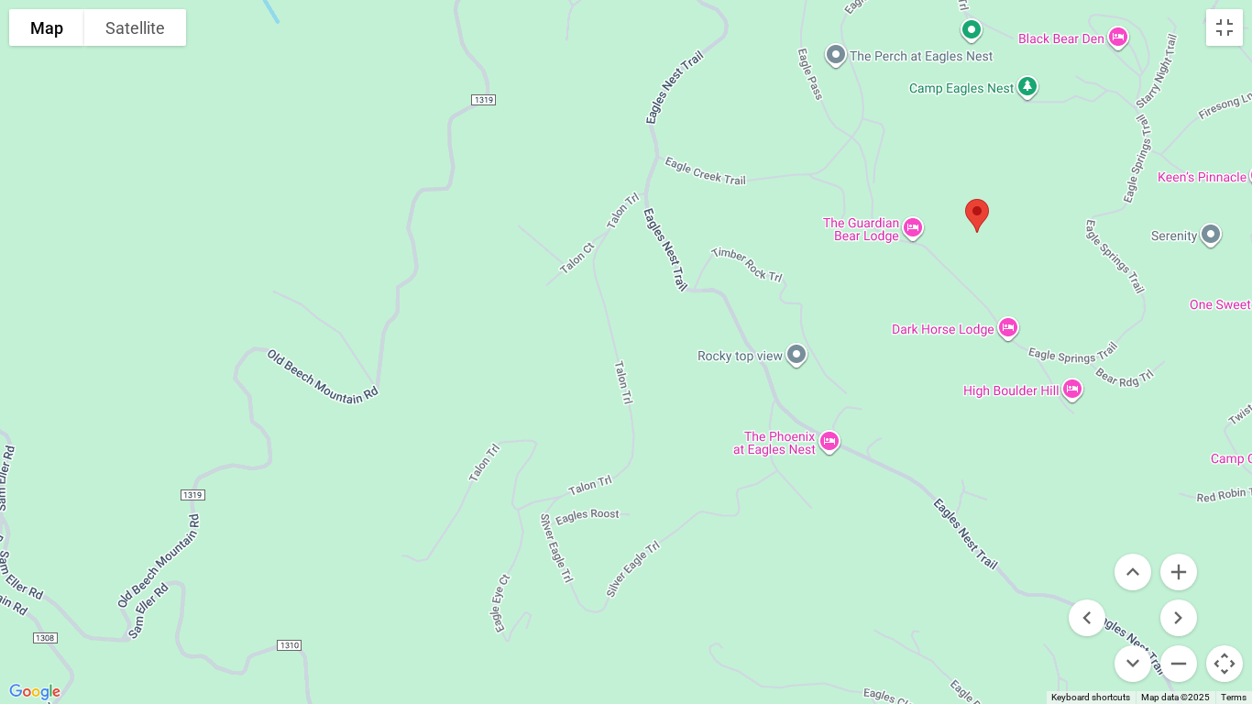
drag, startPoint x: 641, startPoint y: 358, endPoint x: 429, endPoint y: 172, distance: 282.5
click at [429, 172] on div at bounding box center [626, 352] width 1252 height 704
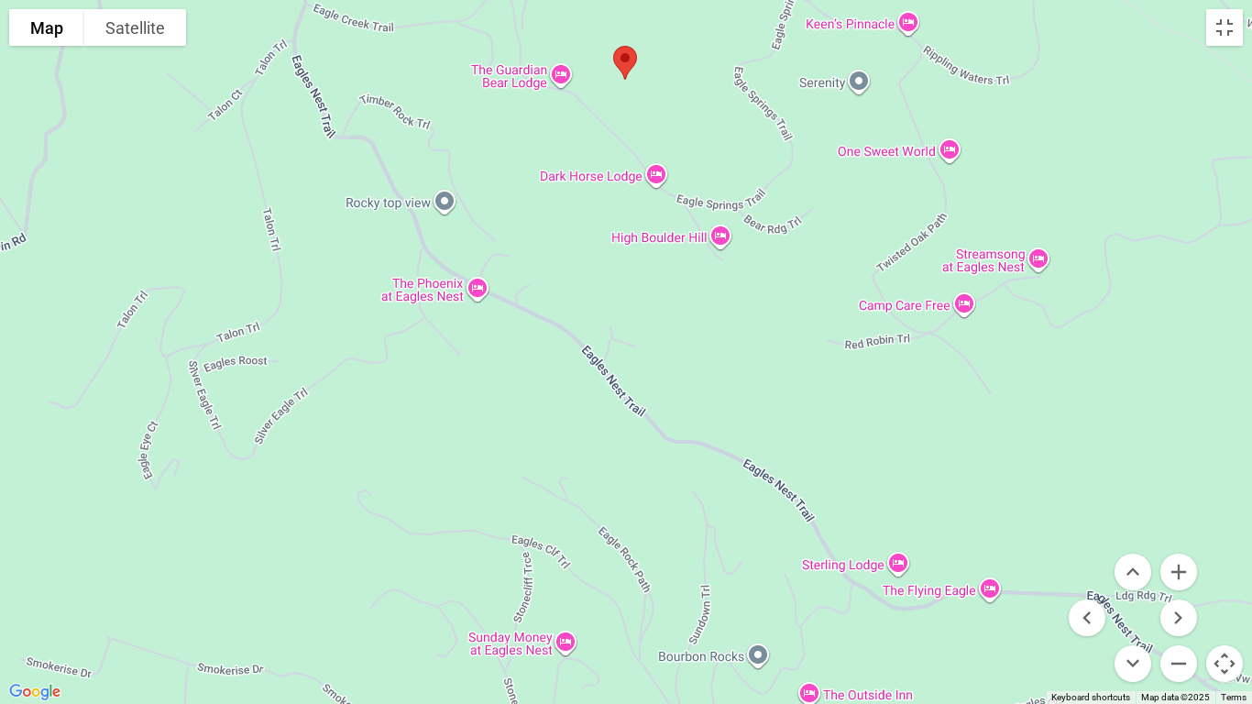
drag, startPoint x: 621, startPoint y: 336, endPoint x: 295, endPoint y: 196, distance: 355.1
click at [295, 196] on div at bounding box center [626, 352] width 1252 height 704
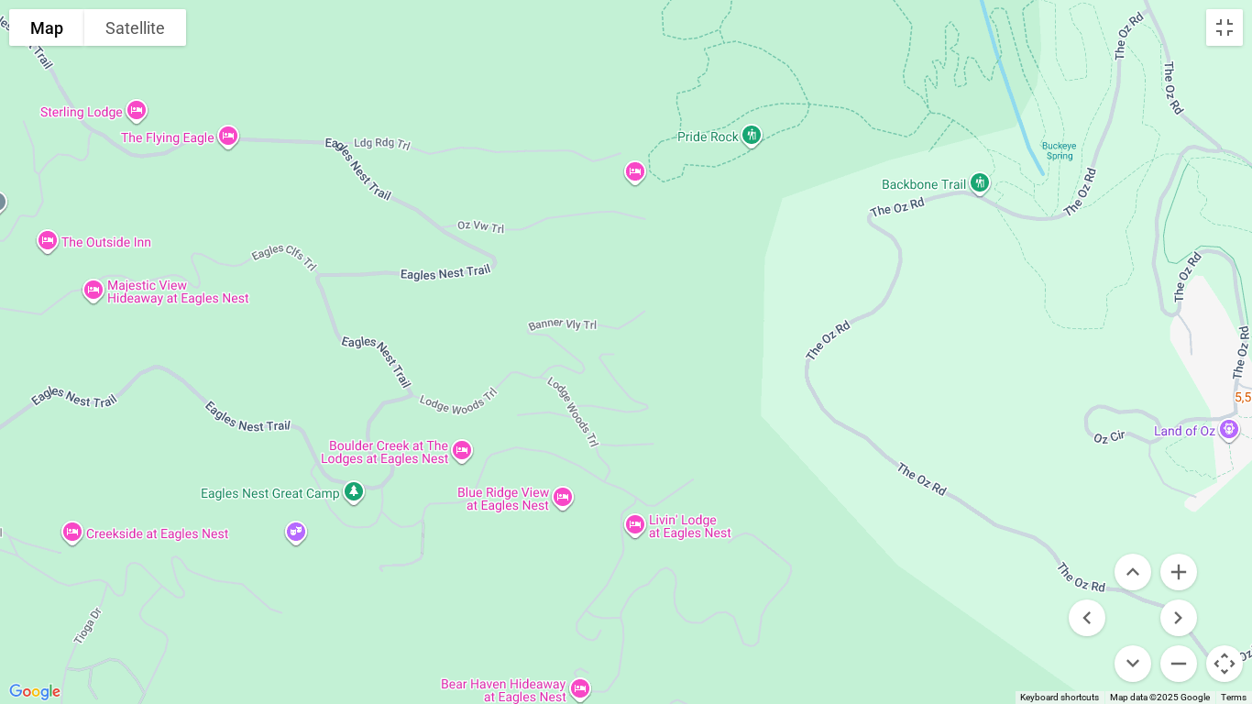
drag, startPoint x: 635, startPoint y: 461, endPoint x: 411, endPoint y: 228, distance: 322.7
click at [411, 228] on div at bounding box center [626, 352] width 1252 height 704
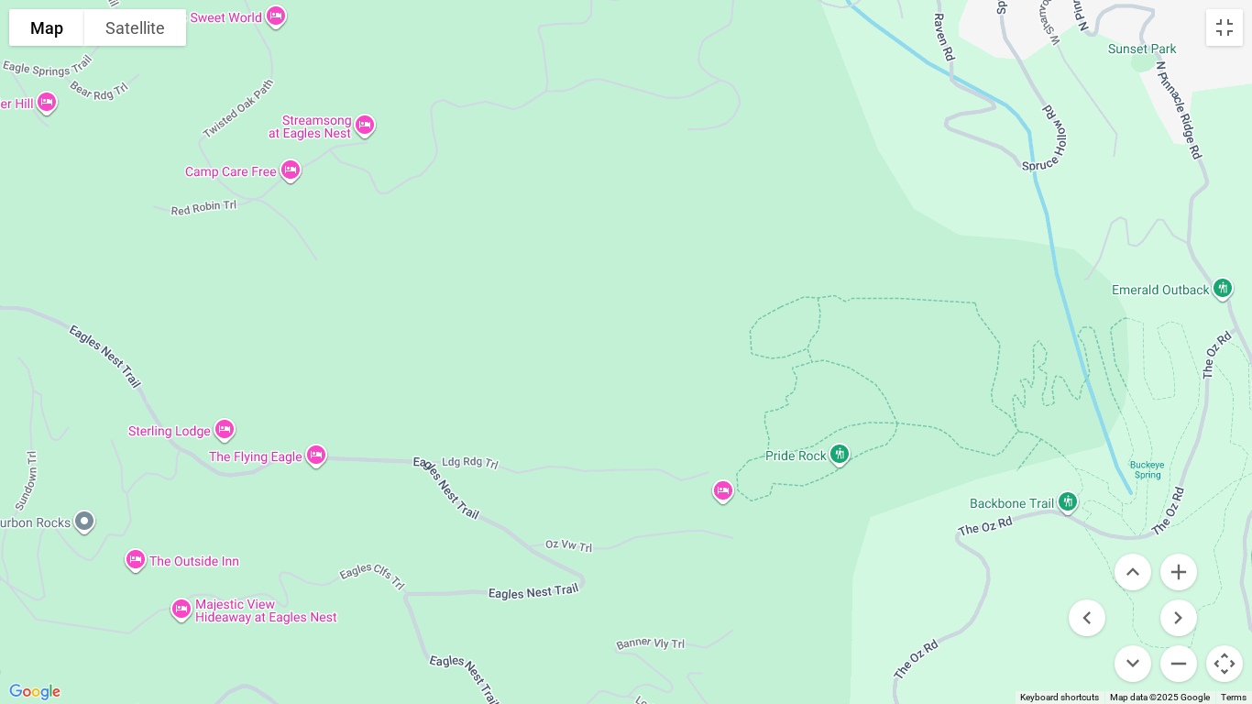
drag, startPoint x: 367, startPoint y: 114, endPoint x: 463, endPoint y: 498, distance: 395.6
click at [463, 497] on div at bounding box center [626, 352] width 1252 height 704
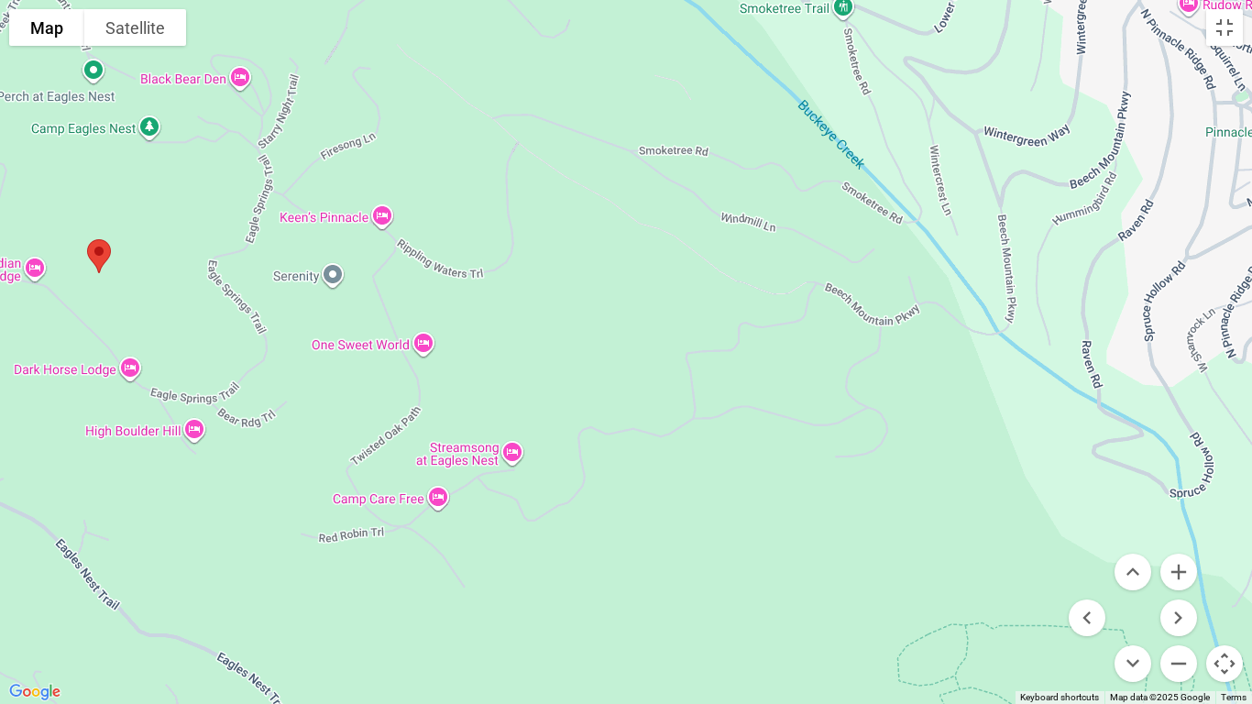
drag, startPoint x: 1080, startPoint y: 422, endPoint x: 1251, endPoint y: 703, distance: 328.1
click at [1230, 587] on div "Map Terrain Satellite Labels Keyboard shortcuts Map Data Map data ©2025 Google …" at bounding box center [626, 352] width 1252 height 704
click at [1230, 46] on div at bounding box center [626, 352] width 1252 height 704
click at [1212, 26] on button "Toggle fullscreen view" at bounding box center [1224, 27] width 37 height 37
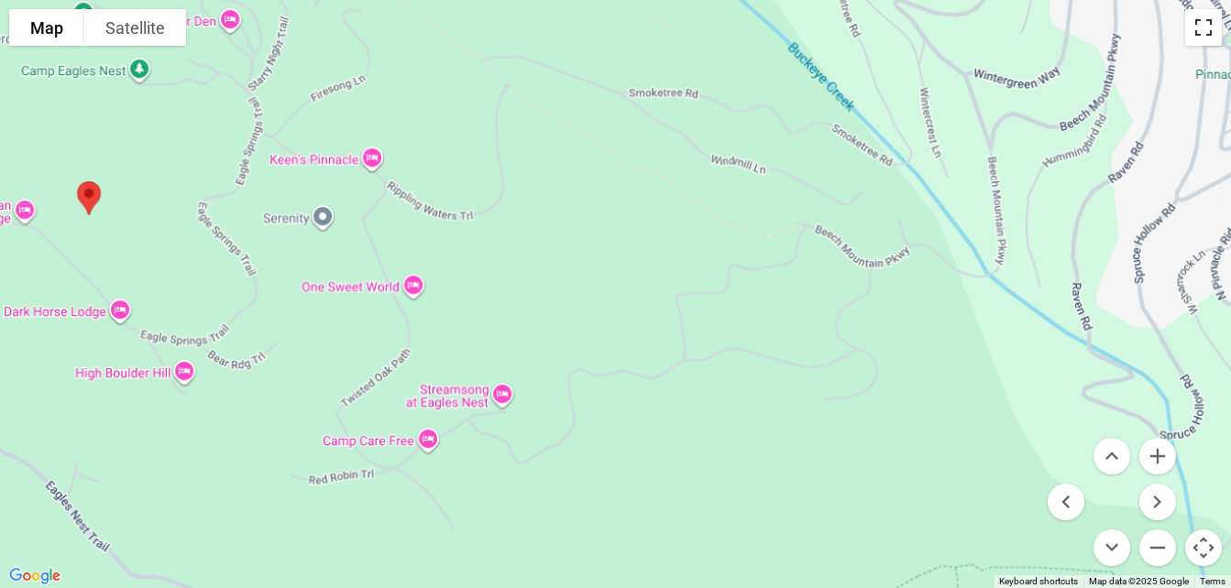
scroll to position [3940, 0]
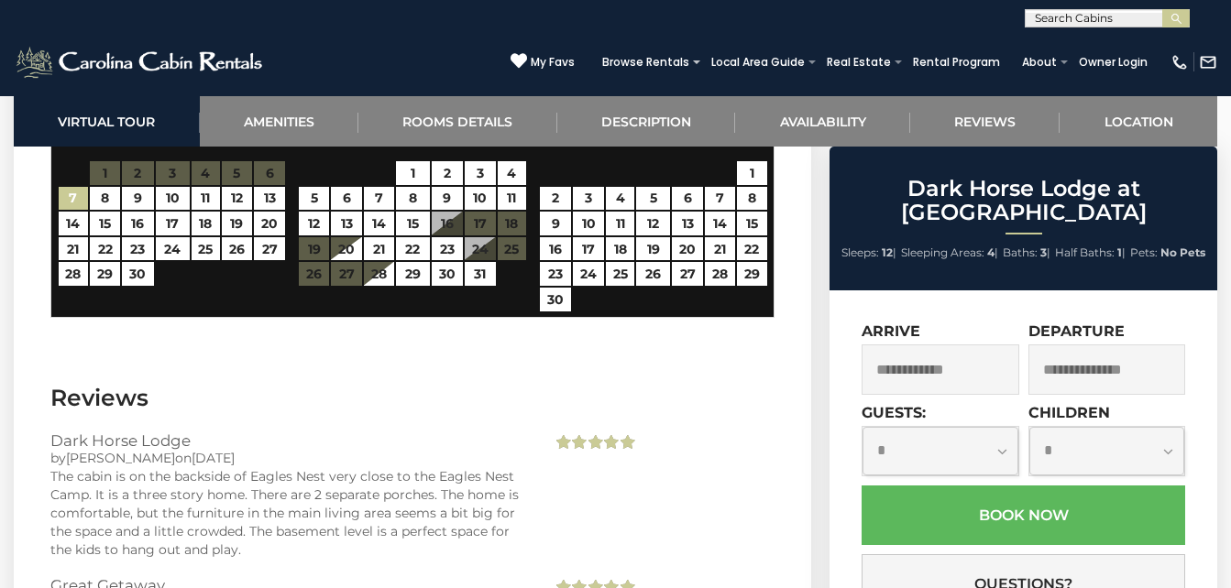
click at [957, 367] on input "text" at bounding box center [939, 370] width 157 height 50
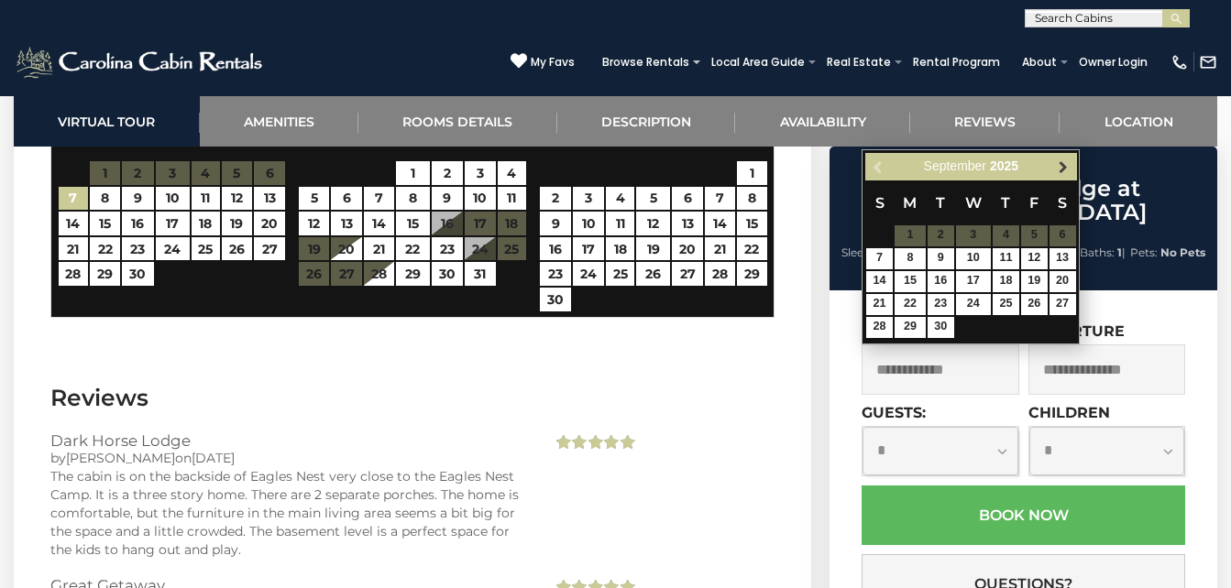
click at [1062, 170] on span "Next" at bounding box center [1063, 166] width 15 height 15
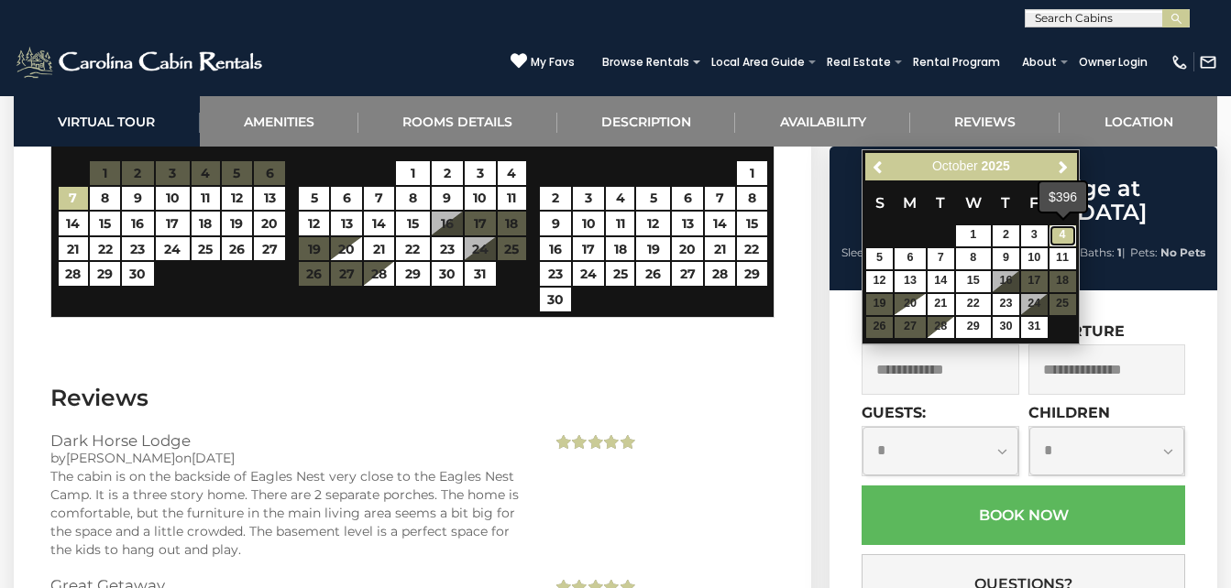
click at [1058, 236] on link "4" at bounding box center [1062, 235] width 27 height 21
type input "**********"
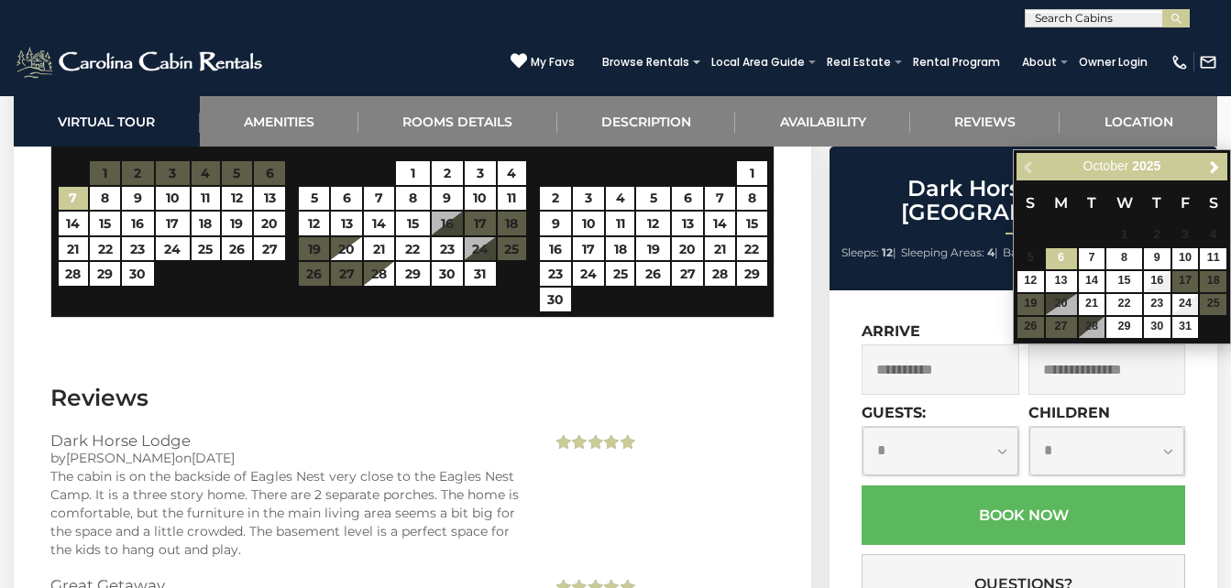
click at [1024, 163] on div "Previous Next [DATE]" at bounding box center [1121, 167] width 211 height 28
click at [956, 367] on input "**********" at bounding box center [939, 370] width 157 height 50
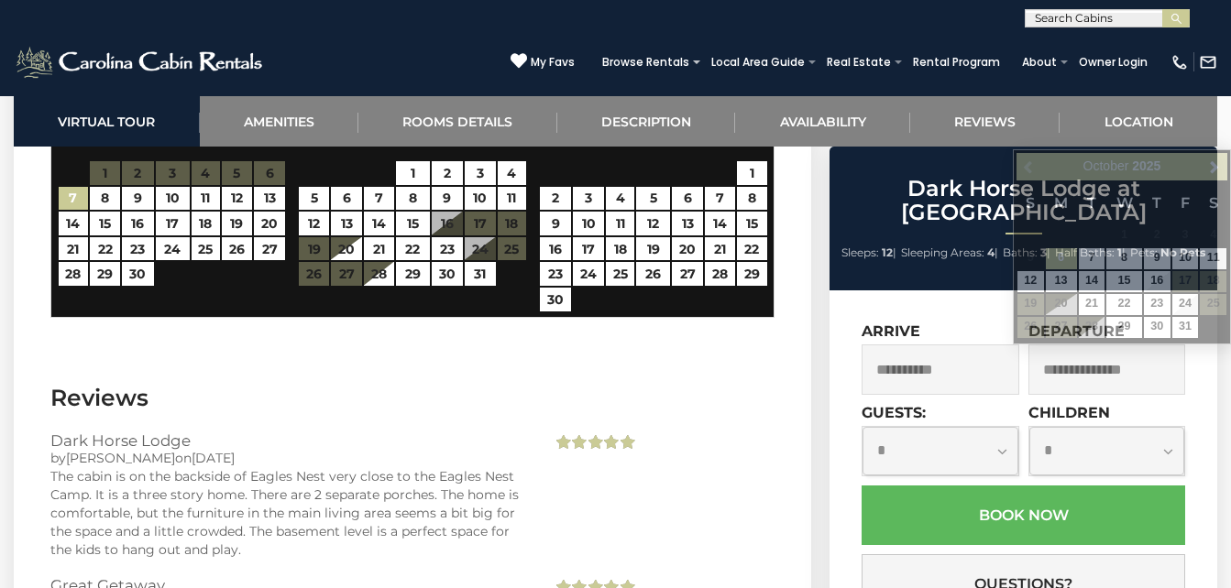
click at [1033, 235] on span at bounding box center [1034, 237] width 15 height 7
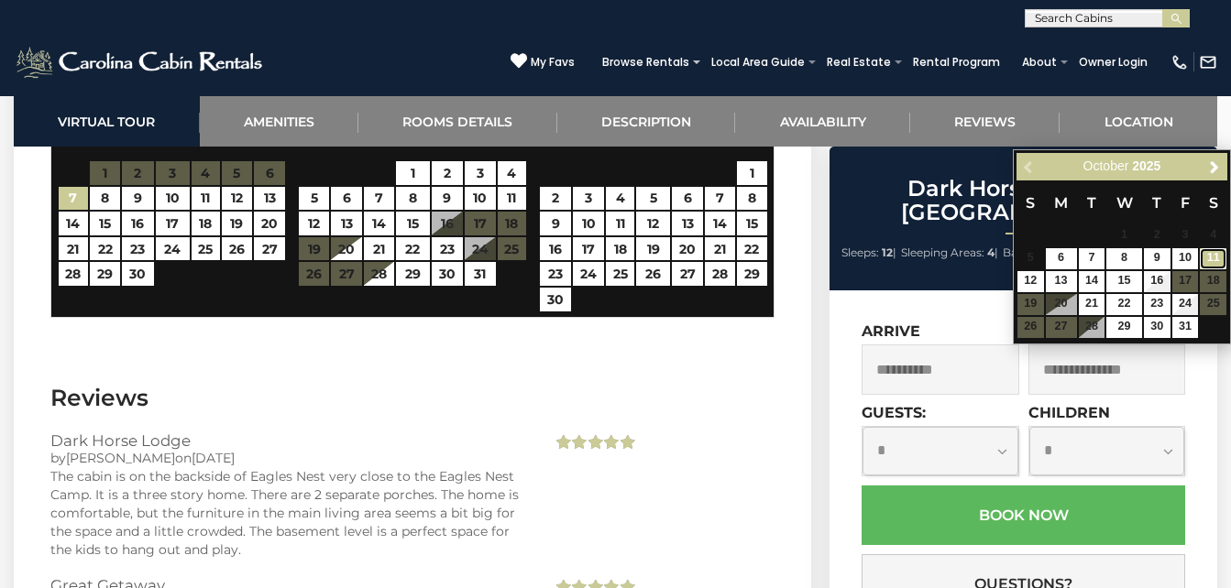
click at [1205, 255] on link "11" at bounding box center [1212, 258] width 27 height 21
type input "**********"
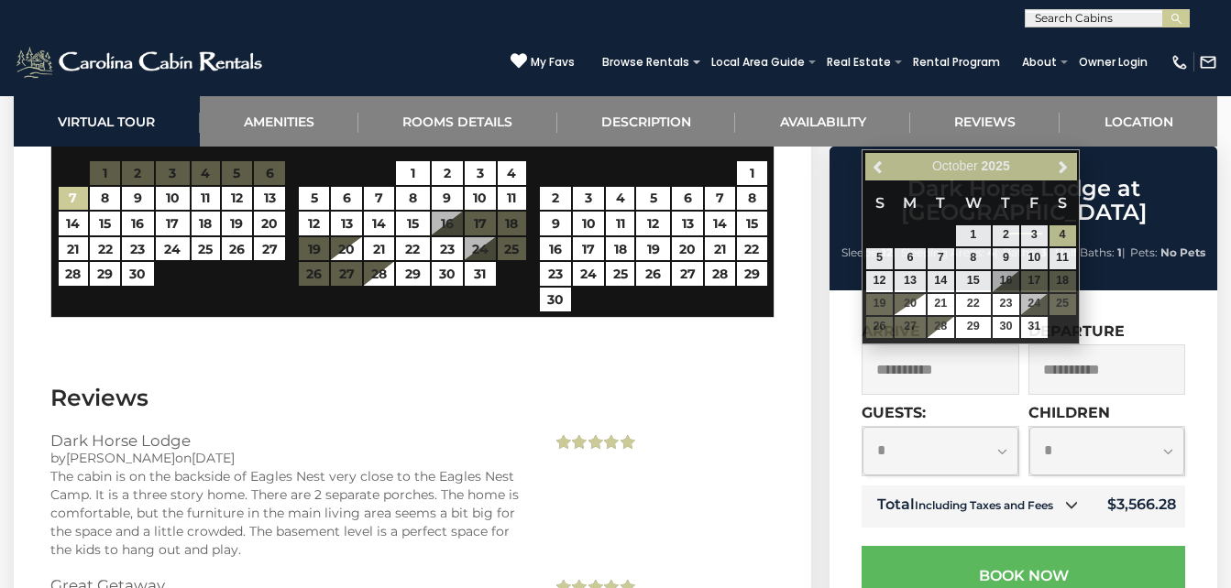
click at [1006, 364] on input "**********" at bounding box center [939, 370] width 157 height 50
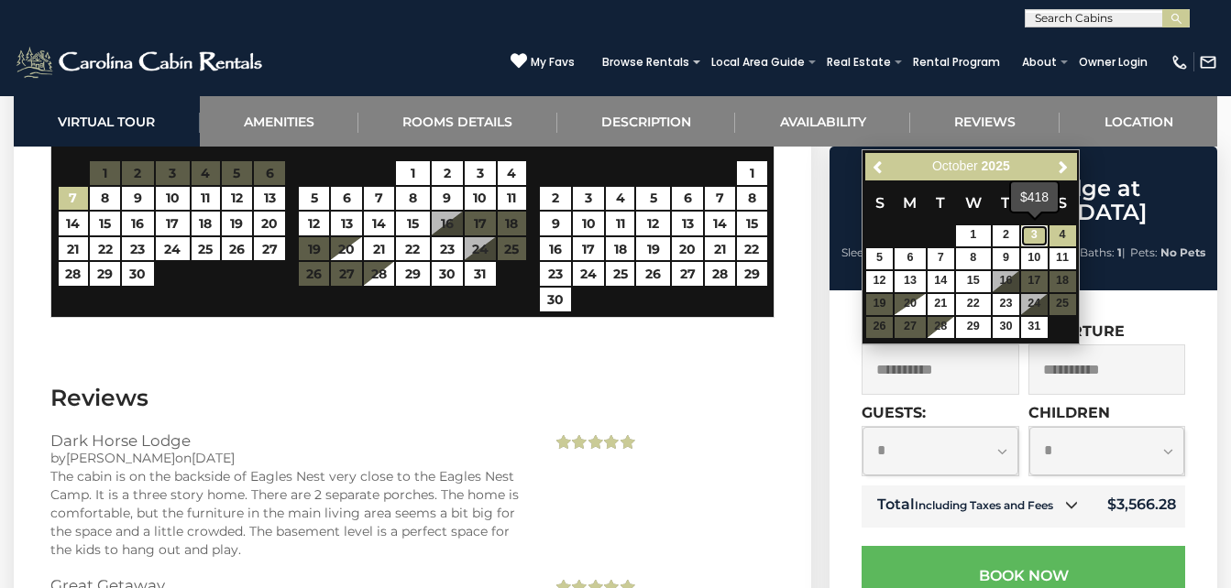
click at [1021, 230] on link "3" at bounding box center [1034, 235] width 27 height 21
type input "**********"
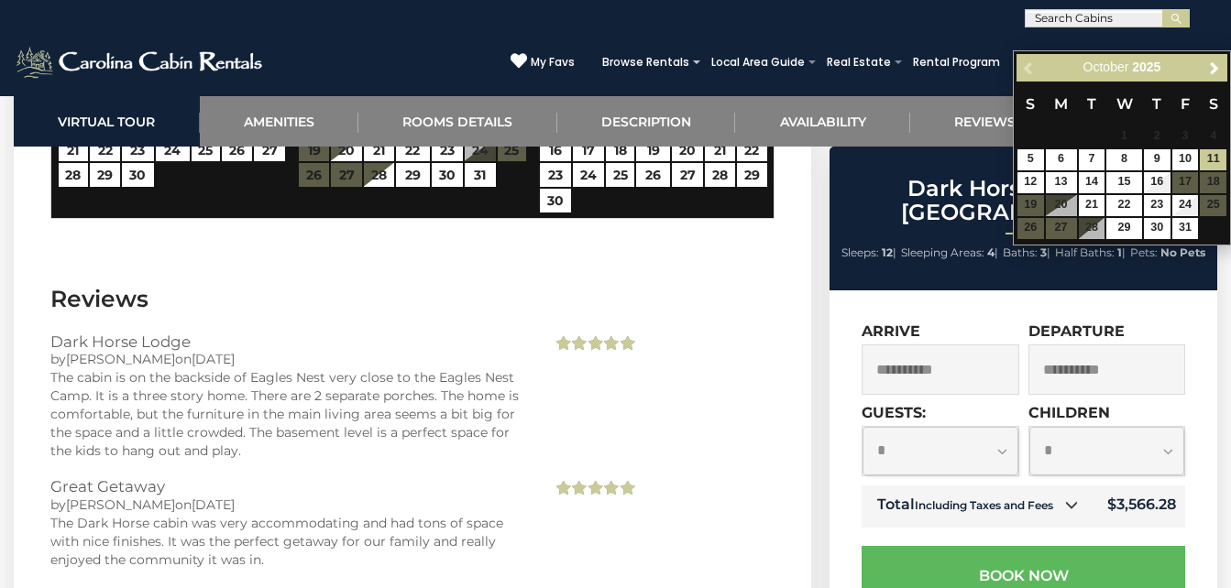
scroll to position [4032, 0]
